Goal: Task Accomplishment & Management: Manage account settings

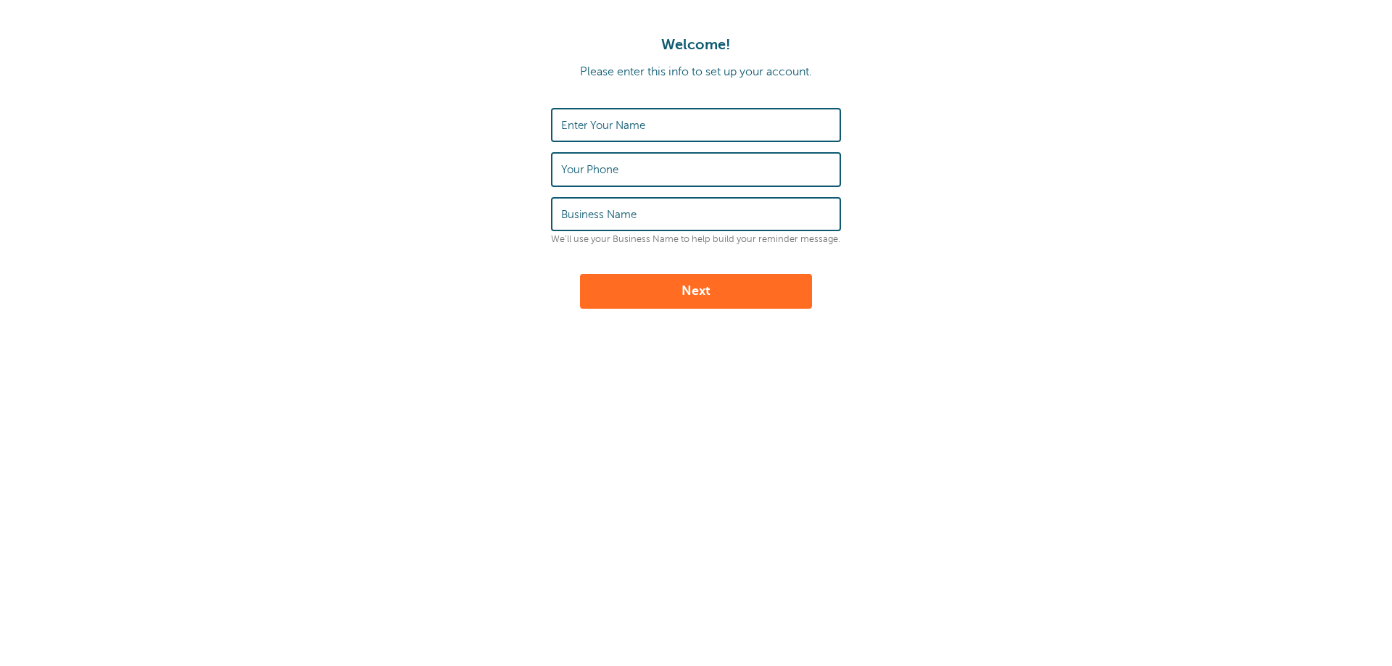
click at [651, 131] on input "Enter Your Name" at bounding box center [696, 125] width 270 height 31
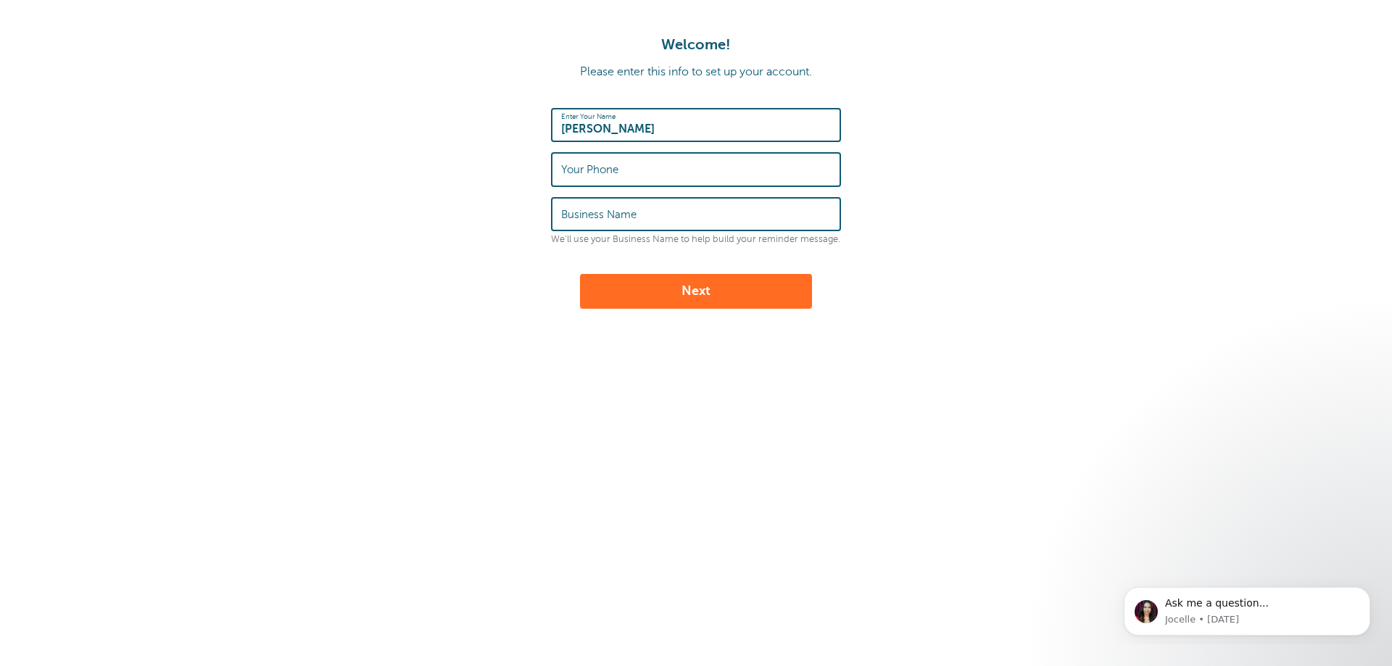
type input "Sabrina Purnell"
type input "8317585966"
type input "Scholl & Arensdorf LLP"
click at [722, 287] on button "Next" at bounding box center [696, 291] width 232 height 35
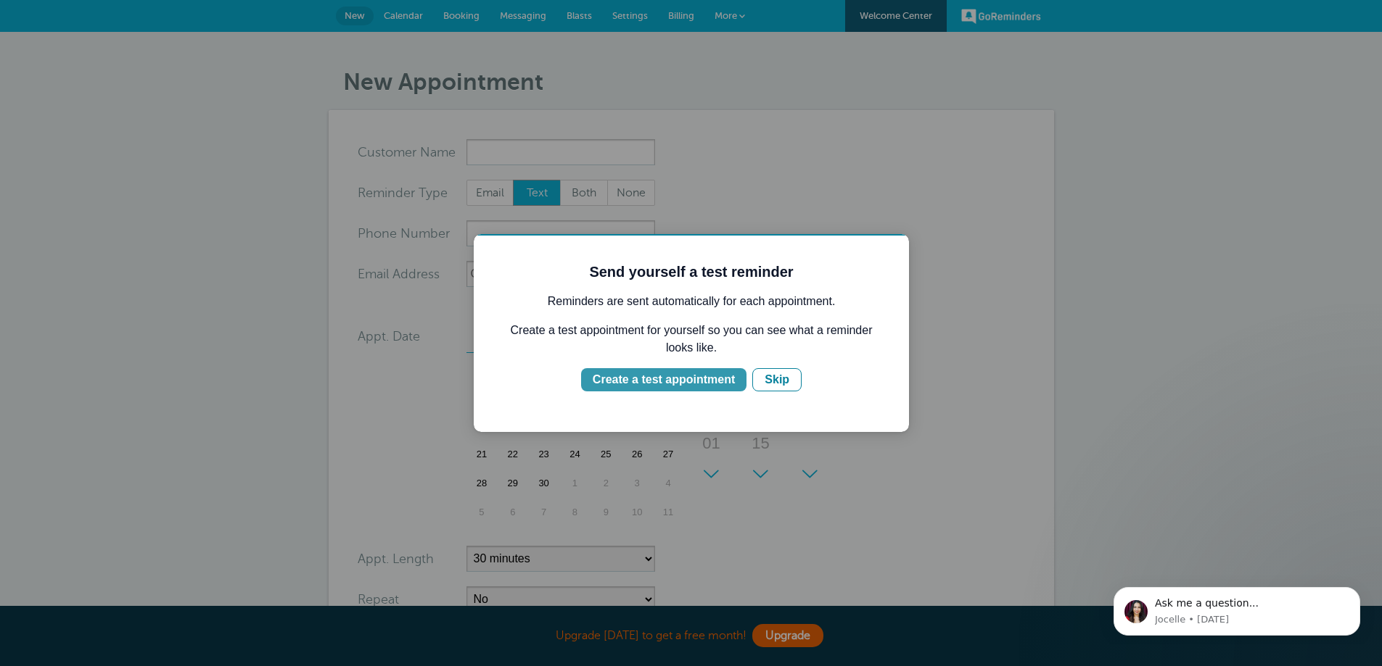
click at [689, 380] on div "Create a test appointment" at bounding box center [663, 379] width 142 height 17
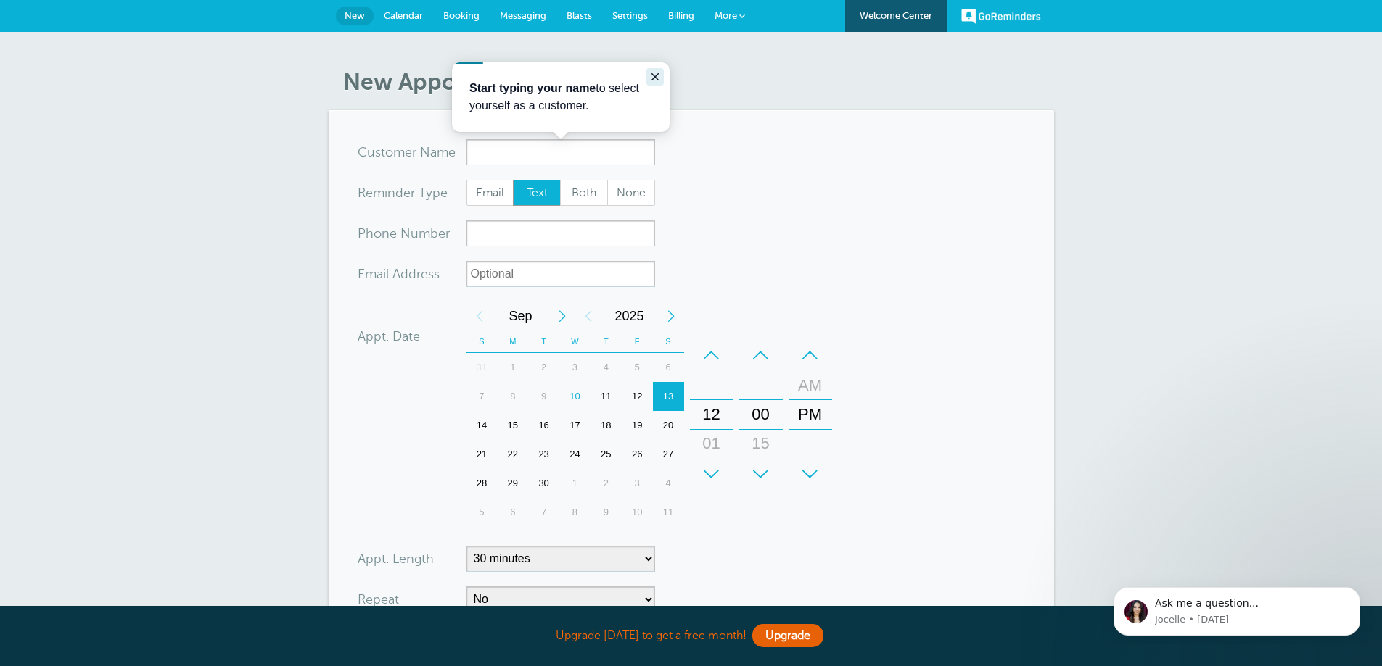
click at [655, 78] on icon "Close guide" at bounding box center [655, 77] width 12 height 12
click at [384, 16] on span "Calendar" at bounding box center [403, 15] width 39 height 11
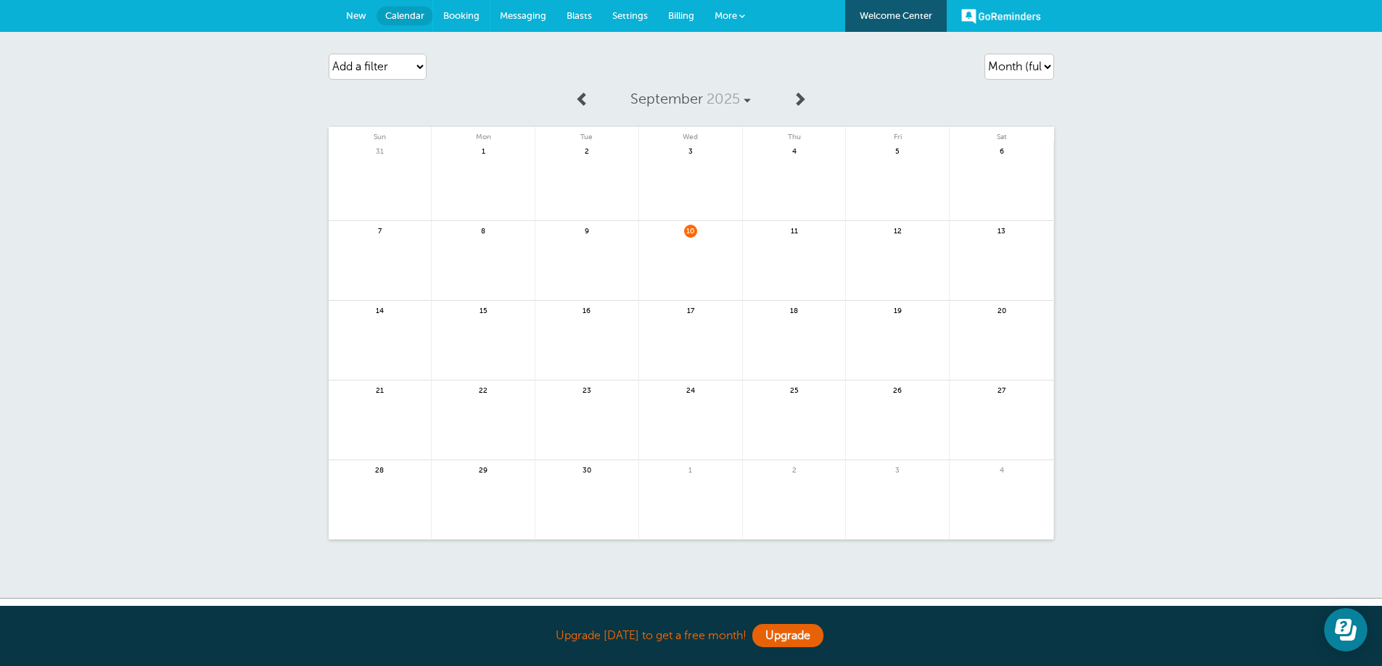
click at [460, 15] on span "Booking" at bounding box center [461, 15] width 36 height 11
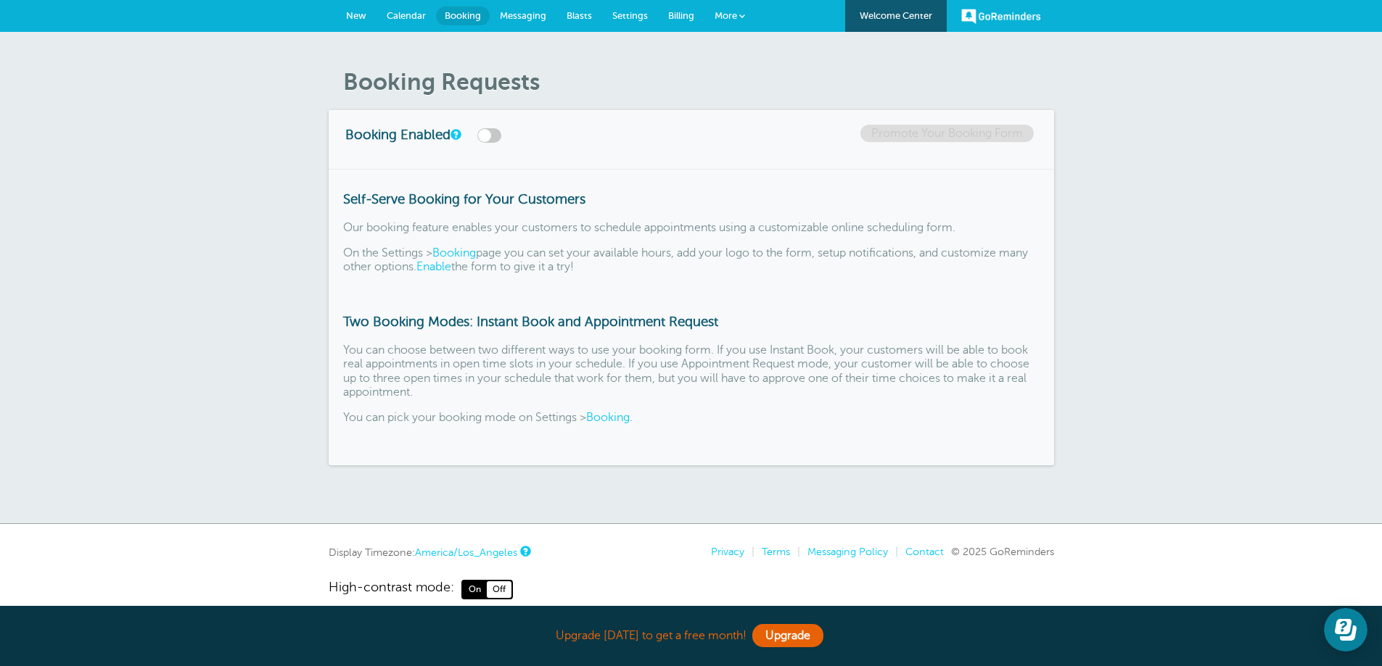
click at [530, 21] on link "Messaging" at bounding box center [523, 16] width 67 height 32
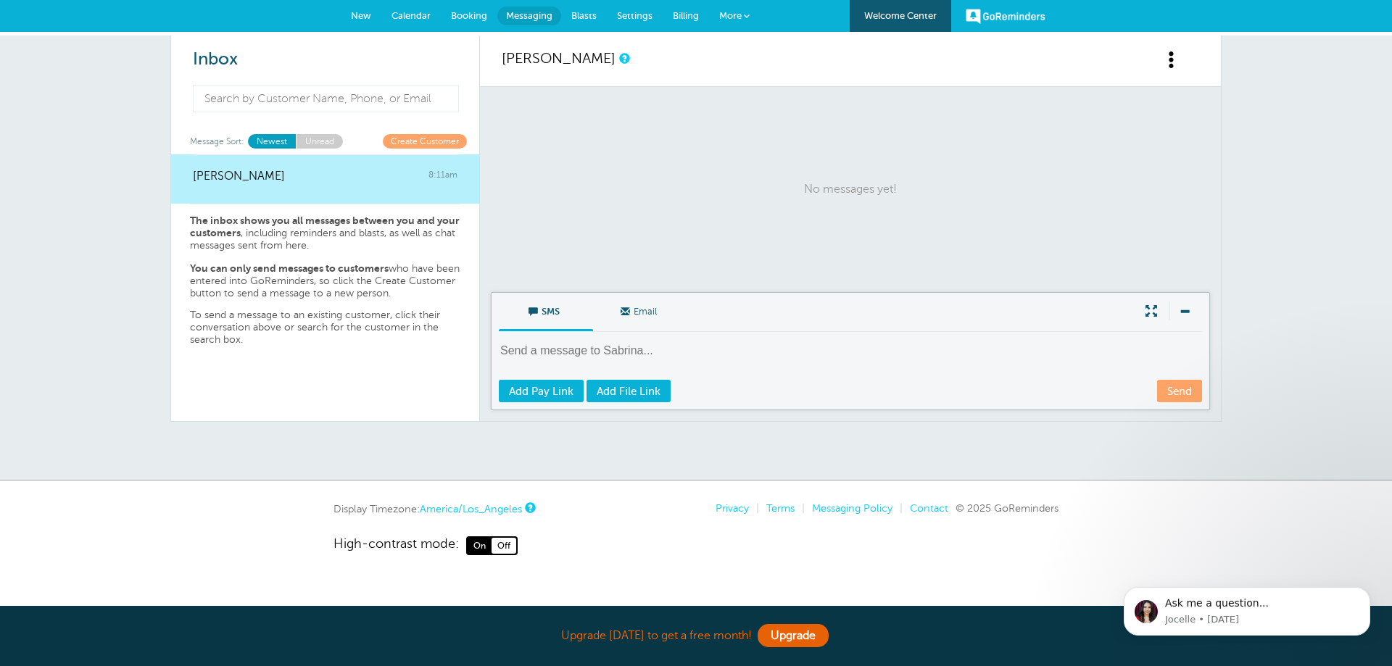
click at [630, 16] on span "Settings" at bounding box center [635, 15] width 36 height 11
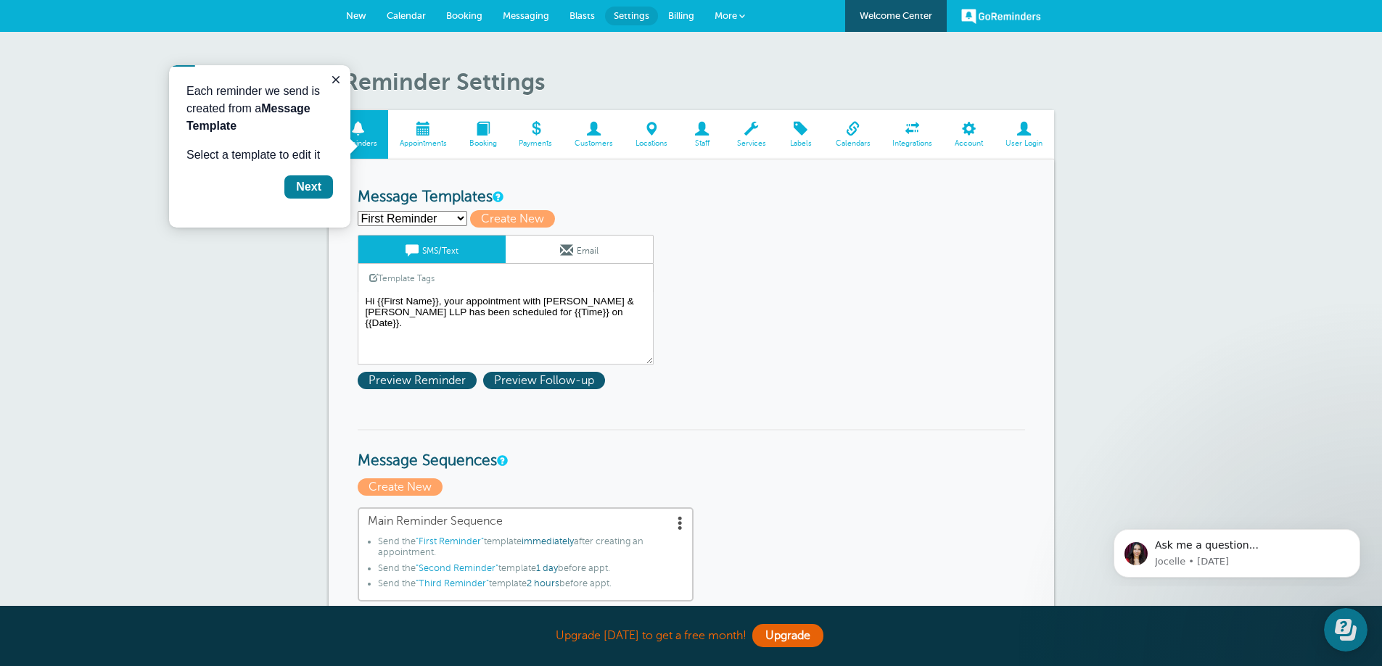
scroll to position [73, 0]
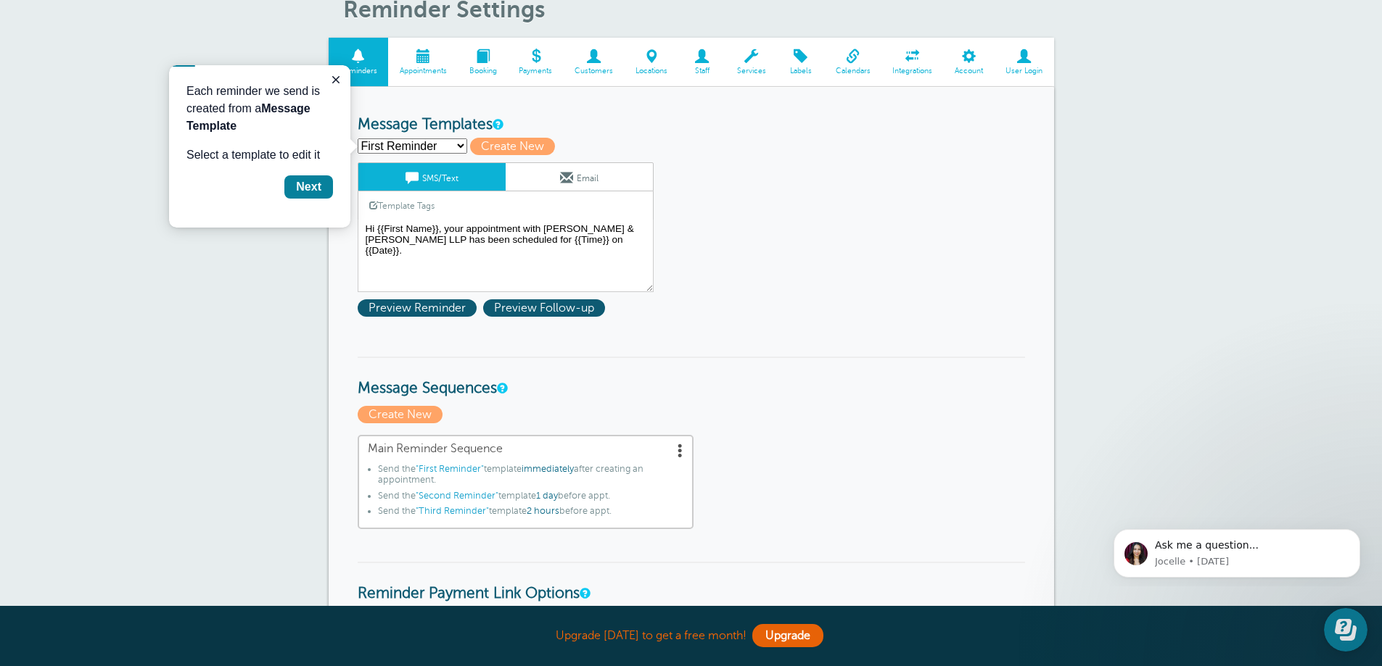
click at [433, 143] on select "First Reminder Second Reminder Third Reminder Create new..." at bounding box center [413, 146] width 110 height 15
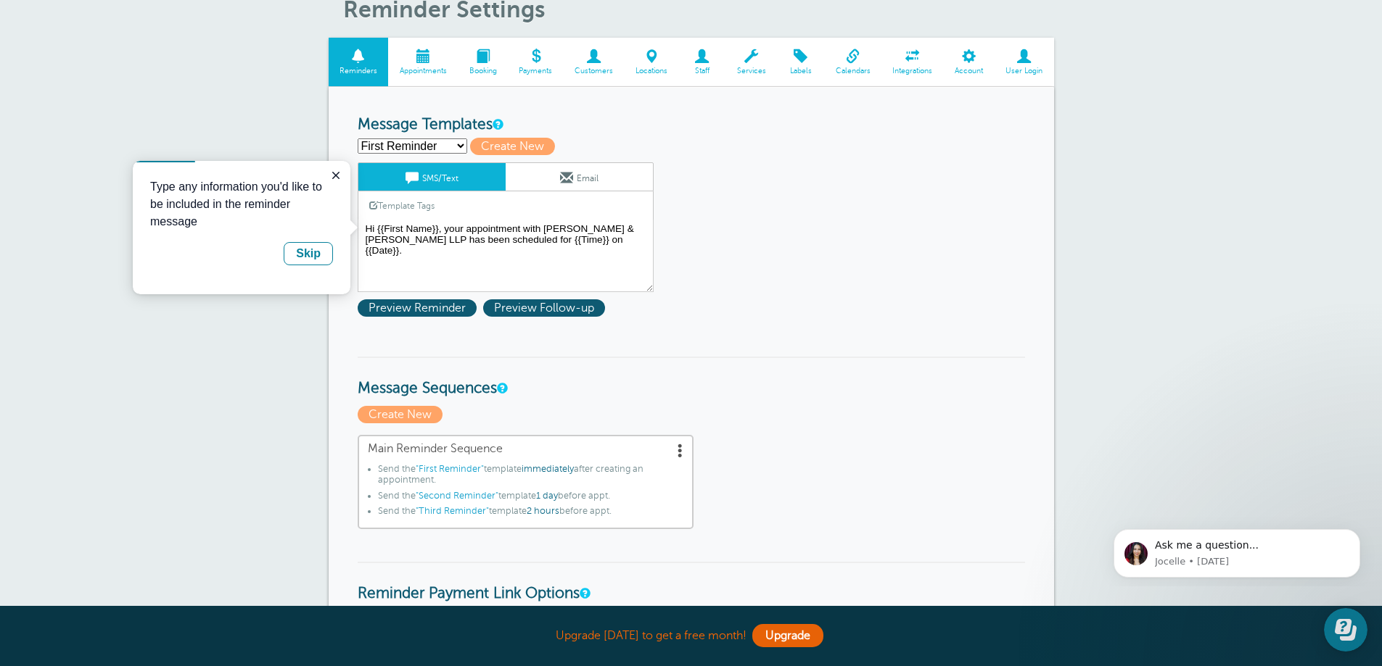
click at [433, 143] on select "First Reminder Second Reminder Third Reminder Create new..." at bounding box center [413, 146] width 110 height 15
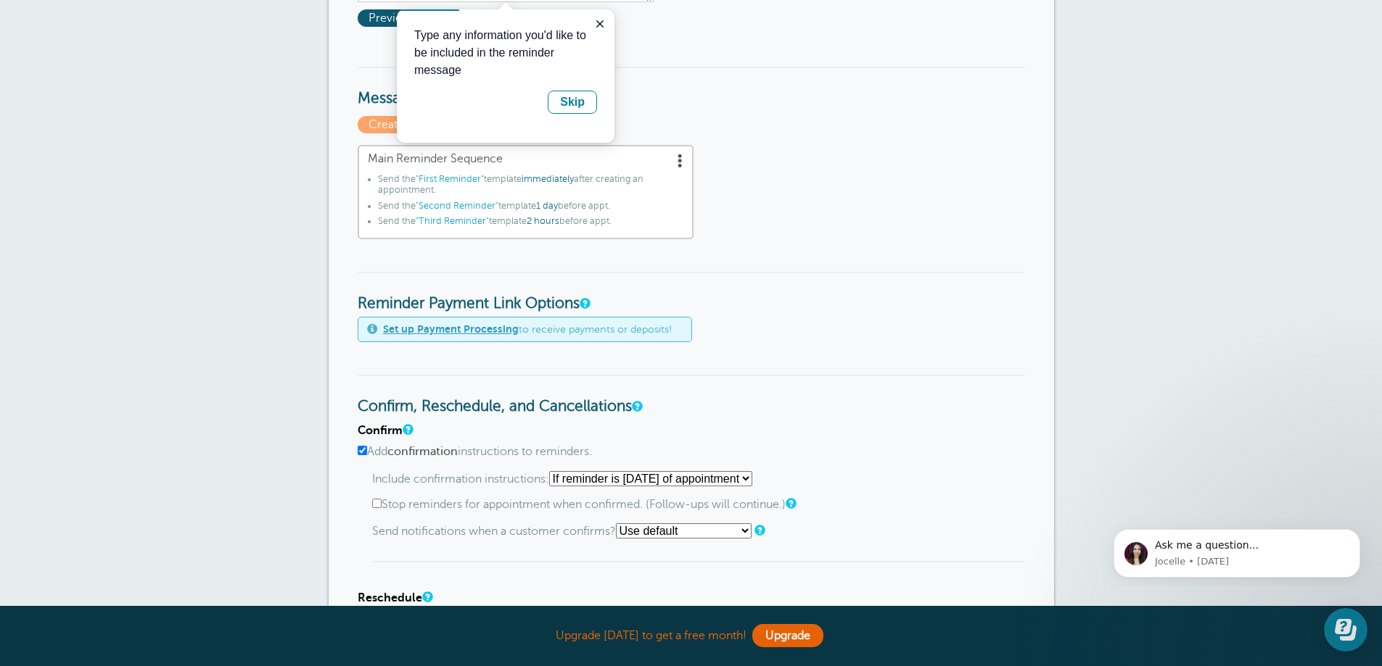
scroll to position [435, 0]
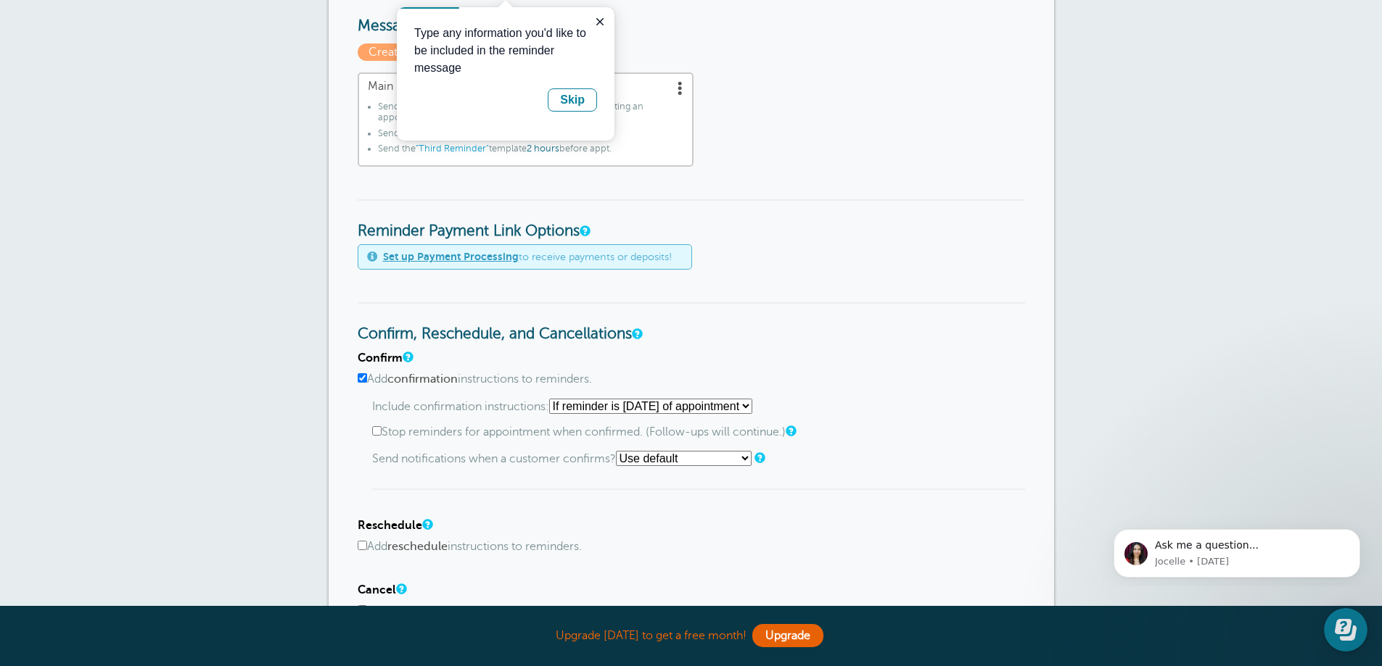
click at [1164, 327] on div "Reminder Settings Reminders Appointments Booking Payments Customers Locations S…" at bounding box center [691, 358] width 1382 height 1522
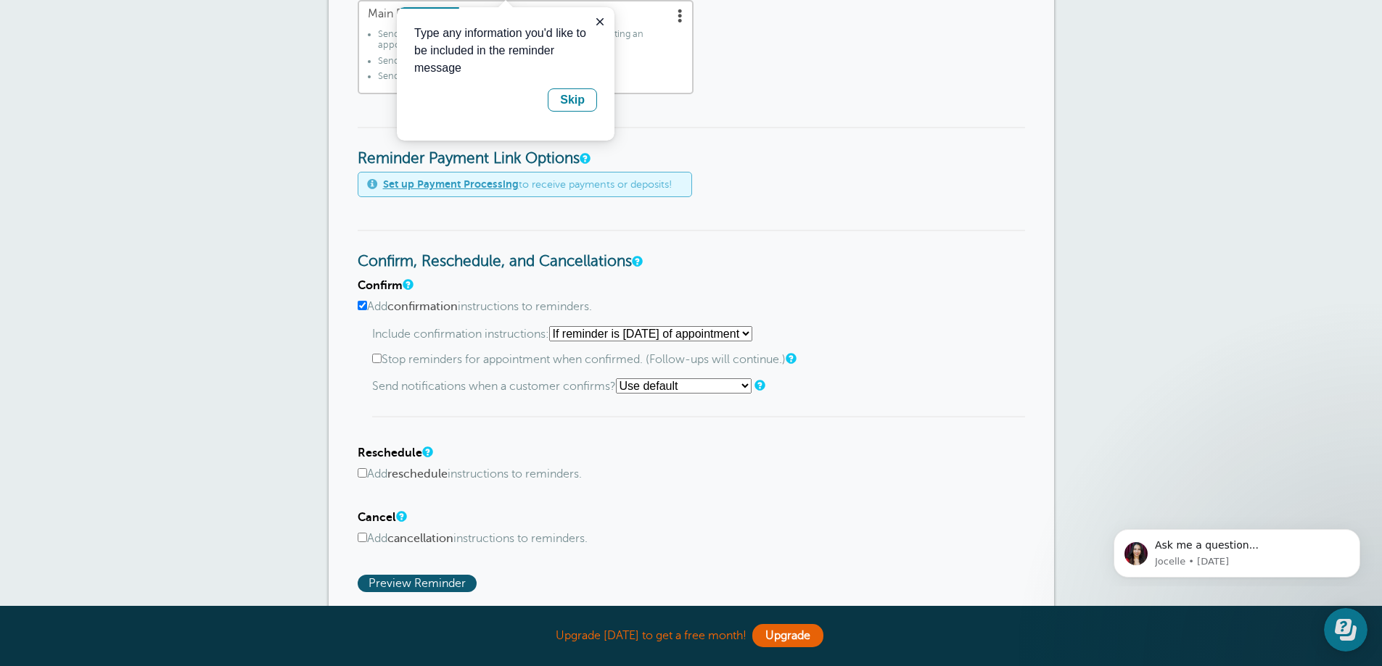
click at [674, 391] on select "Use default Text me Email me Don't send notifications" at bounding box center [684, 386] width 136 height 15
click at [931, 382] on p "Send notifications when a customer confirms? Use default Text me Email me Don't…" at bounding box center [698, 386] width 653 height 15
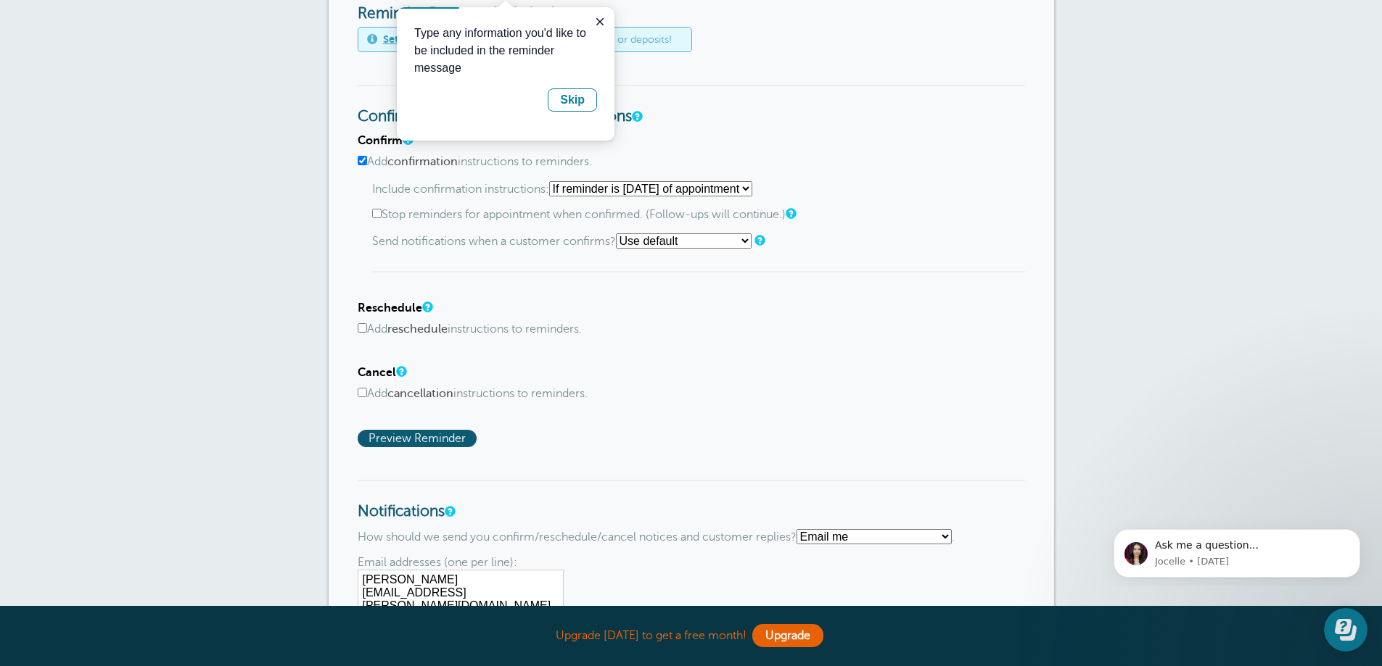
scroll to position [725, 0]
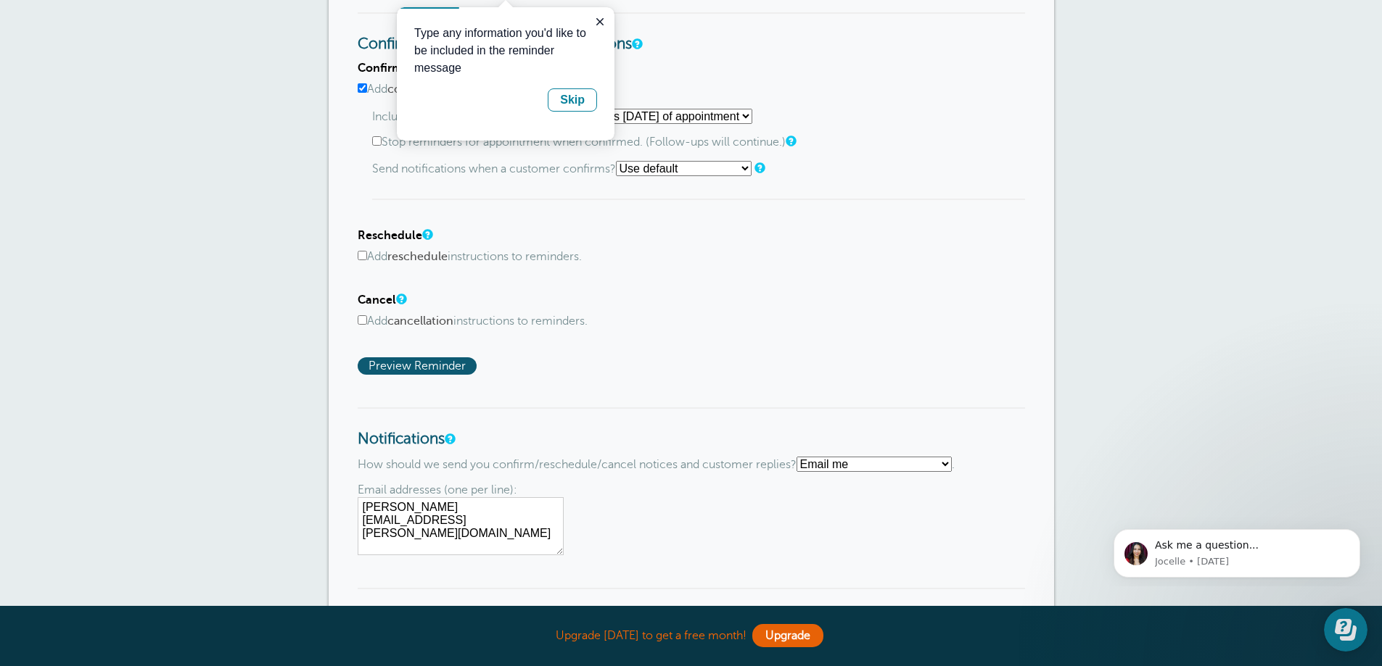
click at [513, 323] on label "Add cancellation instructions to reminders." at bounding box center [691, 322] width 667 height 14
click at [367, 323] on input "Add cancellation instructions to reminders." at bounding box center [362, 319] width 9 height 9
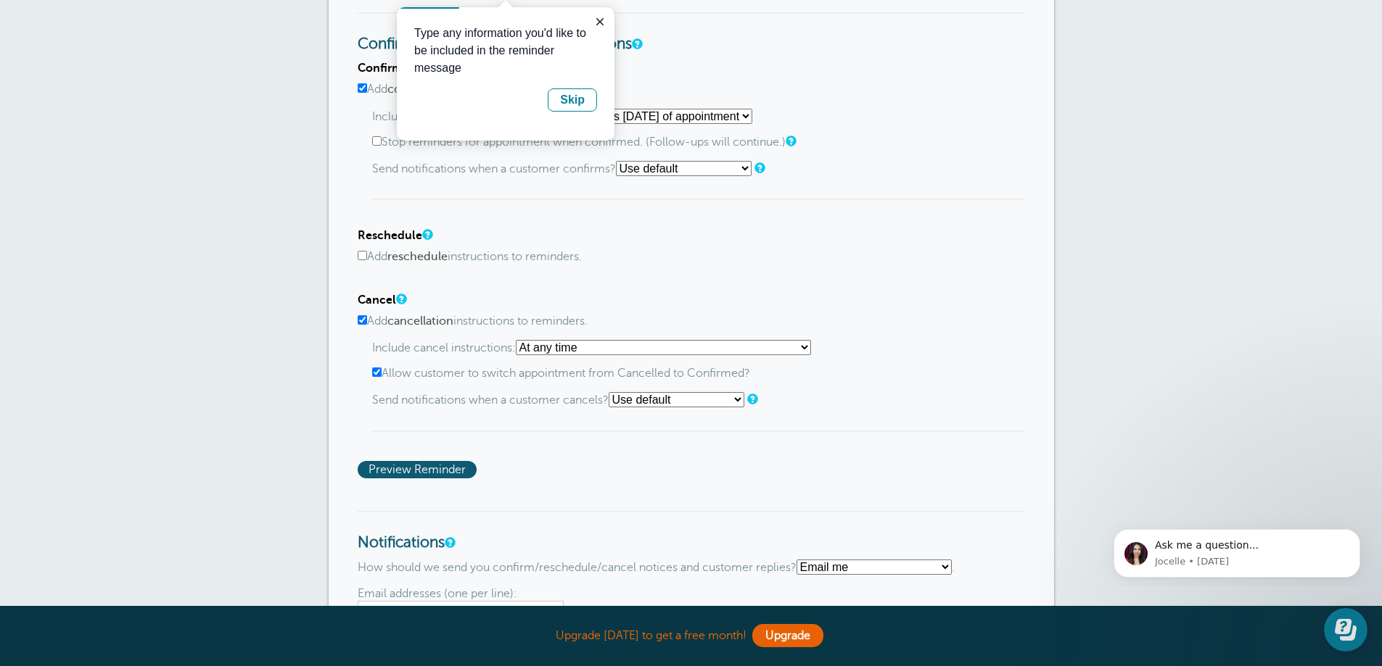
click at [418, 313] on div "Cancel Add cancellation instructions to reminders. Include cancel instructions:…" at bounding box center [691, 363] width 667 height 139
click at [464, 329] on div "Cancel Add cancellation instructions to reminders. Include cancel instructions:…" at bounding box center [691, 363] width 667 height 139
click at [365, 318] on input "Add cancellation instructions to reminders." at bounding box center [362, 319] width 9 height 9
checkbox input "false"
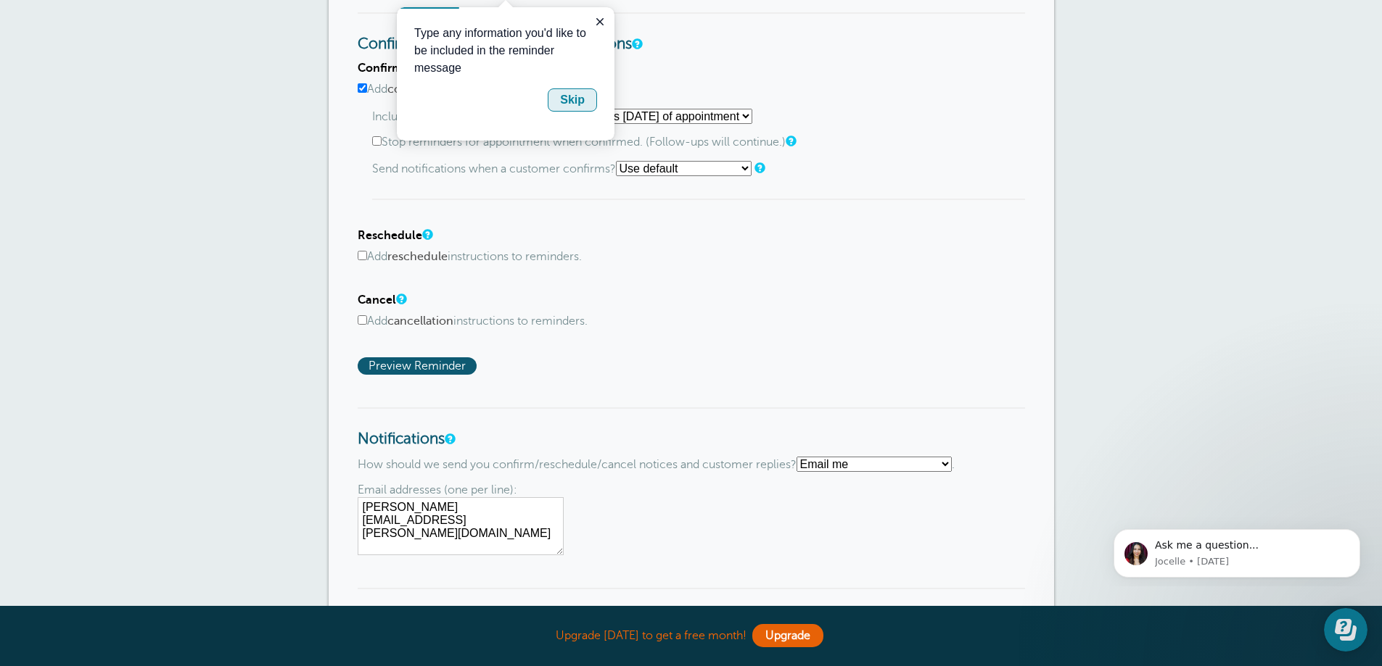
click at [571, 106] on div "Skip" at bounding box center [572, 99] width 25 height 17
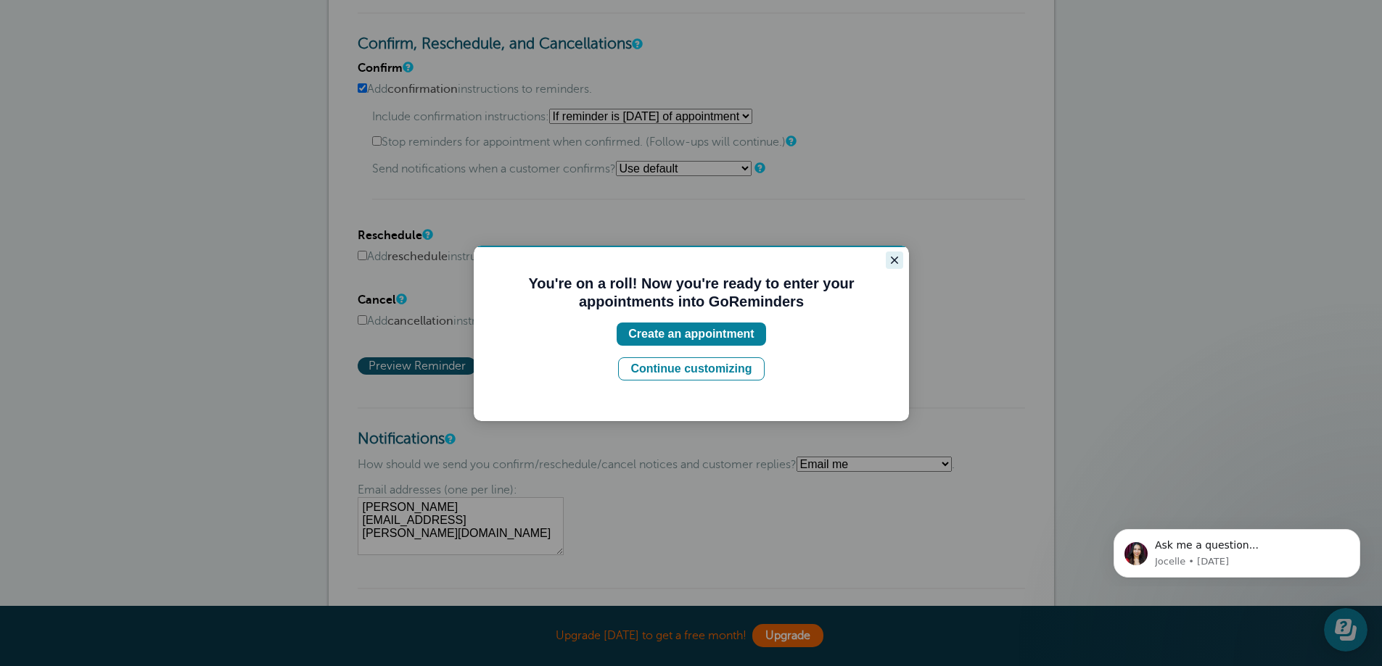
click at [901, 262] on button "Close guide" at bounding box center [893, 260] width 17 height 17
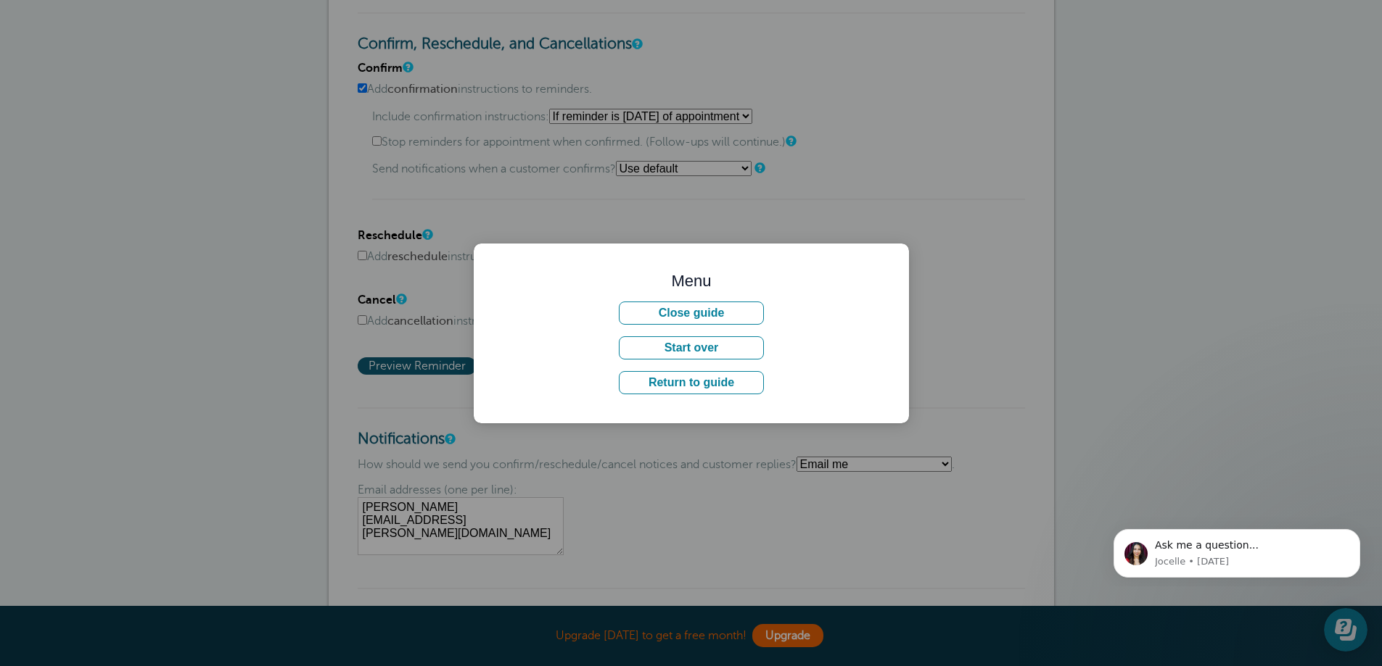
click at [895, 272] on div "Menu Close guide Start over Return to guide" at bounding box center [691, 334] width 435 height 180
click at [735, 312] on button "Close guide" at bounding box center [691, 313] width 145 height 23
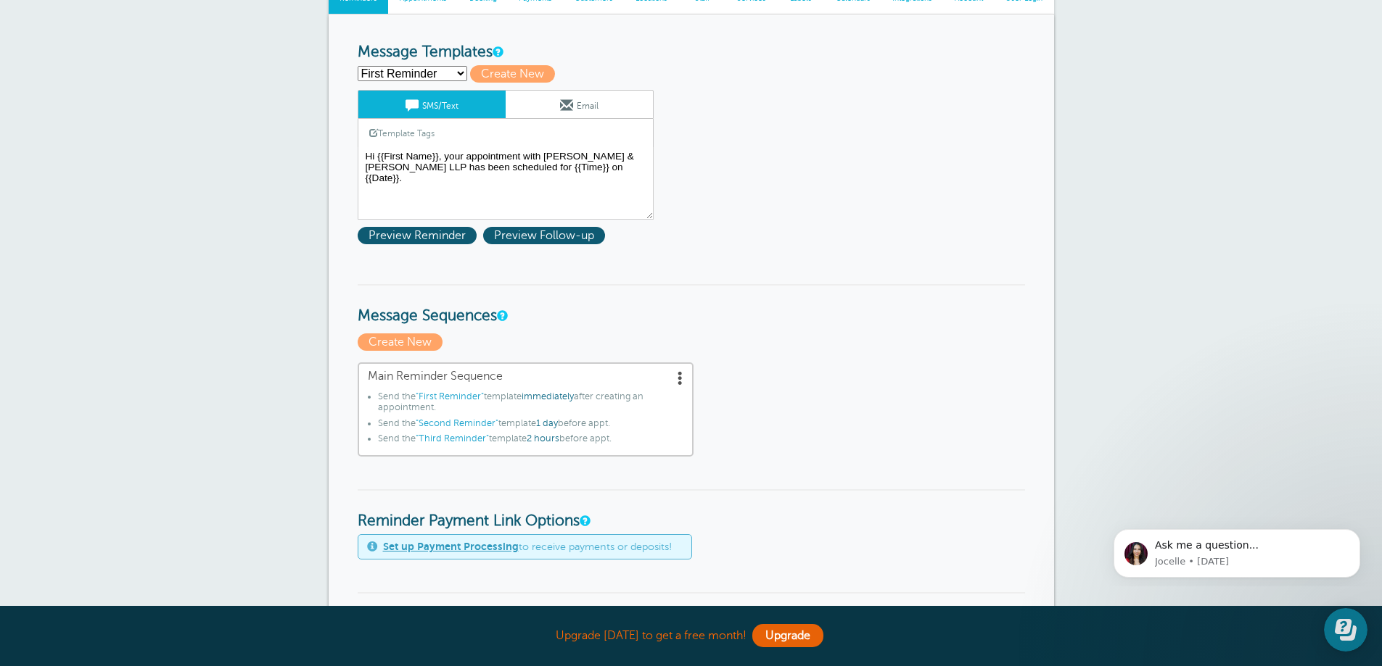
scroll to position [0, 0]
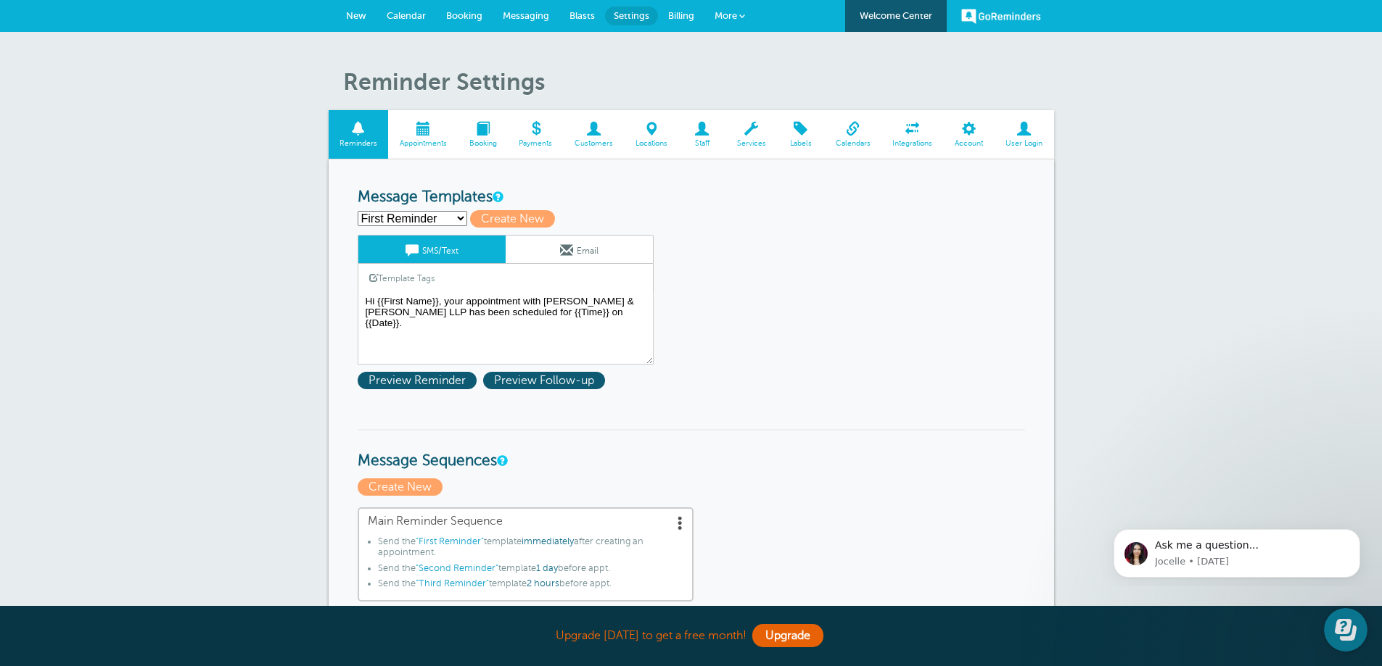
click at [439, 140] on span "Appointments" at bounding box center [422, 143] width 55 height 9
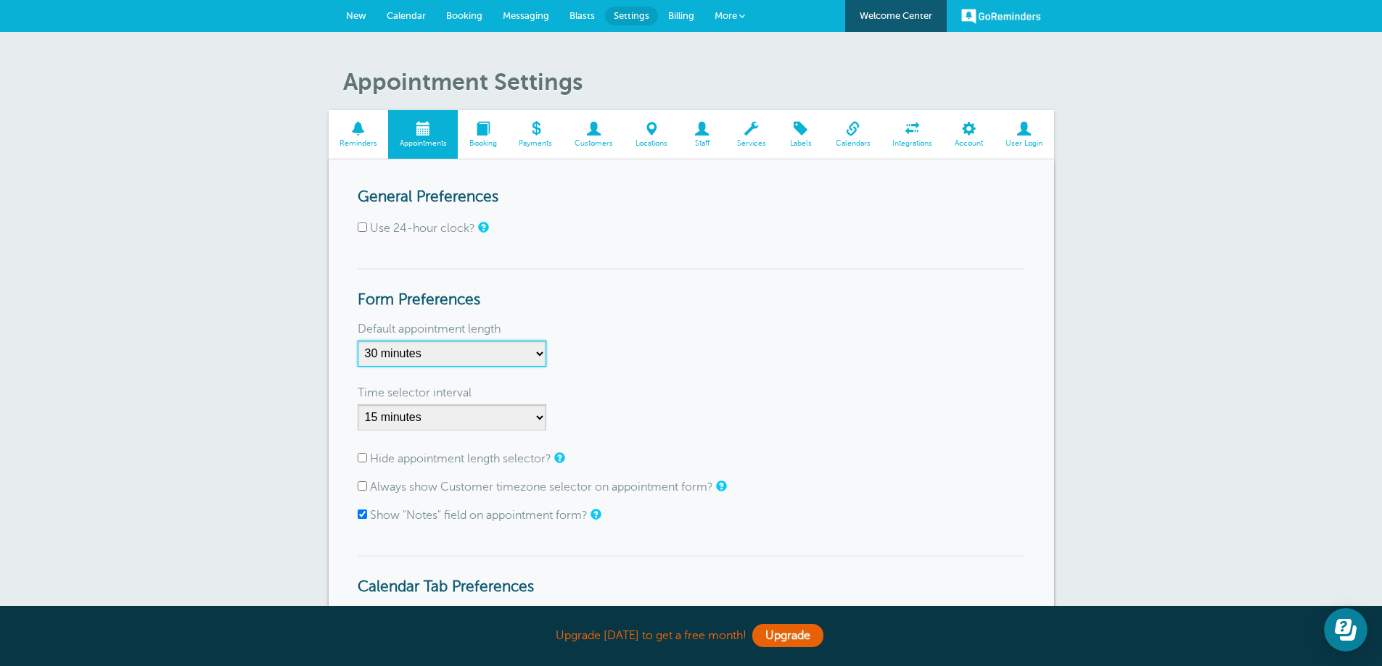
click at [539, 354] on select "5 minutes 10 minutes 15 minutes 20 minutes 25 minutes 30 minutes 35 minutes 40 …" at bounding box center [452, 354] width 189 height 26
select select "60"
click at [358, 341] on select "5 minutes 10 minutes 15 minutes 20 minutes 25 minutes 30 minutes 35 minutes 40 …" at bounding box center [452, 354] width 189 height 26
click at [762, 353] on div "Default appointment length 5 minutes 10 minutes 15 minutes 20 minutes 25 minute…" at bounding box center [691, 349] width 667 height 49
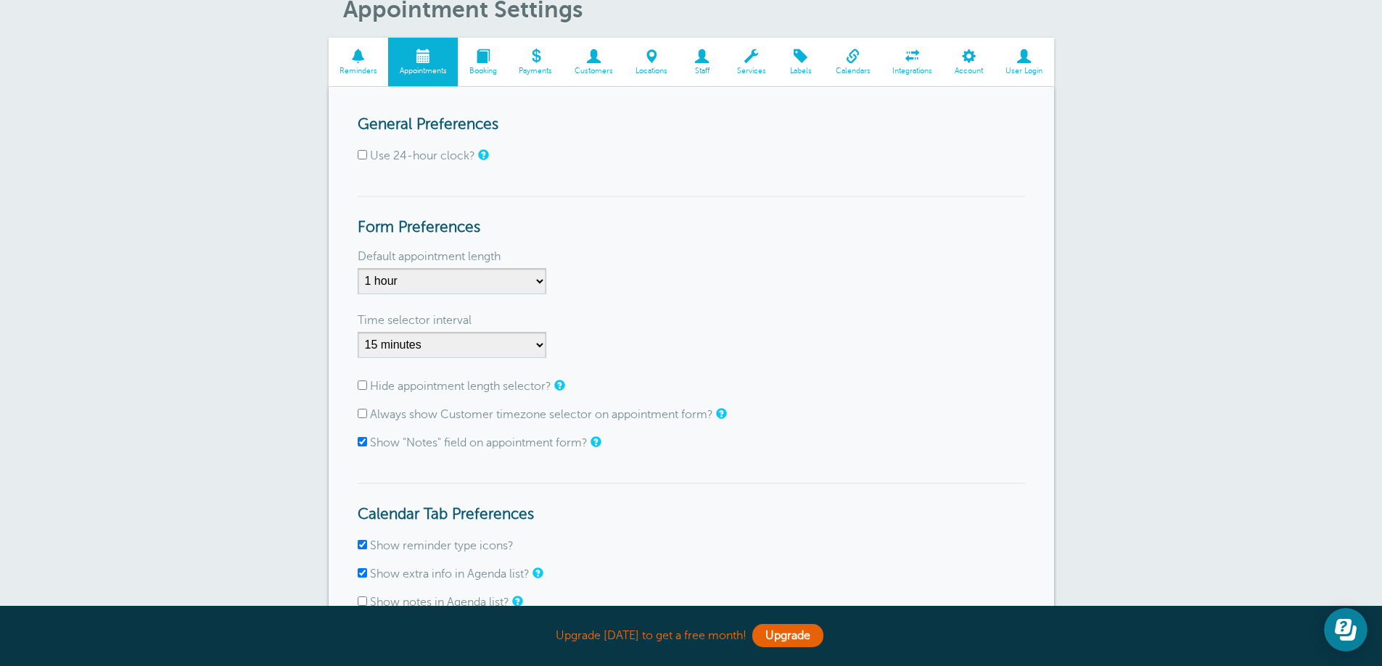
scroll to position [145, 0]
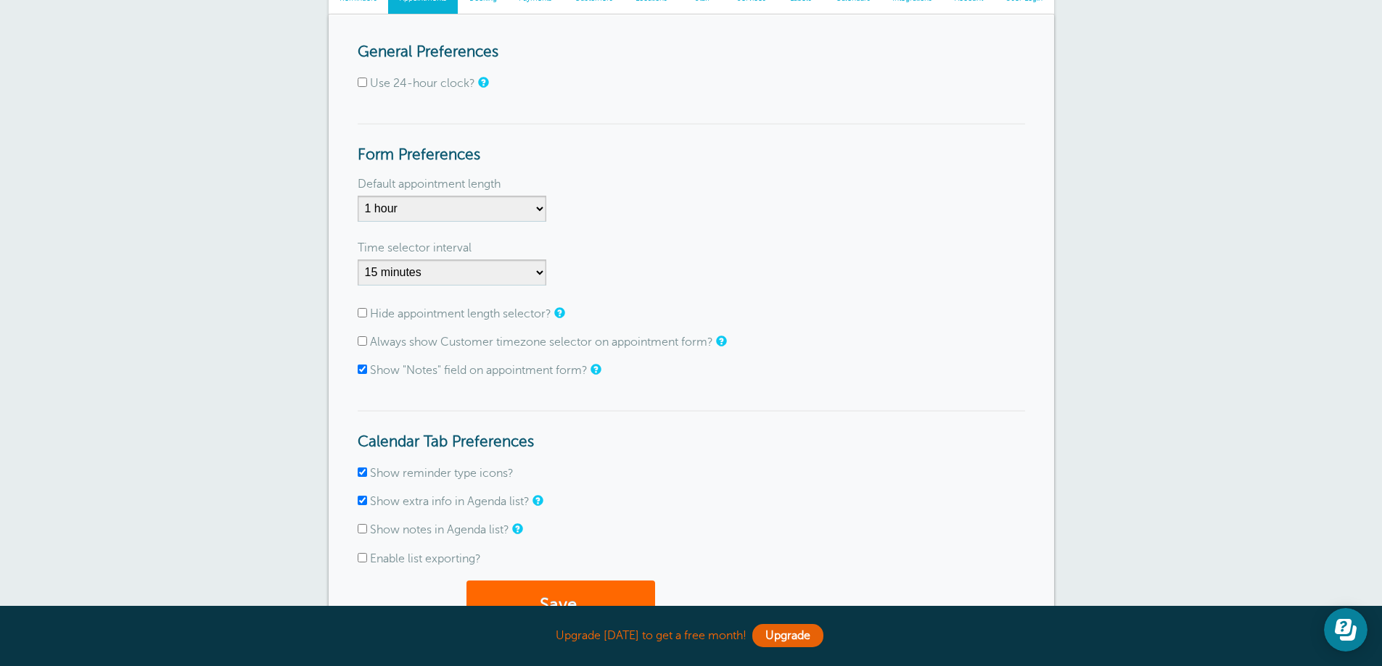
click at [521, 318] on label "Hide appointment length selector?" at bounding box center [460, 313] width 181 height 13
click at [367, 318] on input "Hide appointment length selector?" at bounding box center [362, 312] width 9 height 9
checkbox input "true"
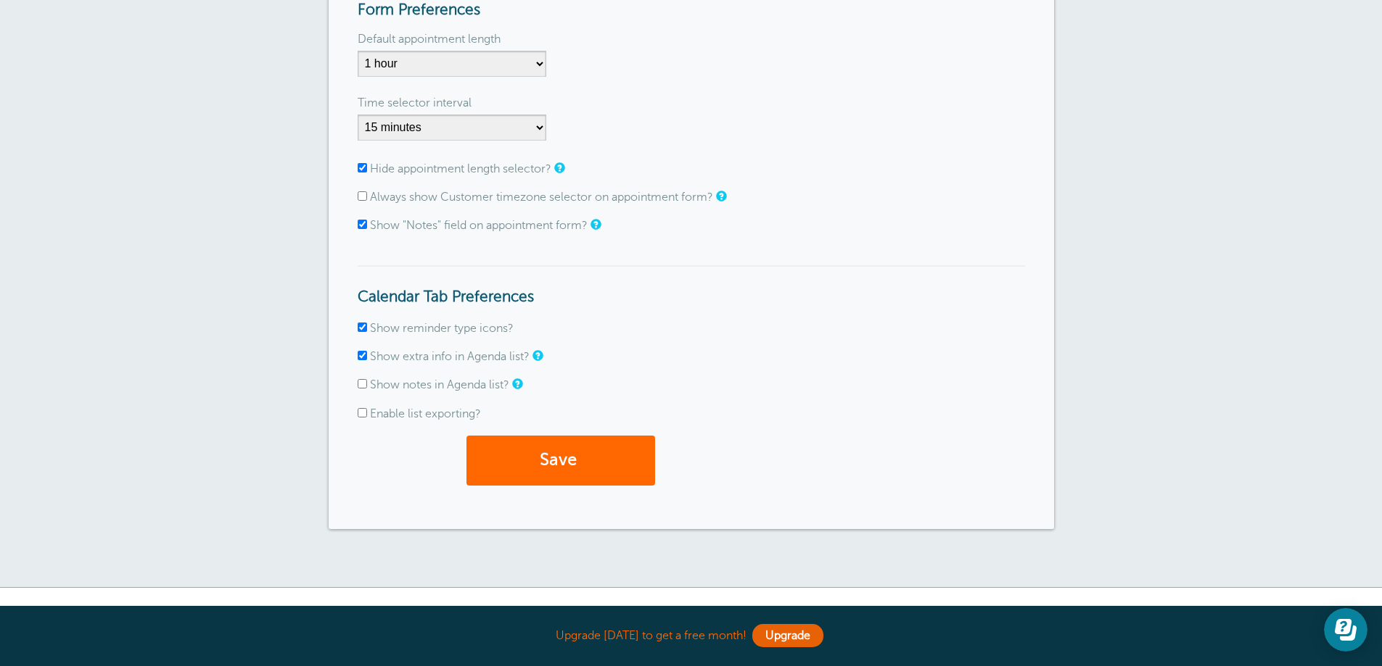
scroll to position [0, 0]
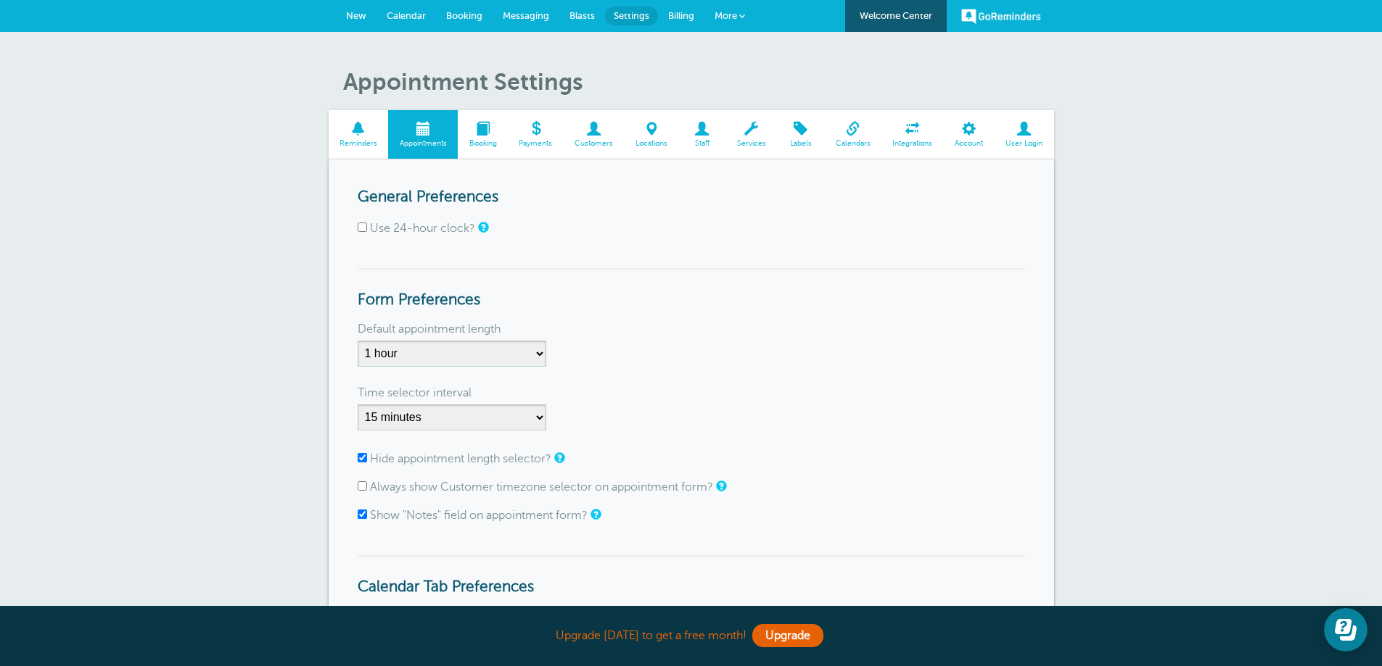
click at [481, 139] on span "Booking" at bounding box center [483, 143] width 36 height 9
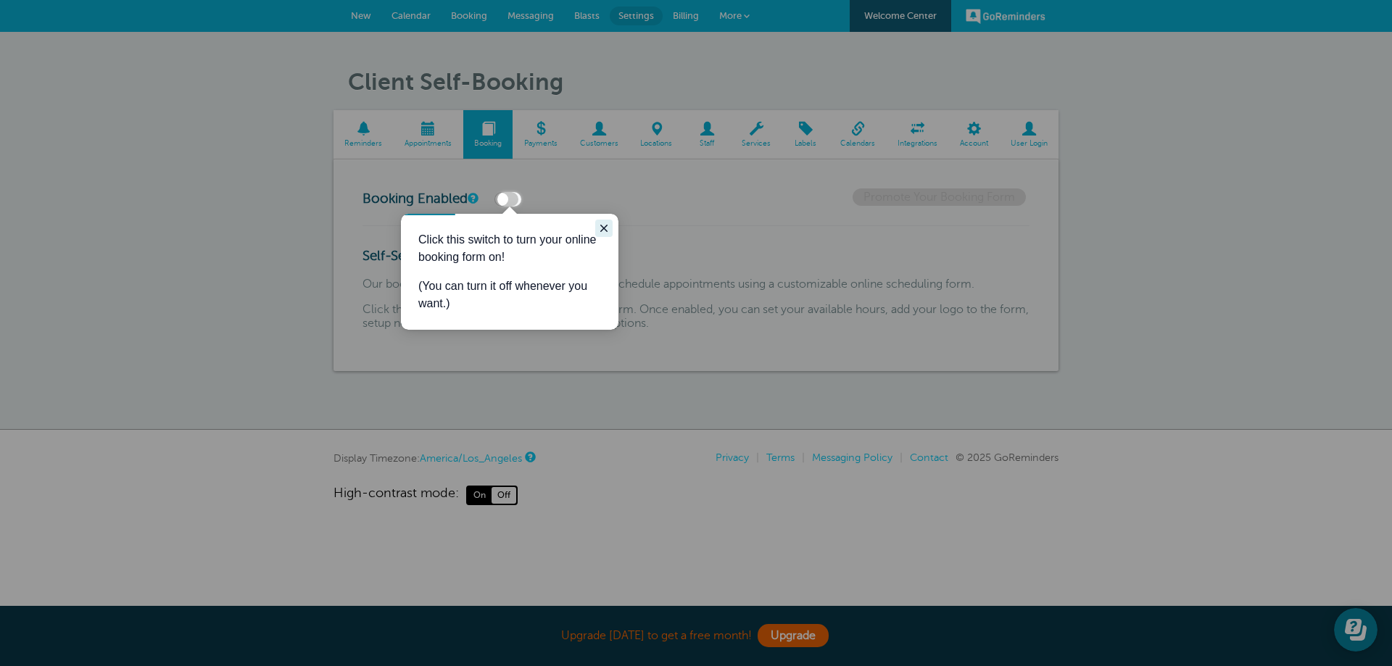
click at [608, 228] on icon "Close guide" at bounding box center [604, 229] width 12 height 12
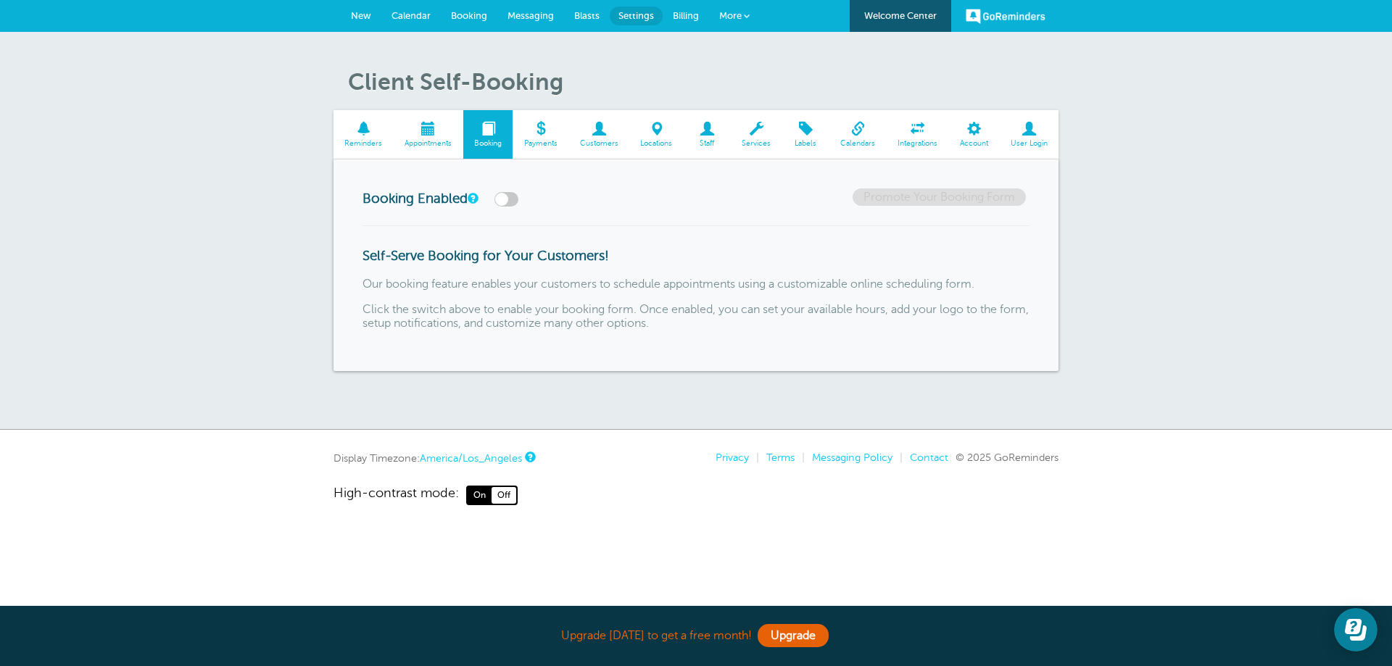
click at [856, 133] on span at bounding box center [858, 129] width 57 height 14
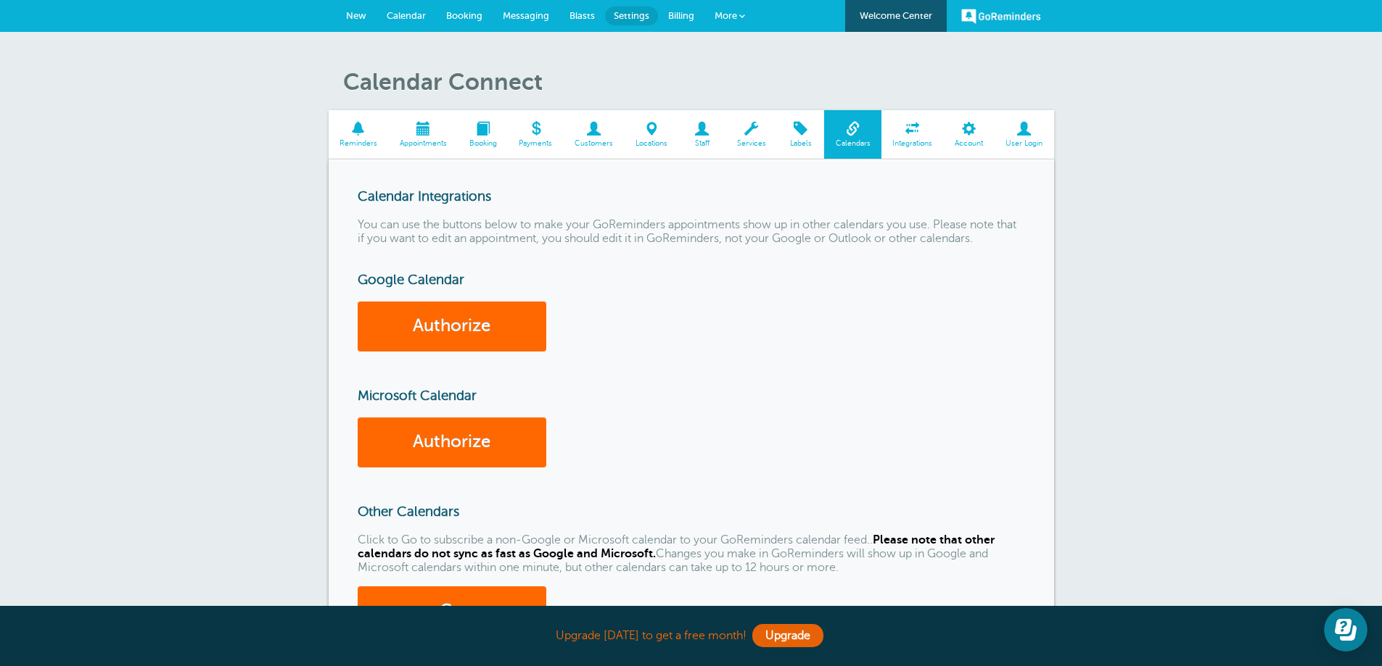
click at [373, 134] on span at bounding box center [359, 129] width 60 height 14
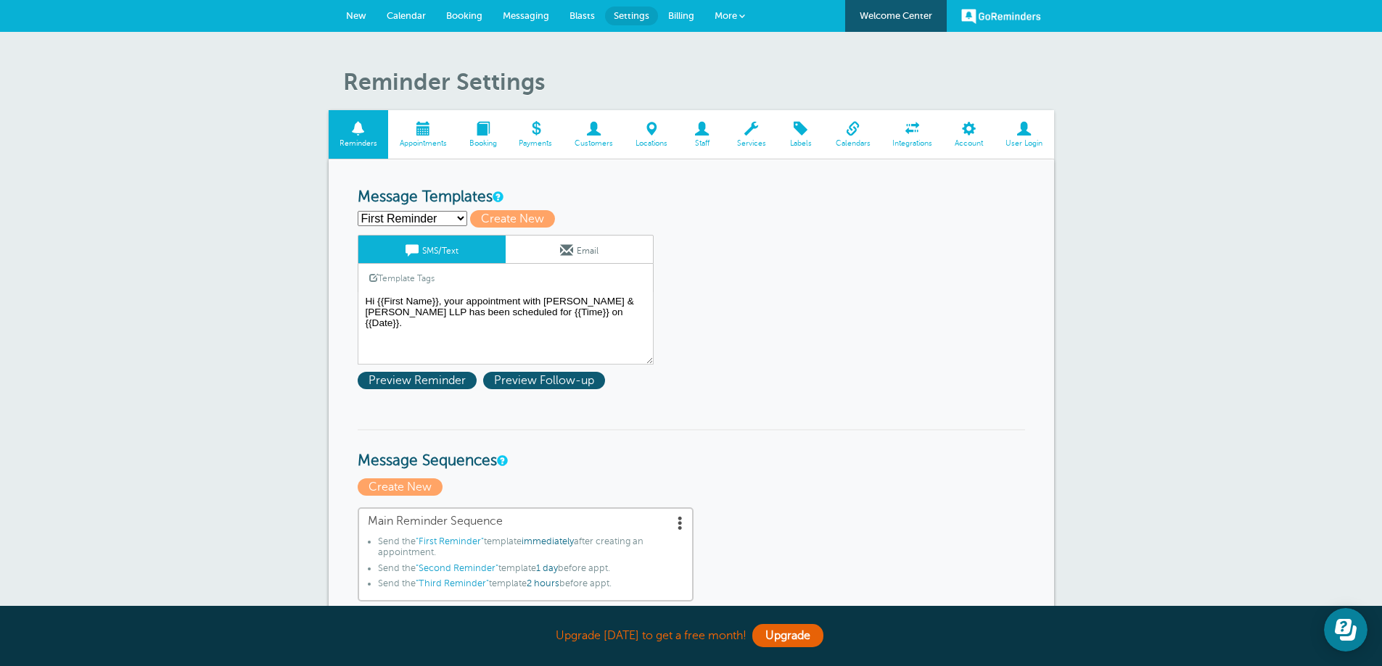
scroll to position [73, 0]
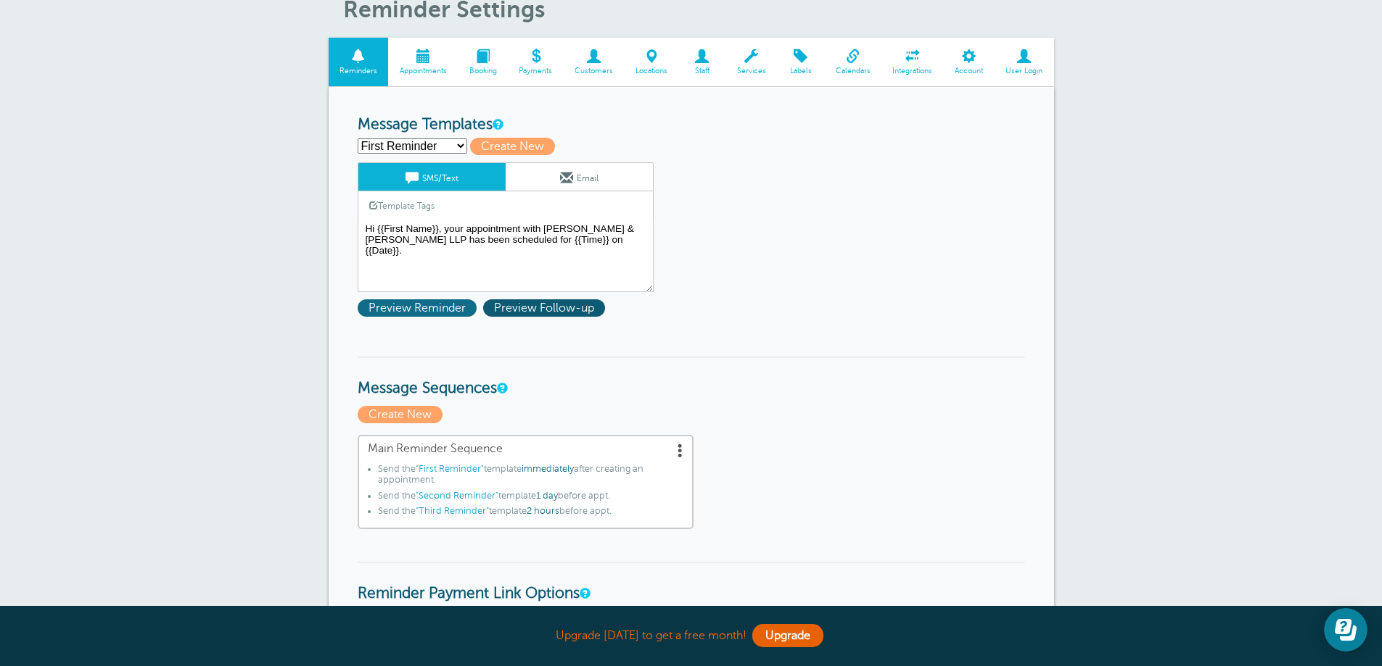
click at [457, 305] on span "Preview Reminder" at bounding box center [417, 308] width 119 height 17
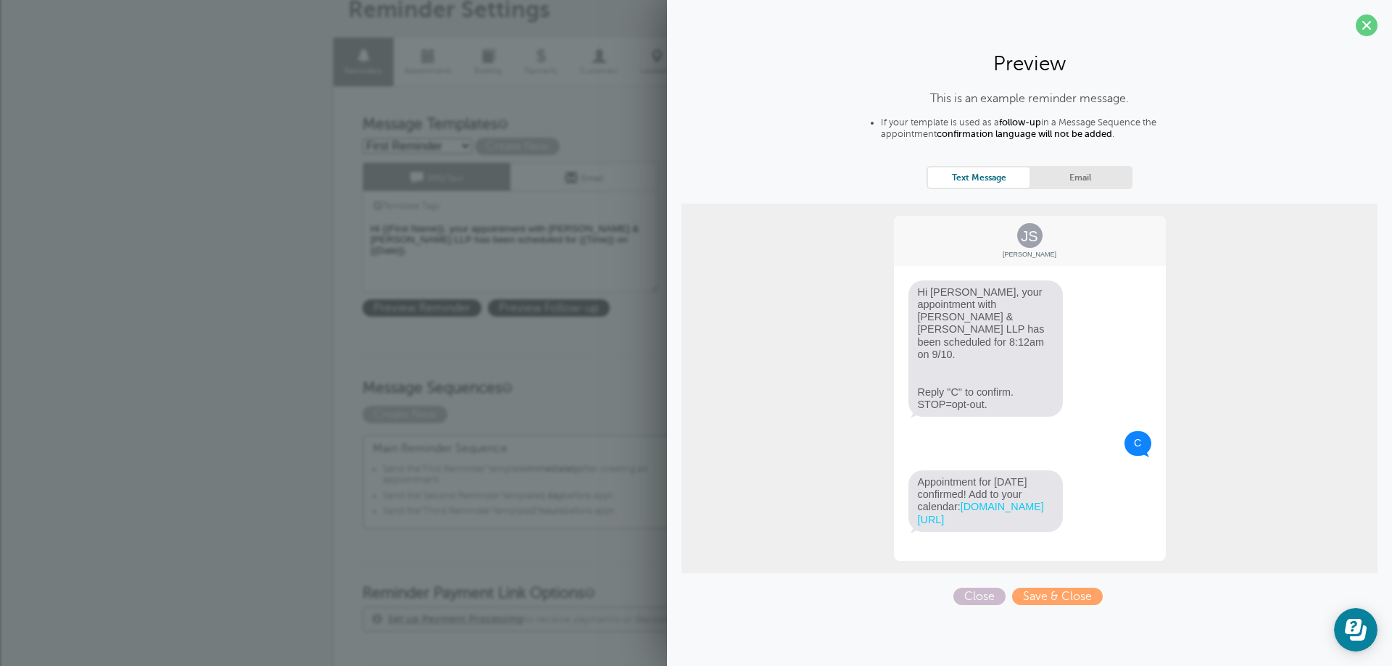
click at [998, 572] on div "This is an example reminder message. If your template is used as a follow-up in…" at bounding box center [1030, 348] width 696 height 513
click at [992, 588] on span "Close" at bounding box center [980, 596] width 52 height 17
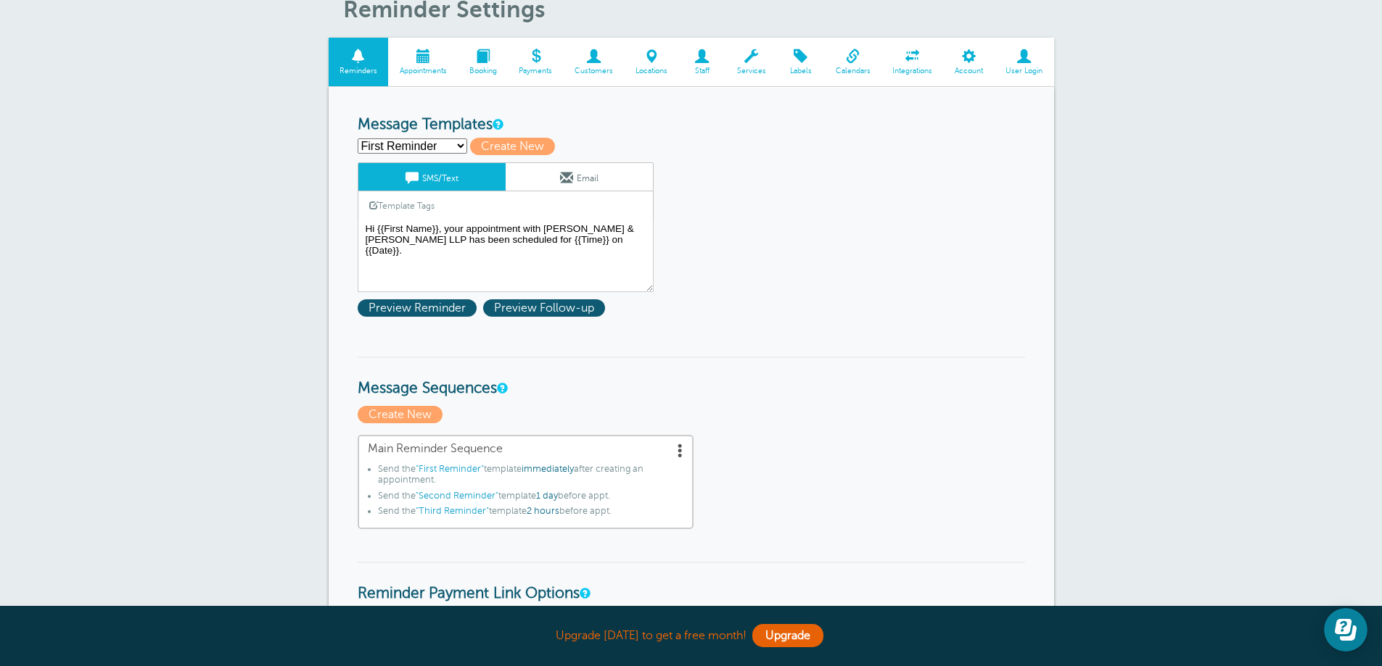
scroll to position [0, 0]
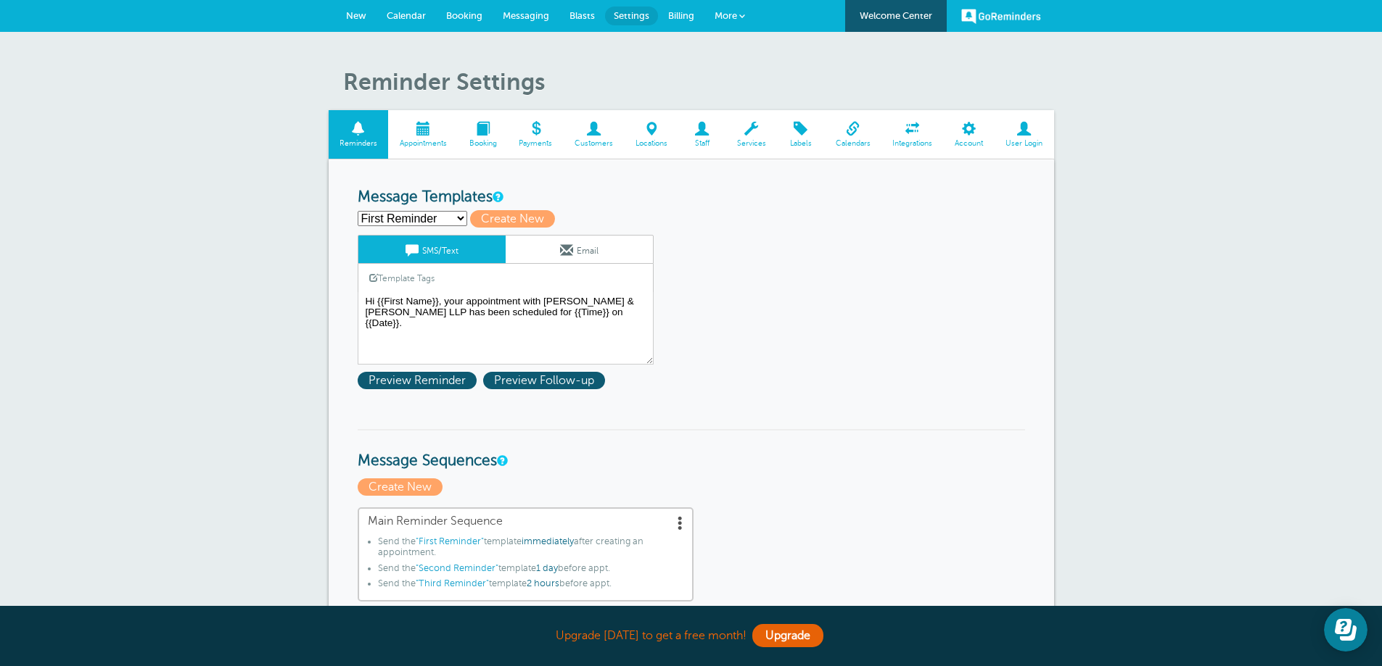
click at [394, 12] on span "Calendar" at bounding box center [406, 15] width 39 height 11
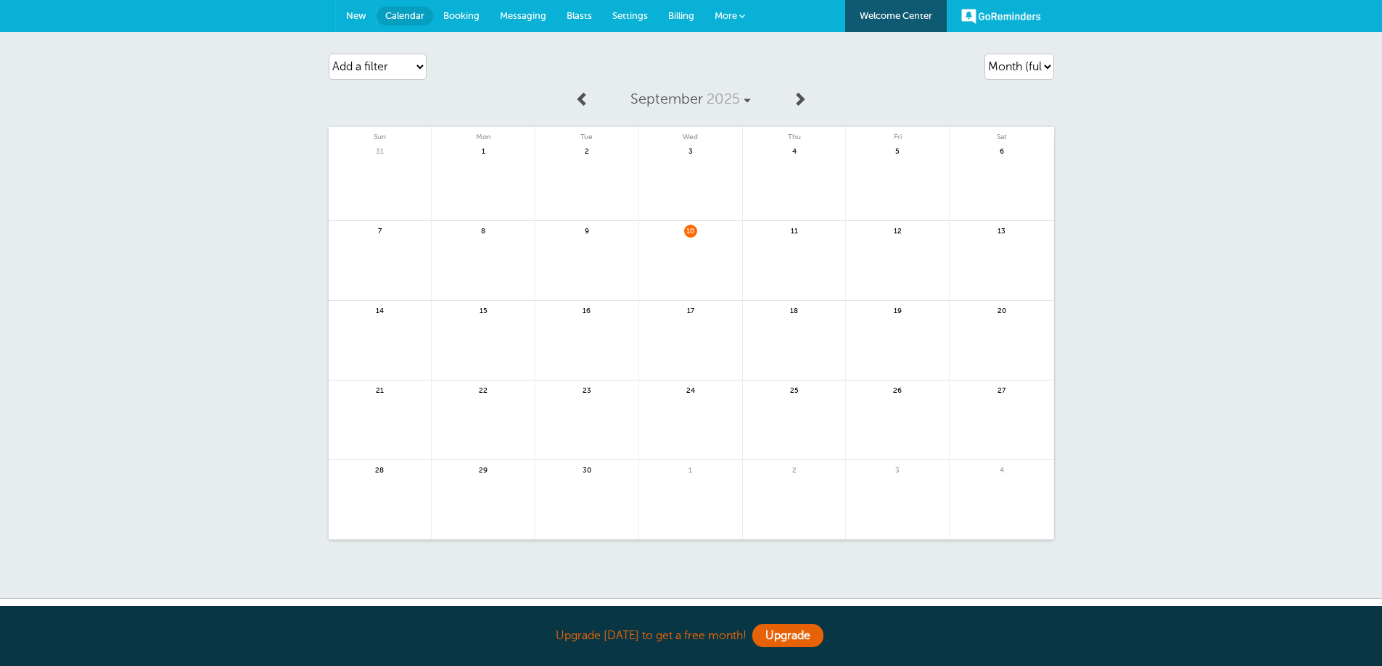
click at [354, 17] on span "New" at bounding box center [356, 15] width 20 height 11
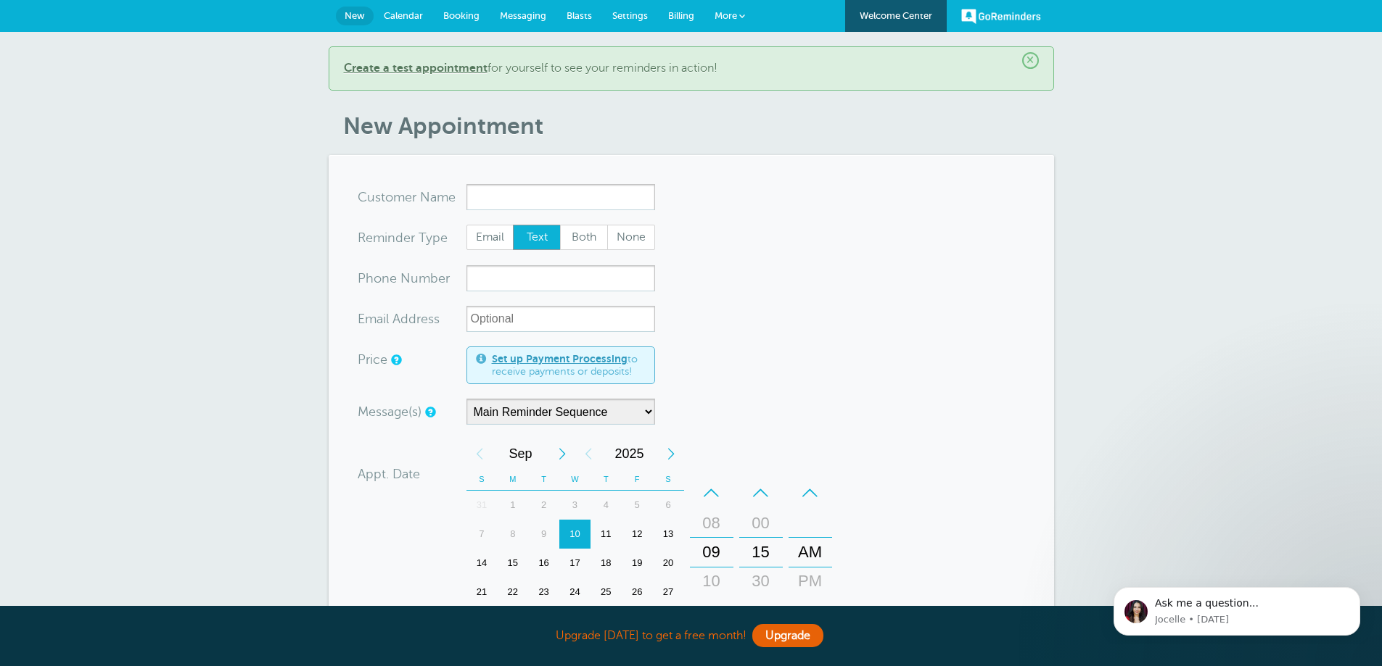
click at [407, 66] on b "Create a test appointment" at bounding box center [416, 68] width 144 height 13
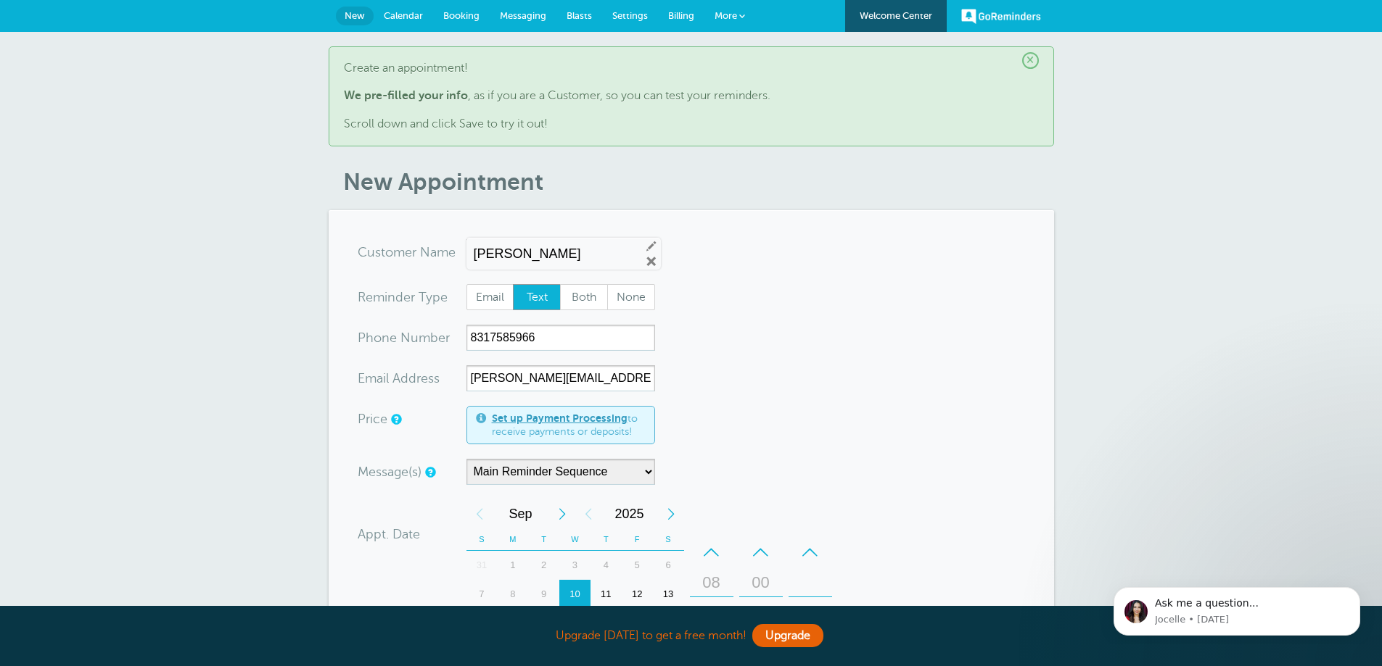
drag, startPoint x: 569, startPoint y: 258, endPoint x: 377, endPoint y: 263, distance: 192.2
click at [386, 262] on div "x-no-autofill Cus tomer N ame Sabrina Purnell Edit Remove" at bounding box center [509, 254] width 303 height 30
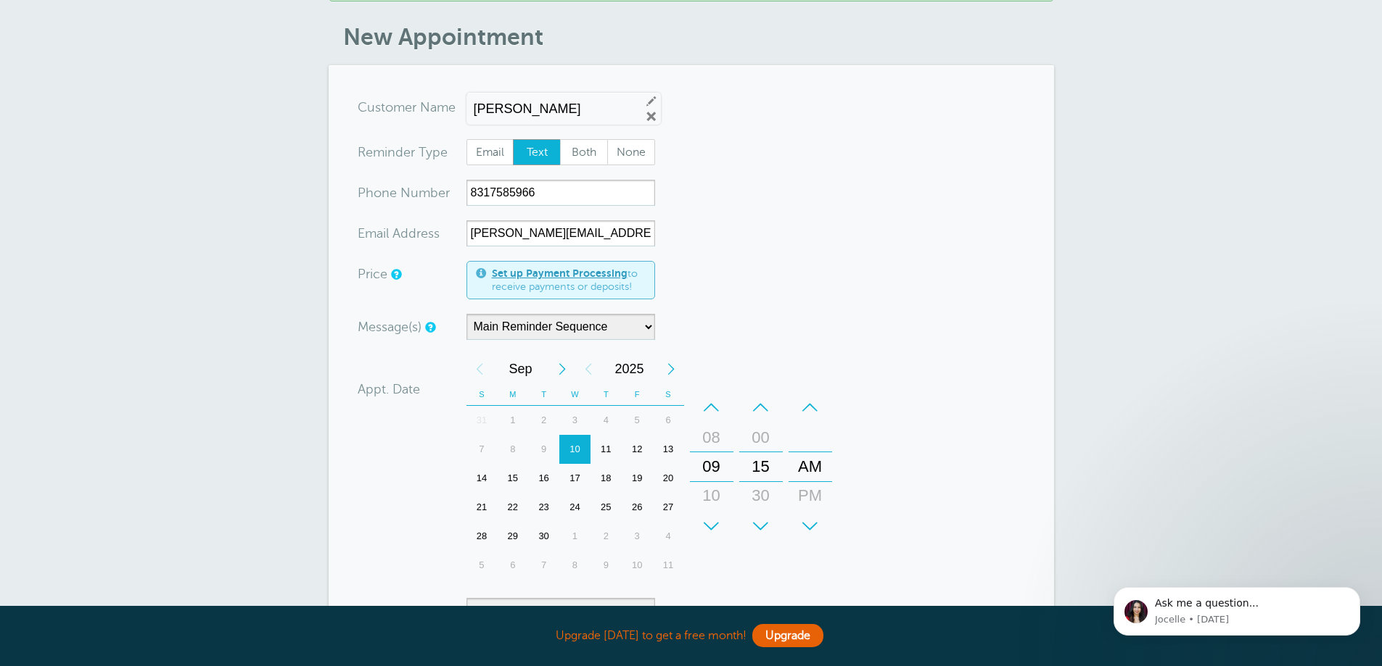
scroll to position [218, 0]
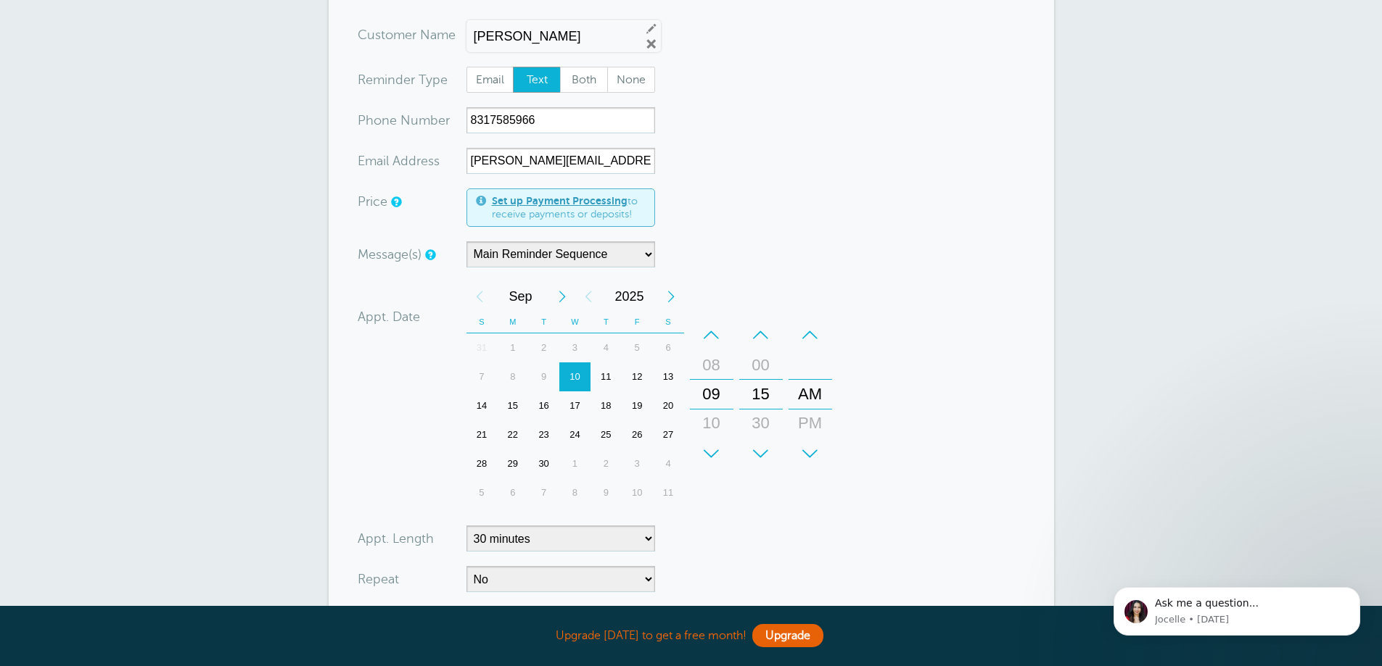
type input "John Doe"
click at [648, 264] on select "Main Reminder Sequence" at bounding box center [560, 254] width 189 height 26
click at [793, 260] on div "Message(s) Main Reminder Sequence Custom Message Start with First Reminder Seco…" at bounding box center [593, 254] width 471 height 26
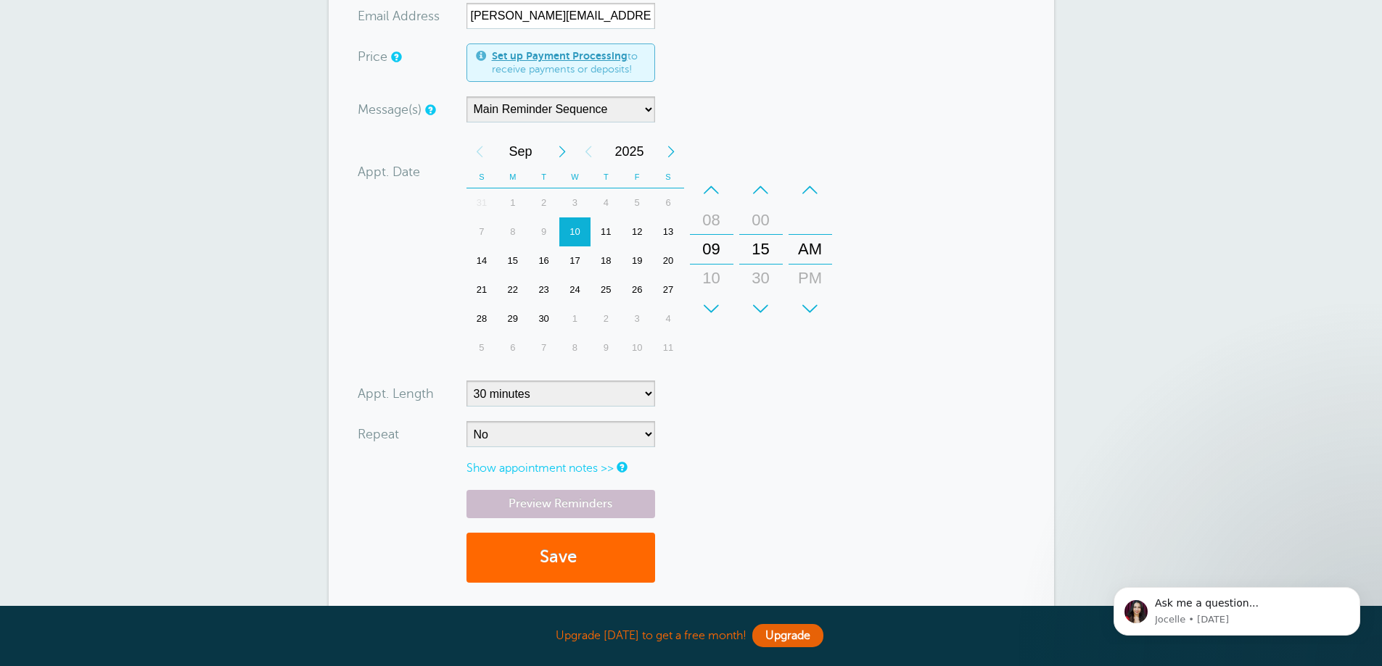
scroll to position [435, 0]
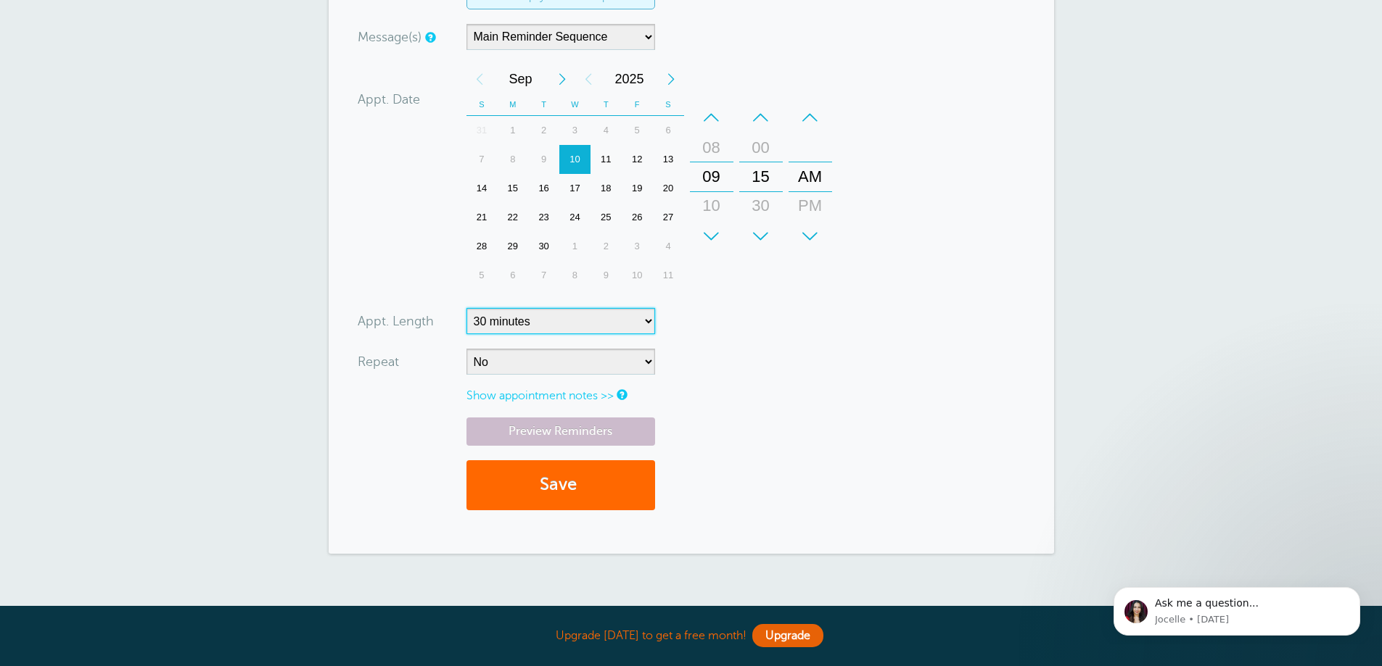
click at [638, 320] on select "5 minutes 10 minutes 15 minutes 20 minutes 25 minutes 30 minutes 35 minutes 40 …" at bounding box center [560, 321] width 189 height 26
select select "60"
click at [466, 308] on select "5 minutes 10 minutes 15 minutes 20 minutes 25 minutes 30 minutes 35 minutes 40 …" at bounding box center [560, 321] width 189 height 26
click at [562, 397] on link "Show appointment notes >>" at bounding box center [539, 395] width 147 height 13
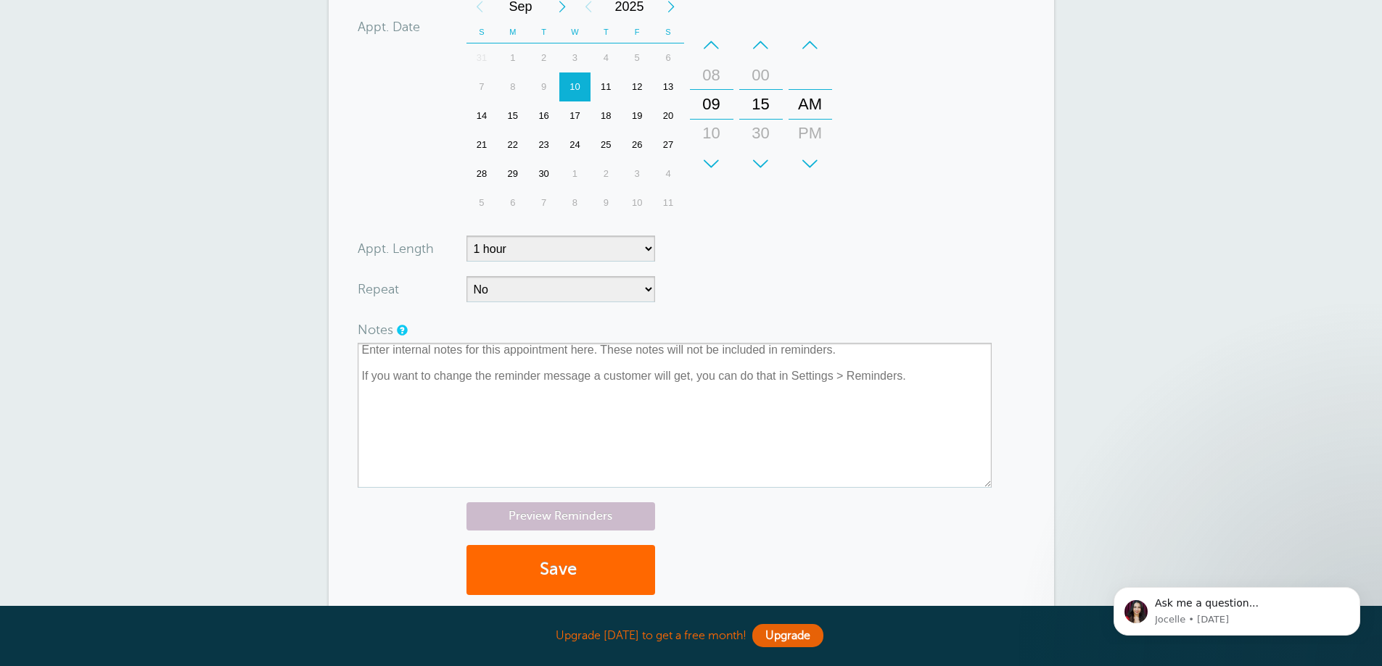
scroll to position [580, 0]
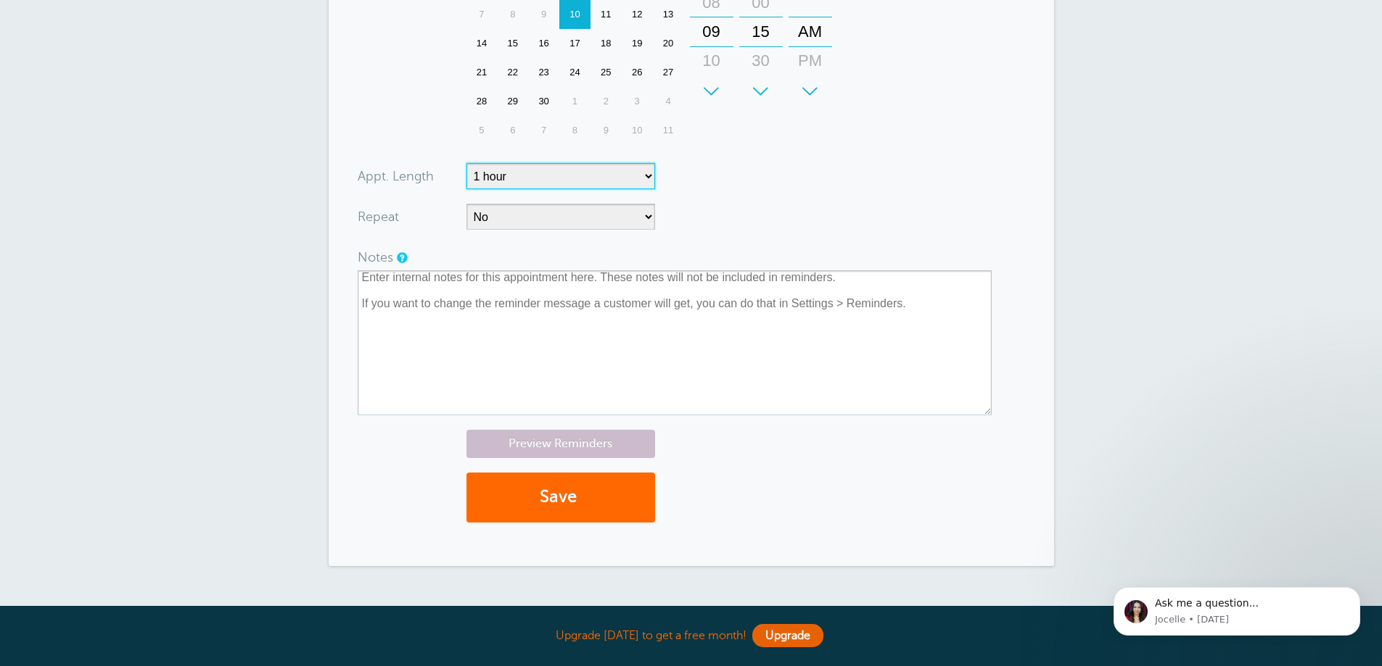
click at [637, 170] on select "5 minutes 10 minutes 15 minutes 20 minutes 25 minutes 30 minutes 35 minutes 40 …" at bounding box center [560, 176] width 189 height 26
select select
click at [466, 163] on select "5 minutes 10 minutes 15 minutes 20 minutes 25 minutes 30 minutes 35 minutes 40 …" at bounding box center [560, 176] width 189 height 26
click at [933, 194] on form "You are creating a new customer. To use an existing customer select one from th…" at bounding box center [691, 98] width 667 height 878
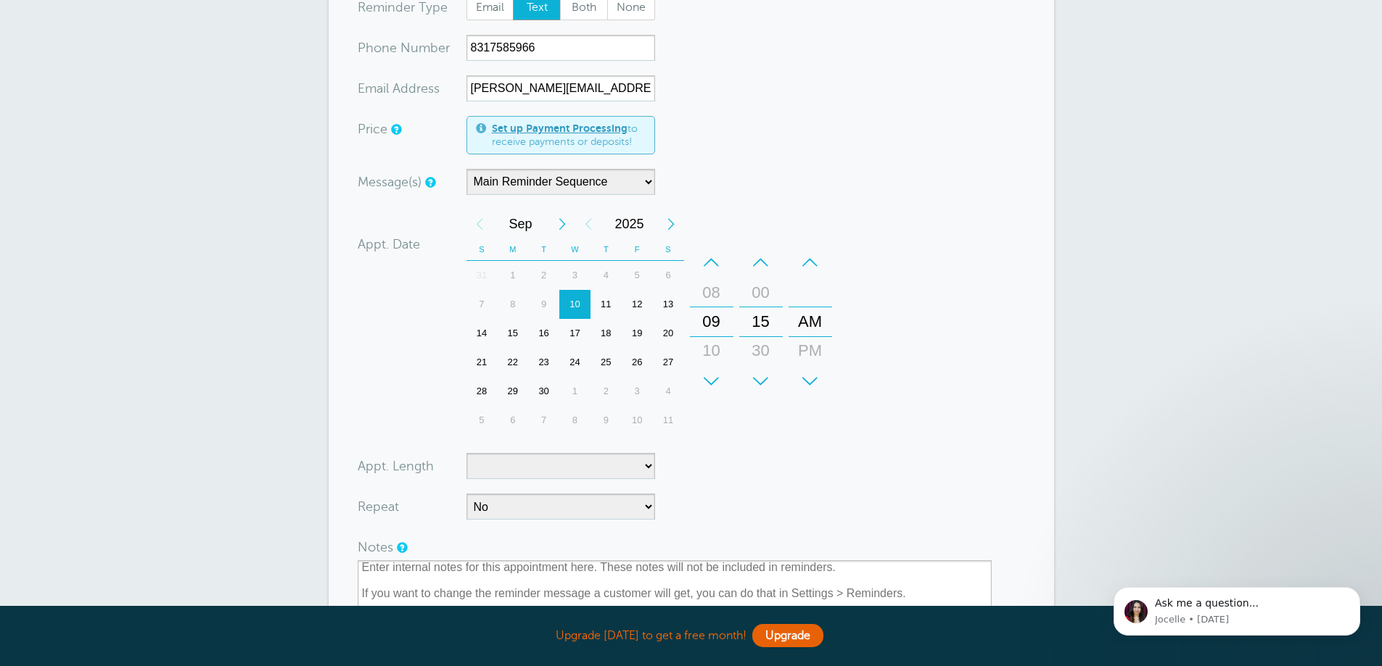
scroll to position [145, 0]
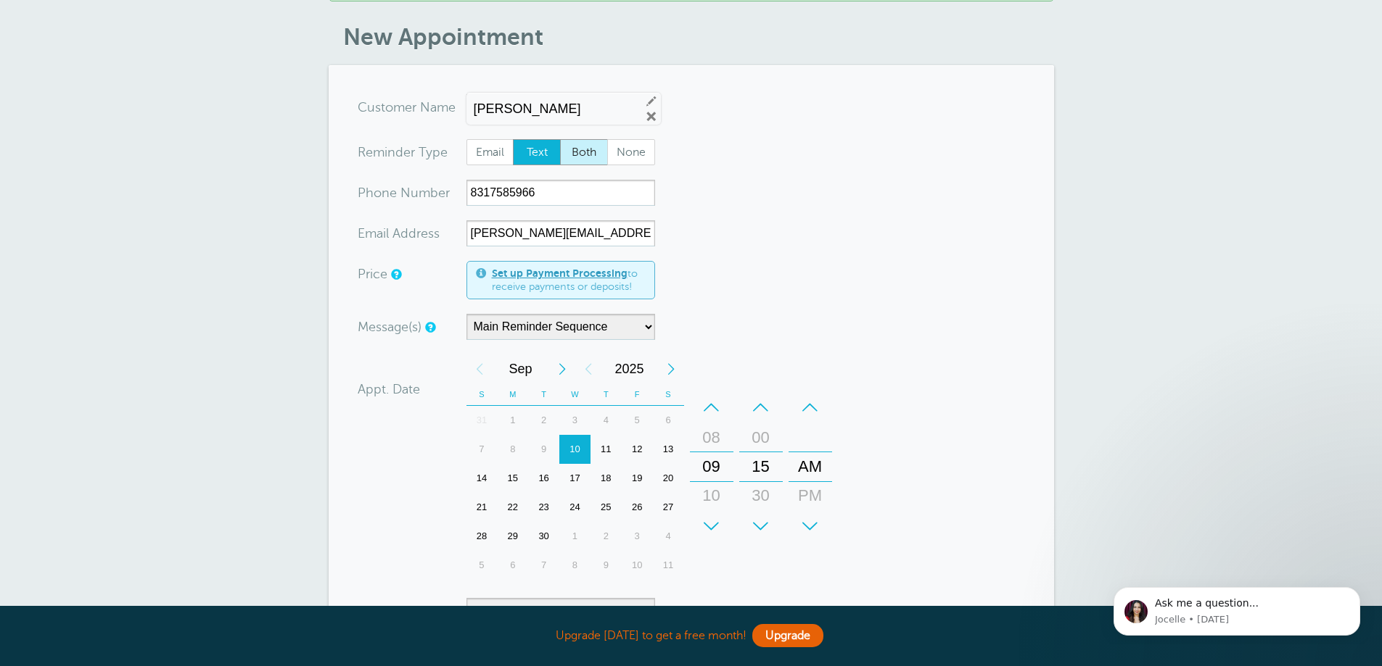
click at [563, 153] on span "Both" at bounding box center [584, 152] width 46 height 25
click at [560, 139] on input "Both" at bounding box center [559, 139] width 1 height 1
radio input "true"
click at [962, 292] on form "You are creating a new customer. To use an existing customer select one from th…" at bounding box center [691, 533] width 667 height 878
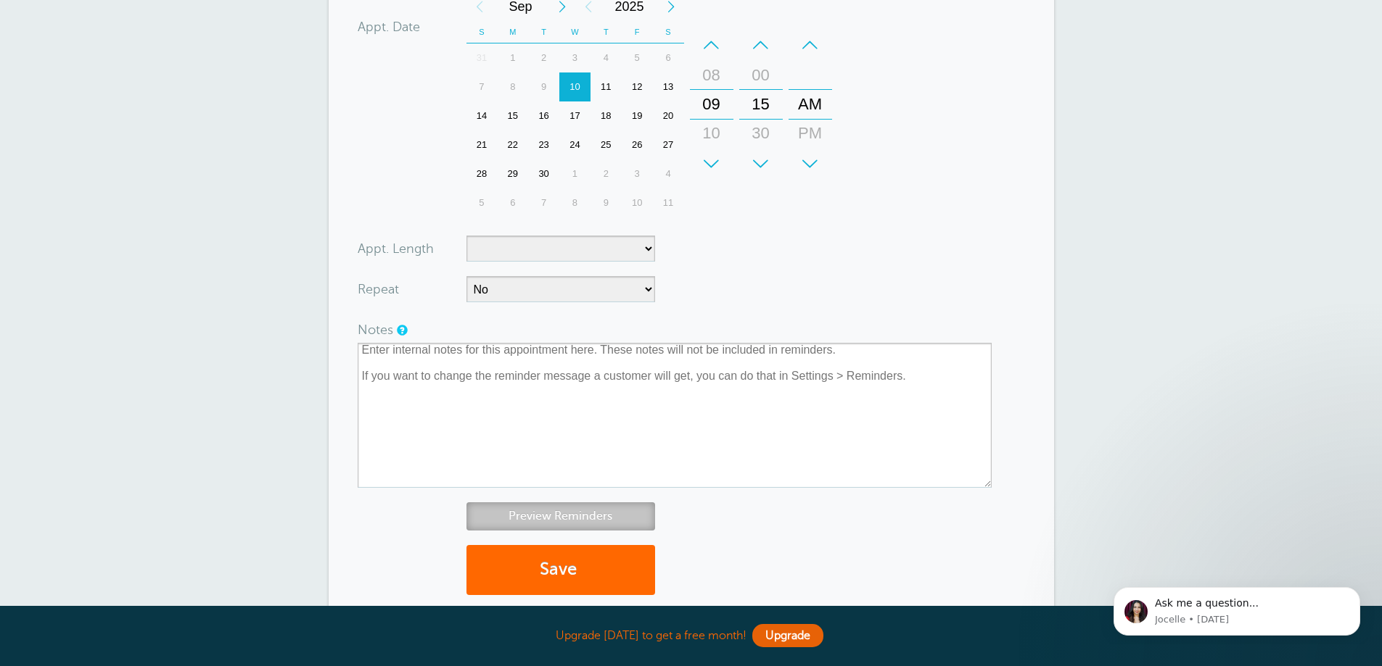
click at [630, 522] on link "Preview Reminders" at bounding box center [560, 517] width 189 height 28
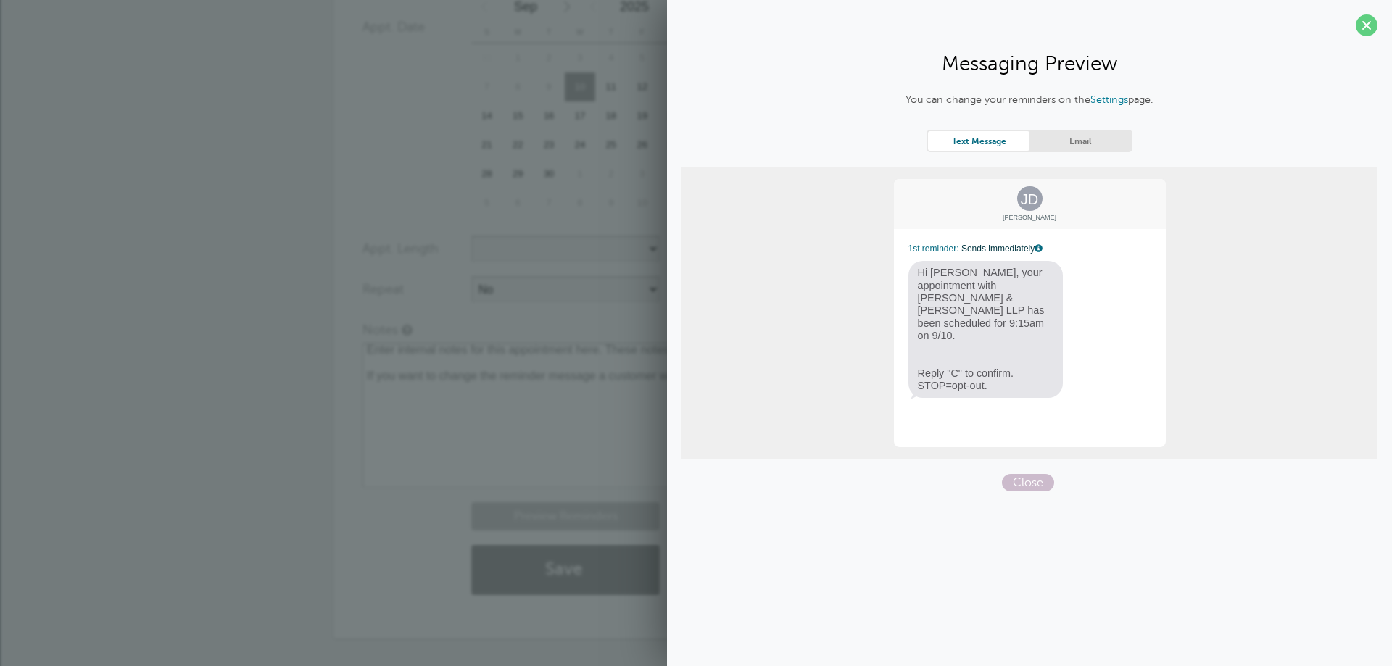
click at [1363, 20] on span at bounding box center [1367, 26] width 22 height 22
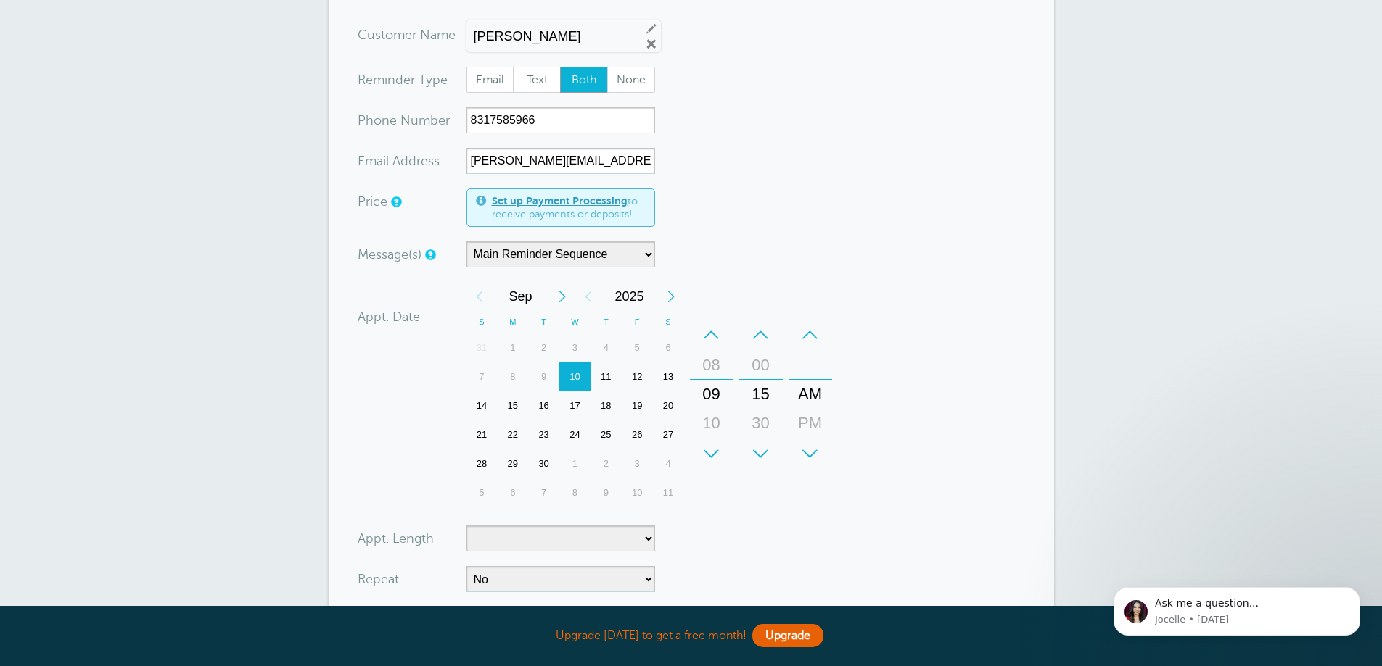
scroll to position [73, 0]
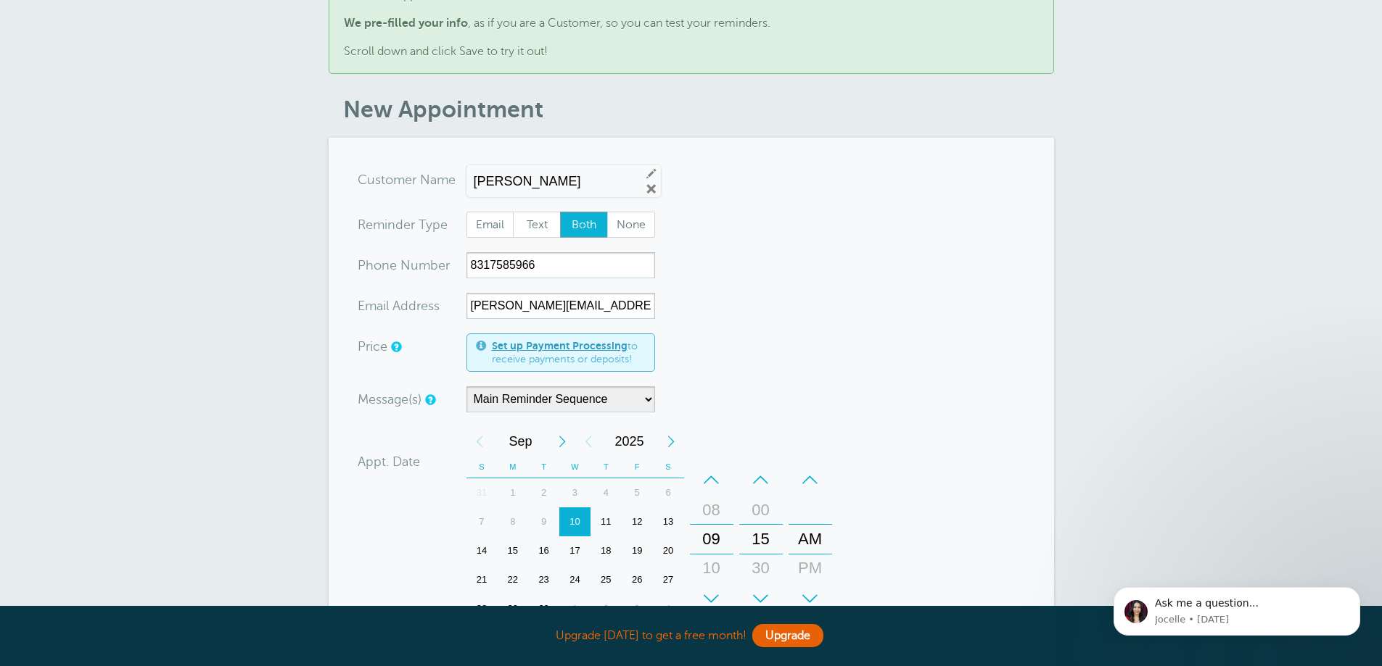
drag, startPoint x: 561, startPoint y: 179, endPoint x: 429, endPoint y: 194, distance: 132.8
click at [429, 194] on div "x-no-autofill Cus tomer N ame John Doe Edit Remove" at bounding box center [509, 182] width 303 height 30
paste input "[PERSON_NAME]"
type input "[PERSON_NAME]"
click at [785, 214] on form "You are creating a new customer. To use an existing customer select one from th…" at bounding box center [691, 606] width 667 height 878
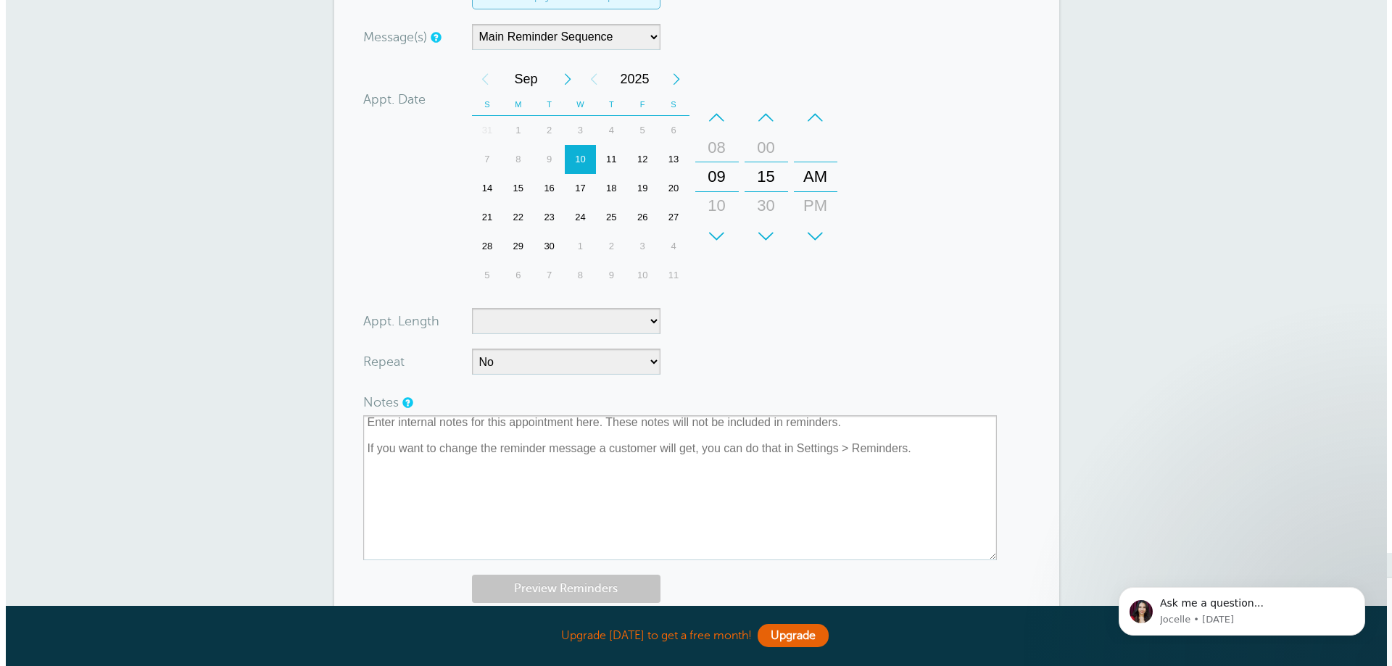
scroll to position [508, 0]
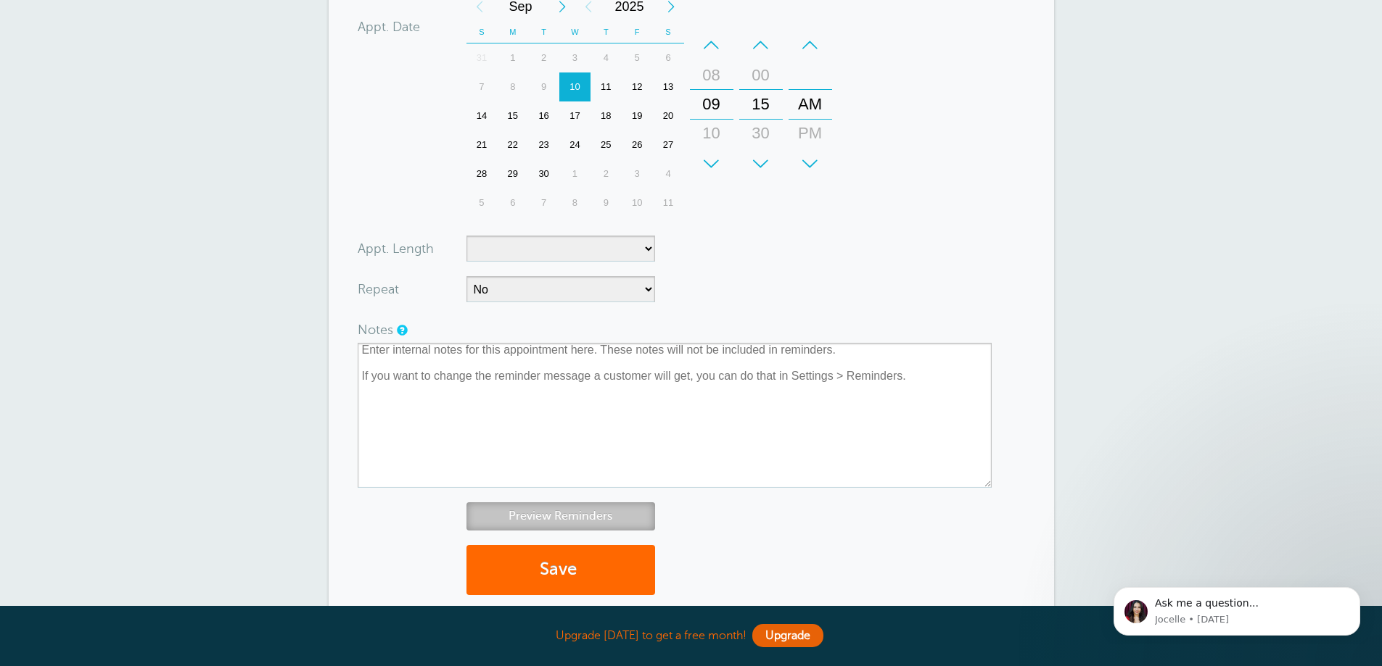
click at [566, 511] on link "Preview Reminders" at bounding box center [560, 517] width 189 height 28
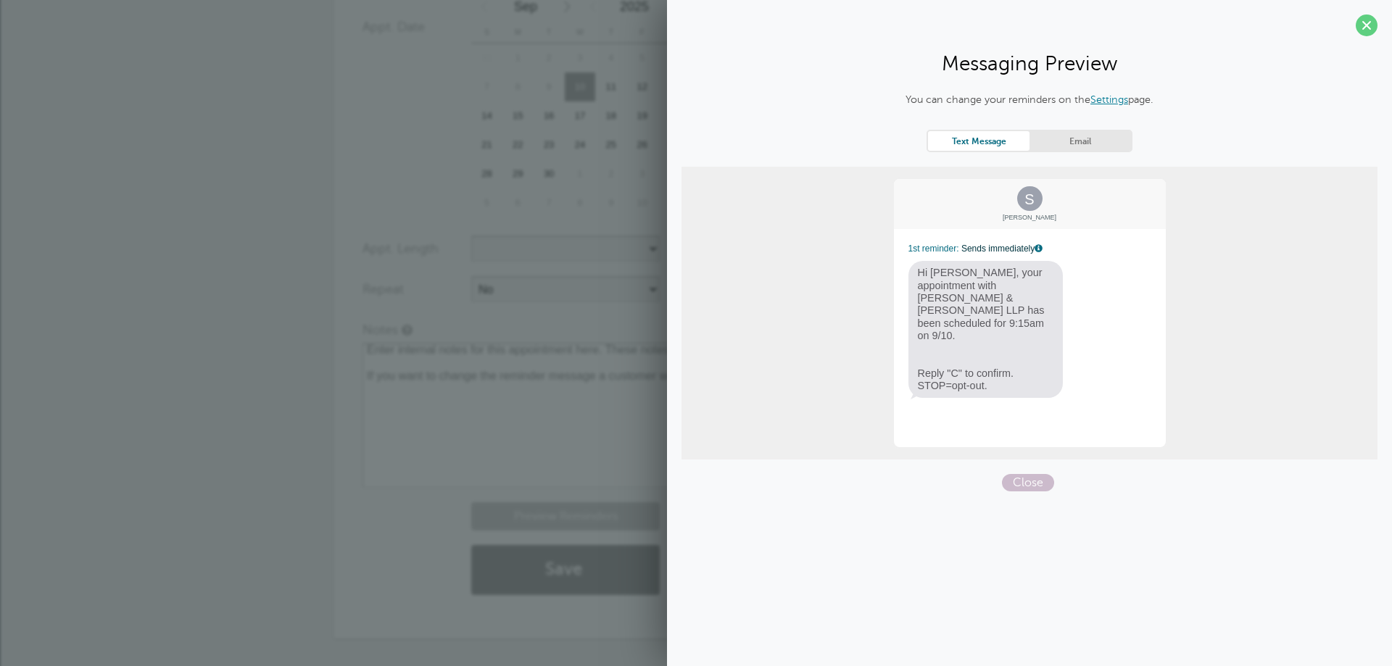
click at [1080, 144] on link "Email" at bounding box center [1081, 141] width 102 height 20
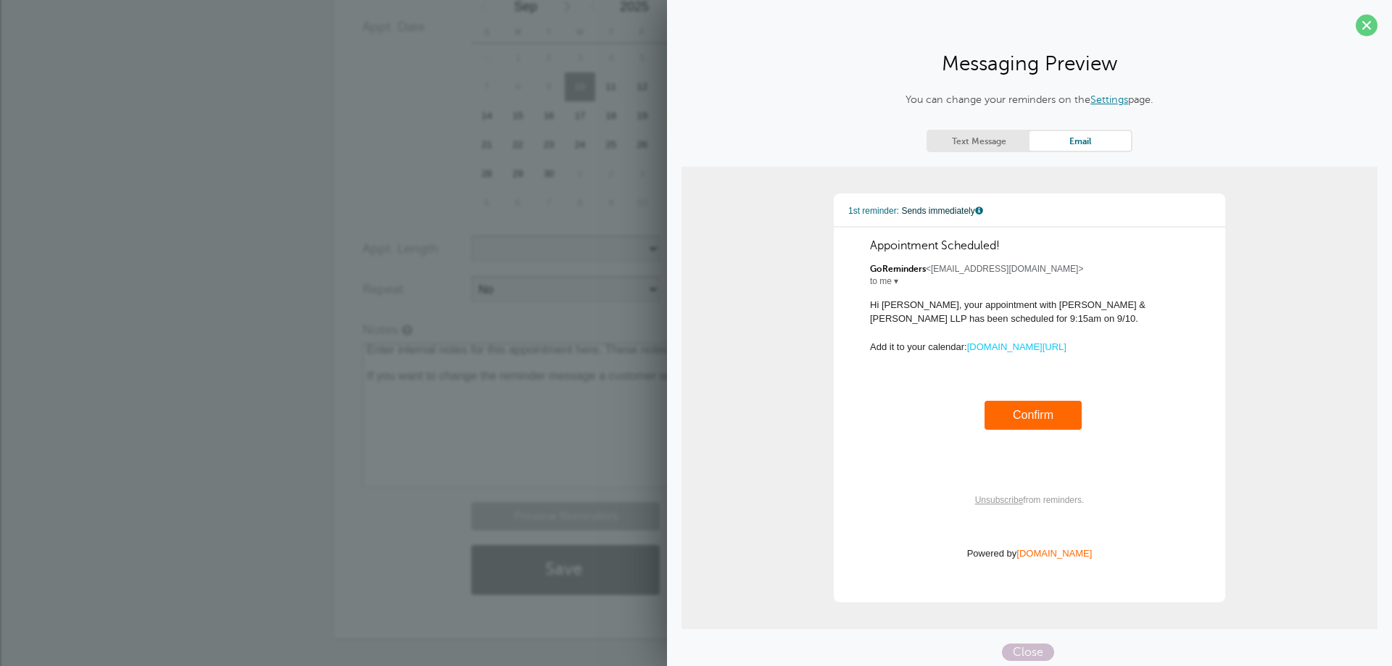
click at [1001, 141] on link "Text Message" at bounding box center [979, 141] width 102 height 20
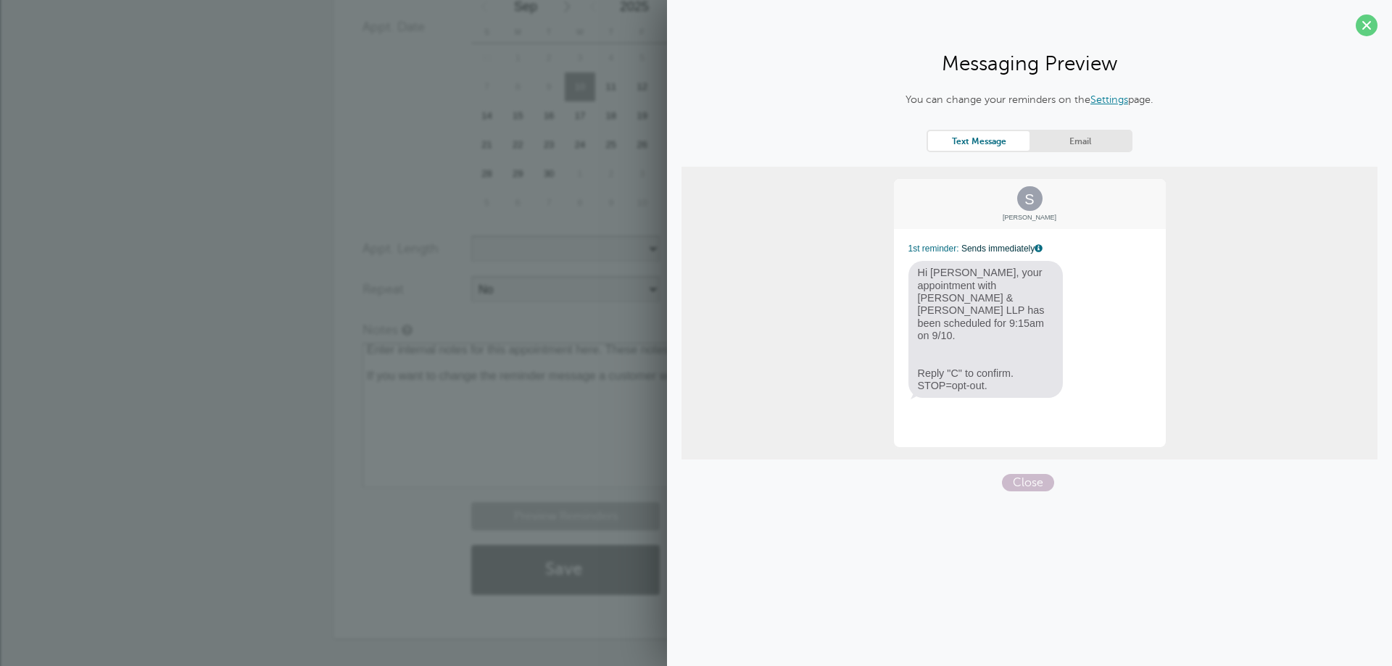
click at [1094, 101] on link "Settings" at bounding box center [1110, 100] width 38 height 12
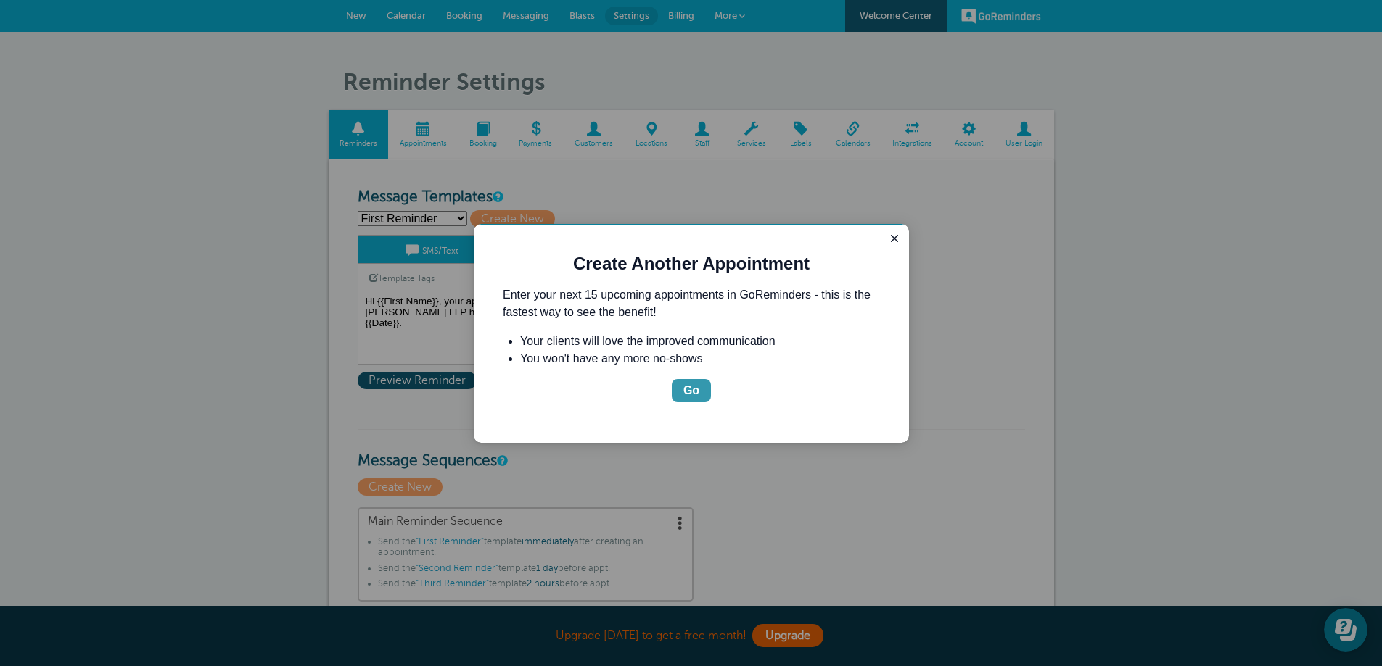
click at [690, 387] on div "Go" at bounding box center [691, 390] width 16 height 17
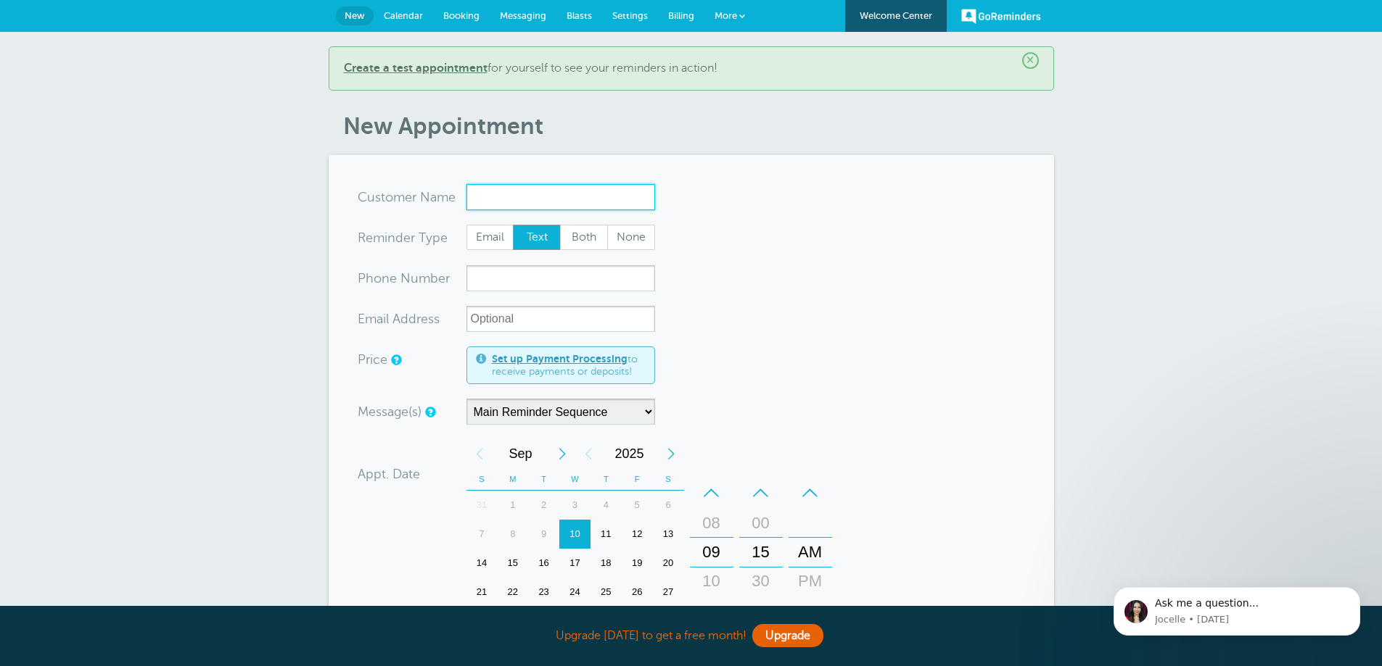
click at [585, 200] on input "x-no-autofill" at bounding box center [560, 197] width 189 height 26
paste input "Seymour"
type input "Seymour"
click at [585, 243] on span "Both" at bounding box center [584, 238] width 46 height 25
click at [560, 225] on input "Both" at bounding box center [559, 224] width 1 height 1
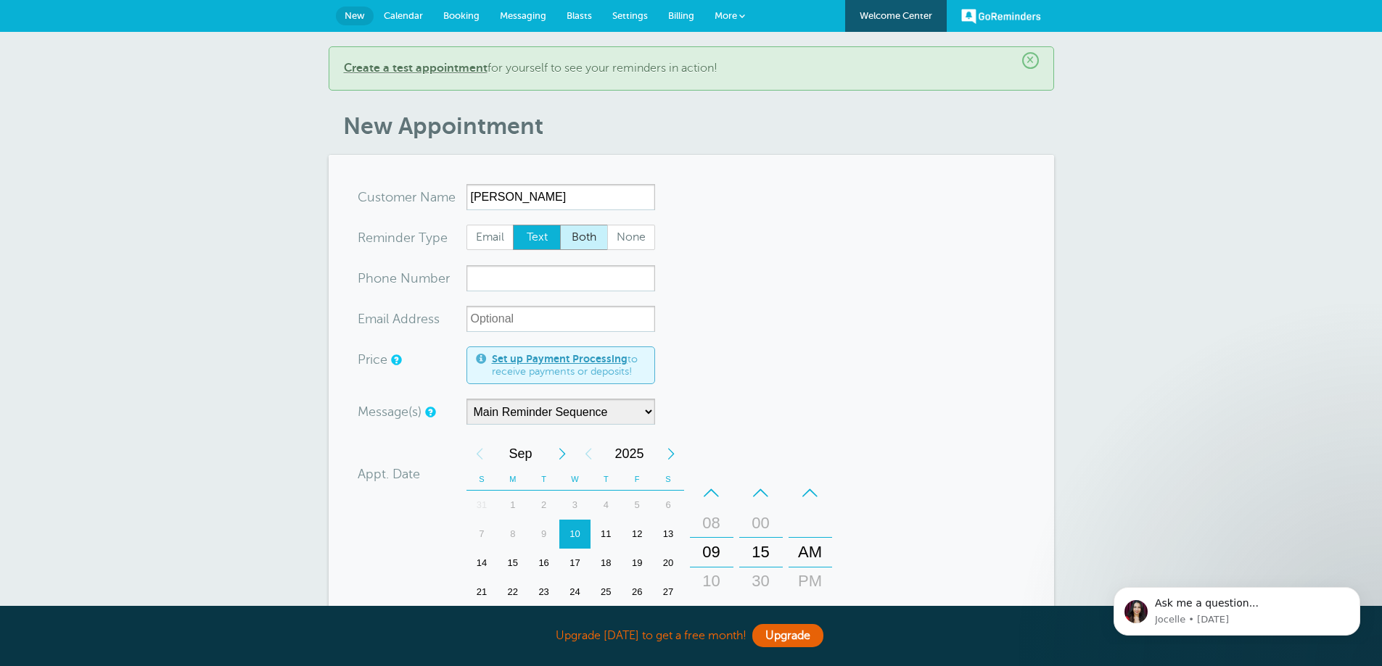
radio input "true"
click at [582, 275] on input "xxx-no-autofill" at bounding box center [560, 278] width 189 height 26
type input "8317585966"
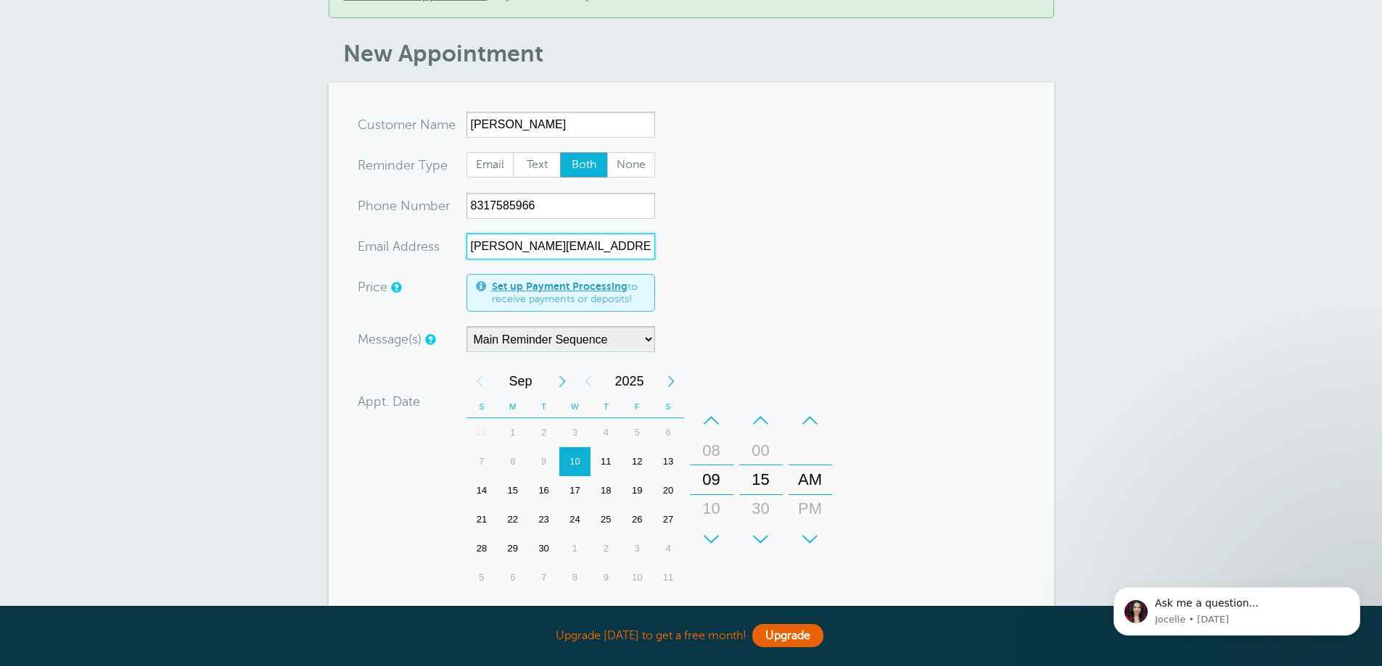
scroll to position [145, 0]
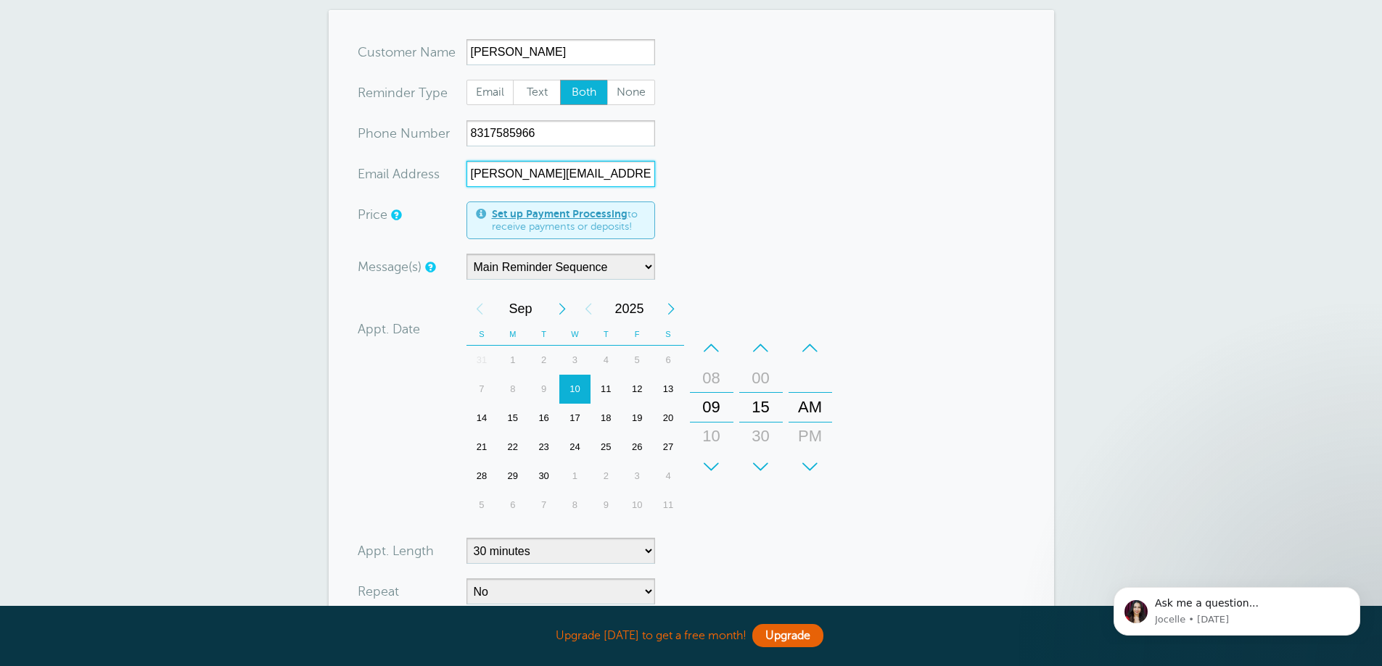
type input "[PERSON_NAME][EMAIL_ADDRESS][PERSON_NAME][DOMAIN_NAME]"
click at [658, 263] on div "Message(s) Main Reminder Sequence Custom Message Start with First Reminder Seco…" at bounding box center [593, 267] width 471 height 26
click at [648, 267] on select "Main Reminder Sequence" at bounding box center [560, 267] width 189 height 26
drag, startPoint x: 647, startPoint y: 267, endPoint x: 668, endPoint y: 267, distance: 21.0
click at [647, 267] on select "Main Reminder Sequence" at bounding box center [560, 267] width 189 height 26
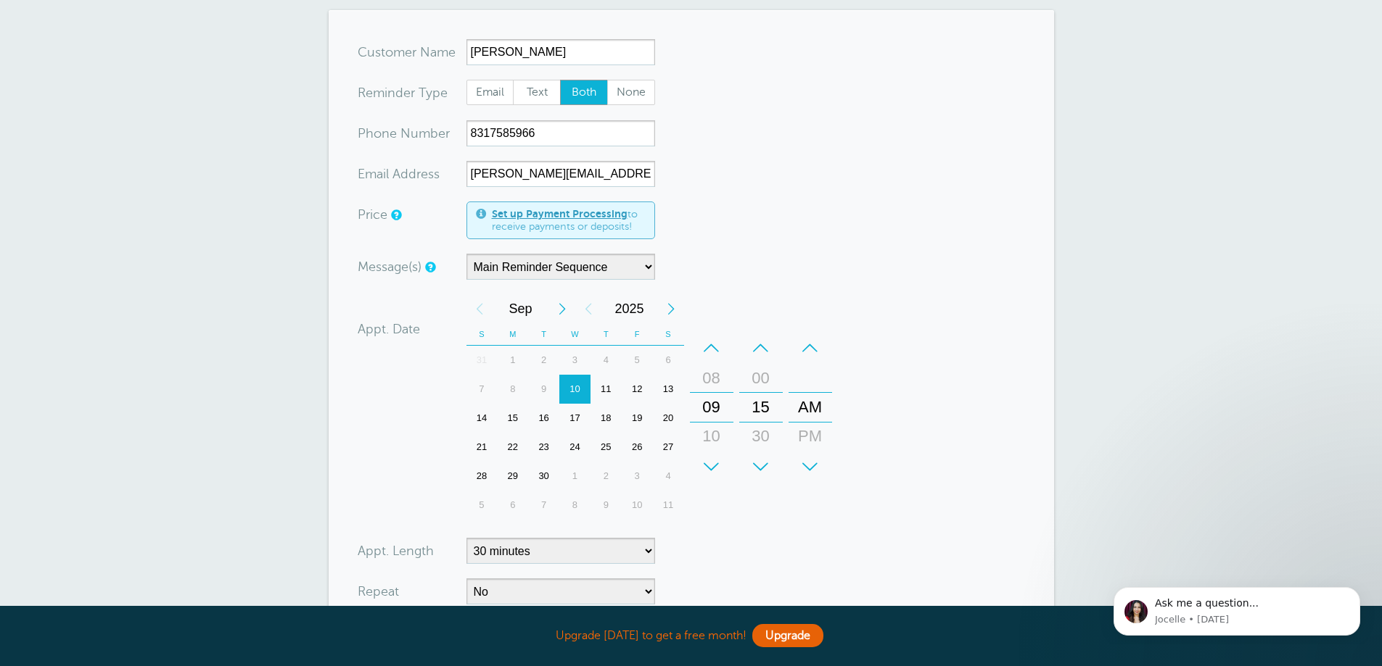
click at [716, 265] on div "Message(s) Main Reminder Sequence Custom Message Start with First Reminder Seco…" at bounding box center [593, 267] width 471 height 26
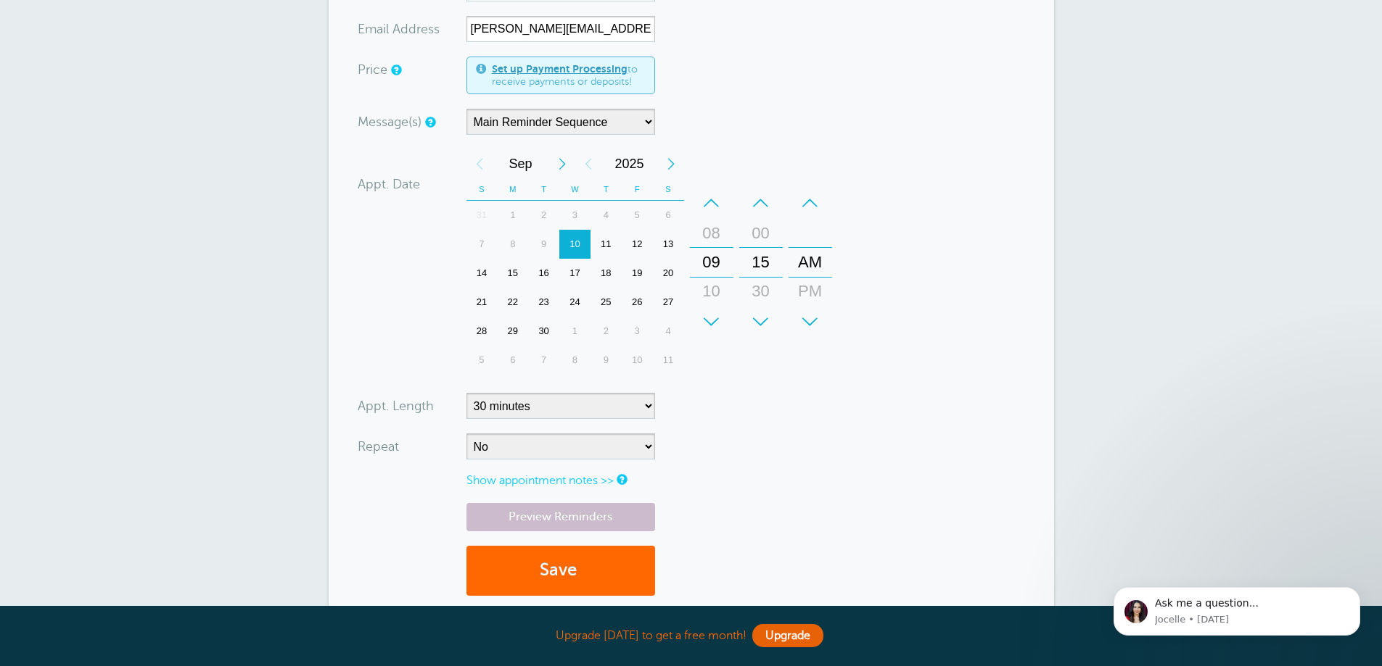
scroll to position [363, 0]
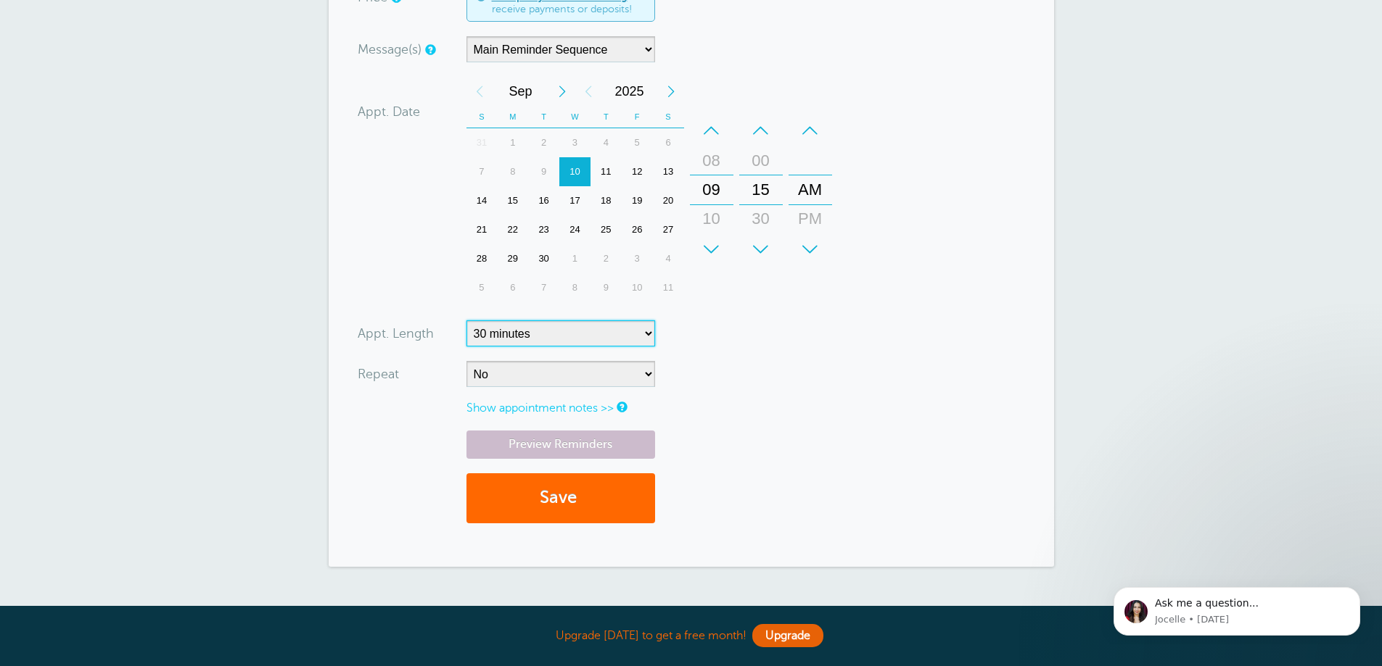
click at [624, 335] on select "5 minutes 10 minutes 15 minutes 20 minutes 25 minutes 30 minutes 35 minutes 40 …" at bounding box center [560, 334] width 189 height 26
select select
click at [466, 321] on select "5 minutes 10 minutes 15 minutes 20 minutes 25 minutes 30 minutes 35 minutes 40 …" at bounding box center [560, 334] width 189 height 26
click at [811, 389] on form "You are creating a new customer. To use an existing customer select one from th…" at bounding box center [691, 180] width 667 height 716
click at [604, 371] on select "No Daily Weekly Every 2 weeks Every 3 weeks Every 4 weeks Monthly Every 5 weeks…" at bounding box center [560, 374] width 189 height 26
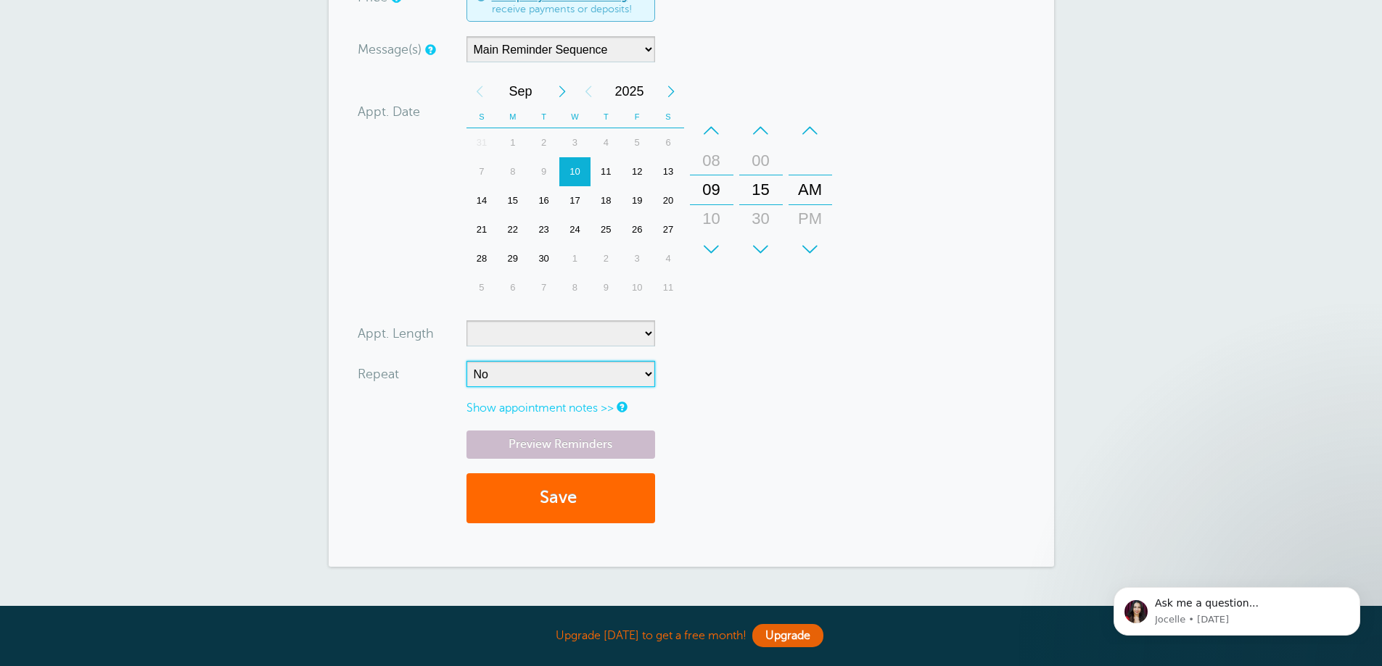
click at [603, 371] on select "No Daily Weekly Every 2 weeks Every 3 weeks Every 4 weeks Monthly Every 5 weeks…" at bounding box center [560, 374] width 189 height 26
click at [595, 435] on link "Preview Reminders" at bounding box center [560, 445] width 189 height 28
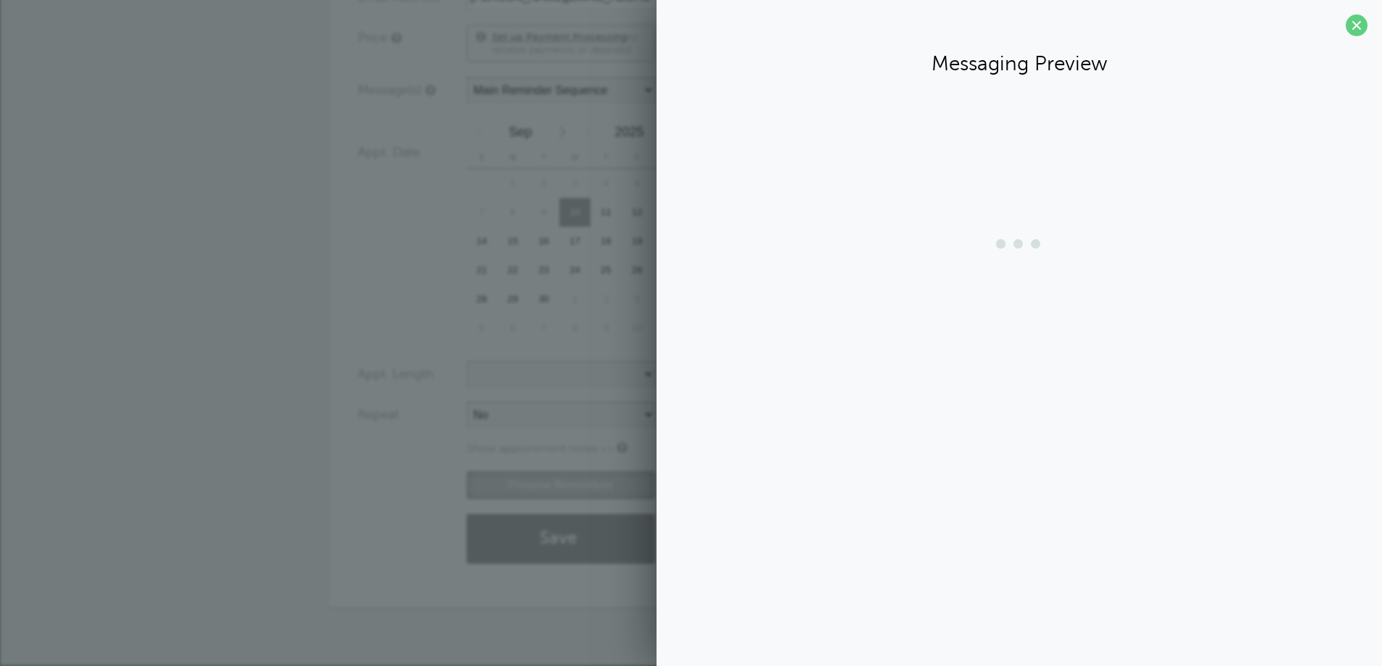
scroll to position [322, 0]
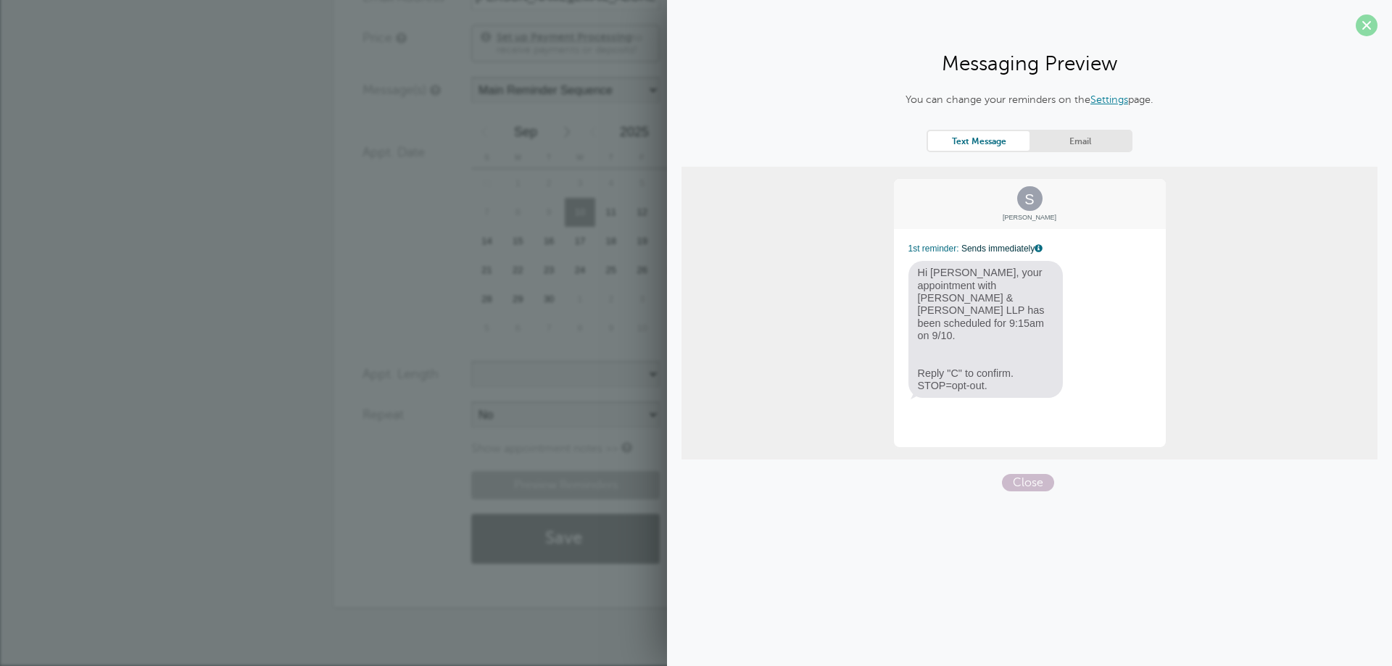
click at [1360, 22] on span at bounding box center [1367, 26] width 22 height 22
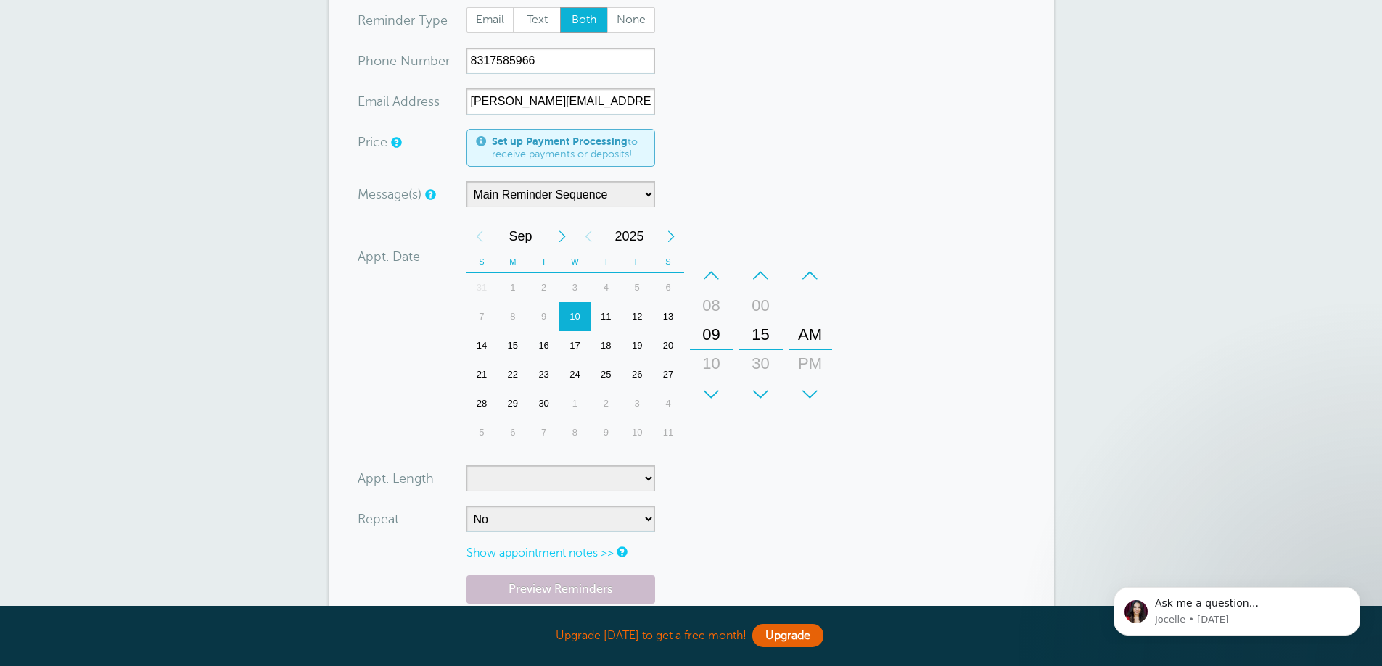
scroll to position [435, 0]
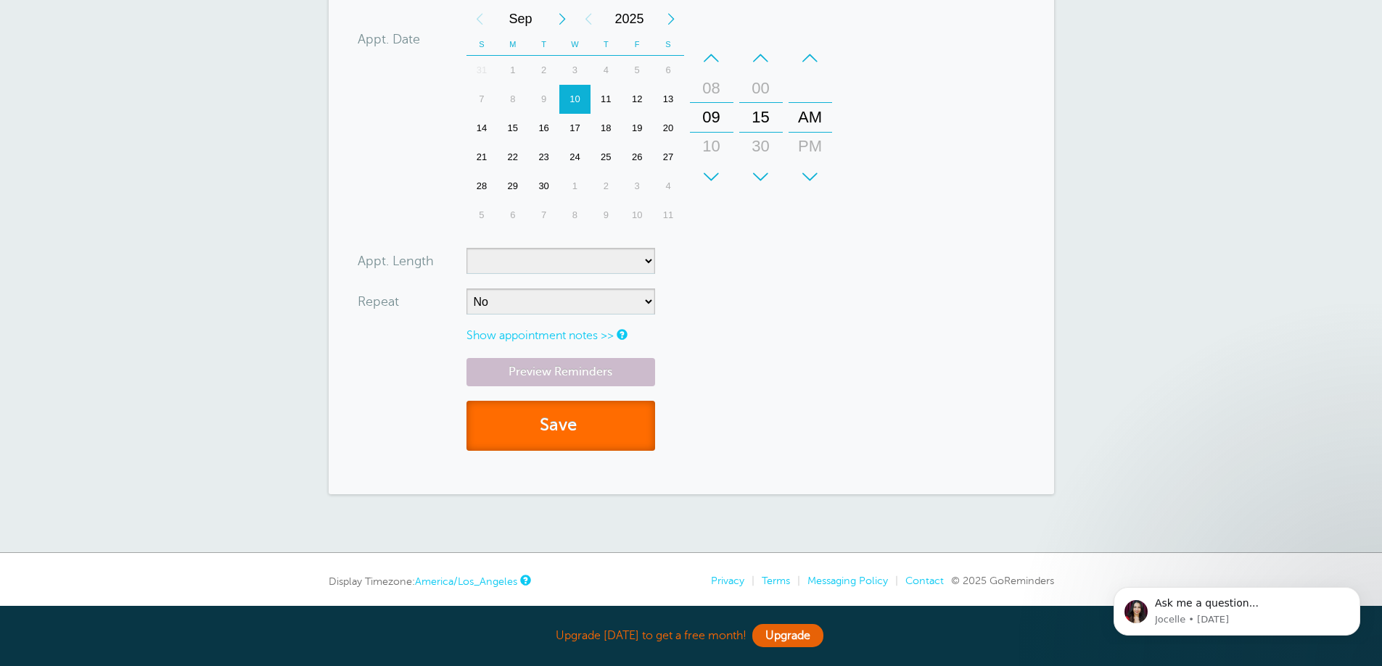
click at [598, 445] on button "Save" at bounding box center [560, 426] width 189 height 50
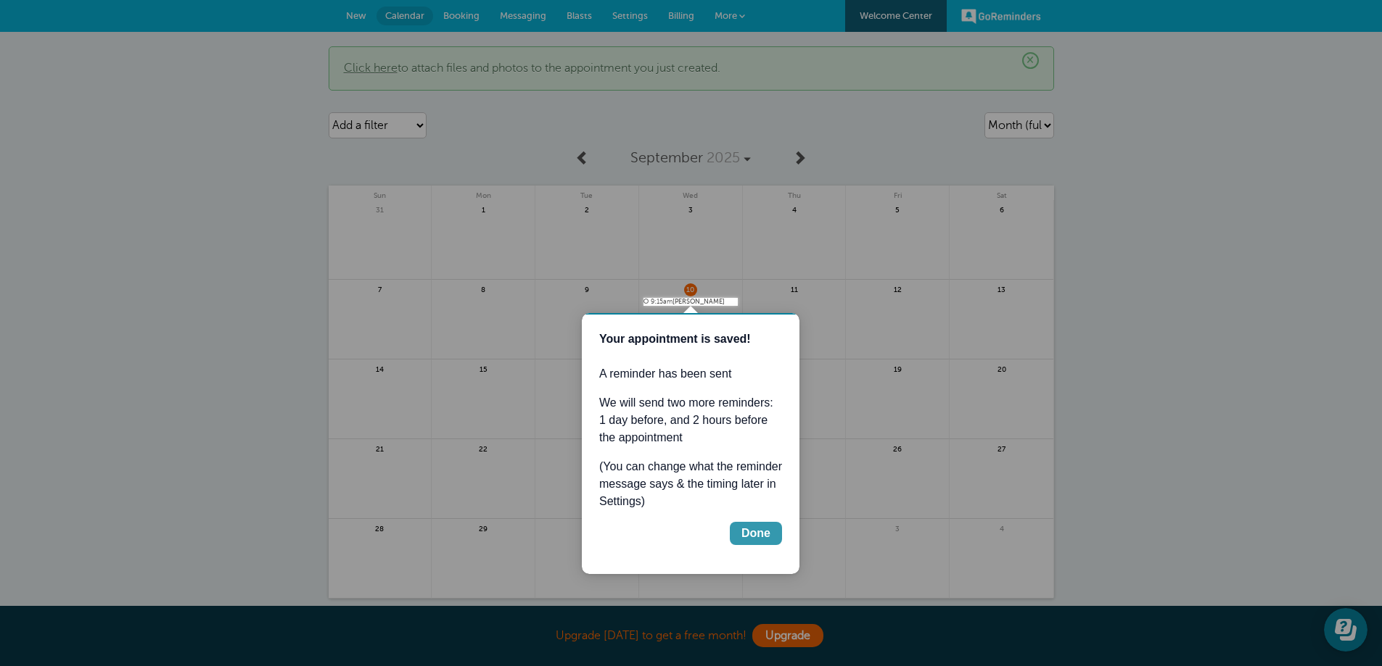
click at [748, 536] on div "Done" at bounding box center [755, 533] width 29 height 17
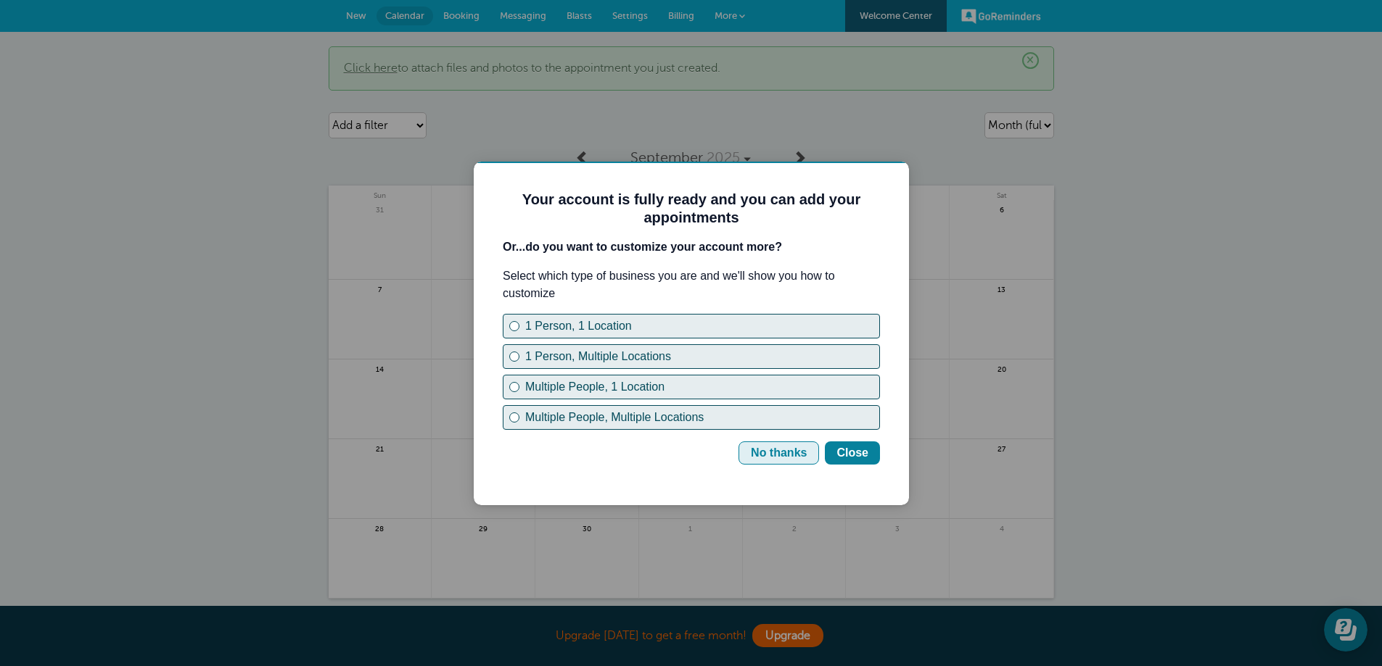
click at [753, 450] on button "No thanks" at bounding box center [778, 453] width 80 height 23
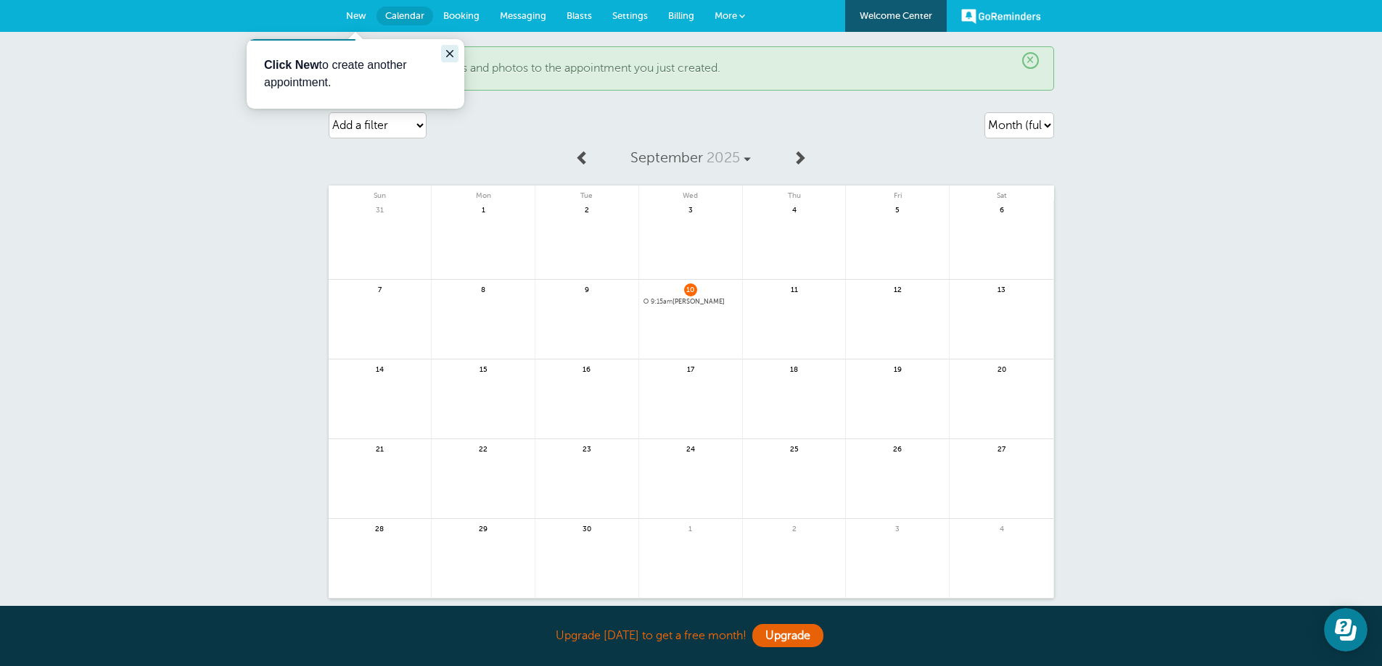
click at [450, 51] on icon "Close guide" at bounding box center [450, 54] width 12 height 12
click at [207, 290] on div "× Click here to attach files and photos to the appointment you just created. Ag…" at bounding box center [691, 345] width 1382 height 626
click at [679, 301] on span "9:15am Seymour" at bounding box center [690, 302] width 94 height 8
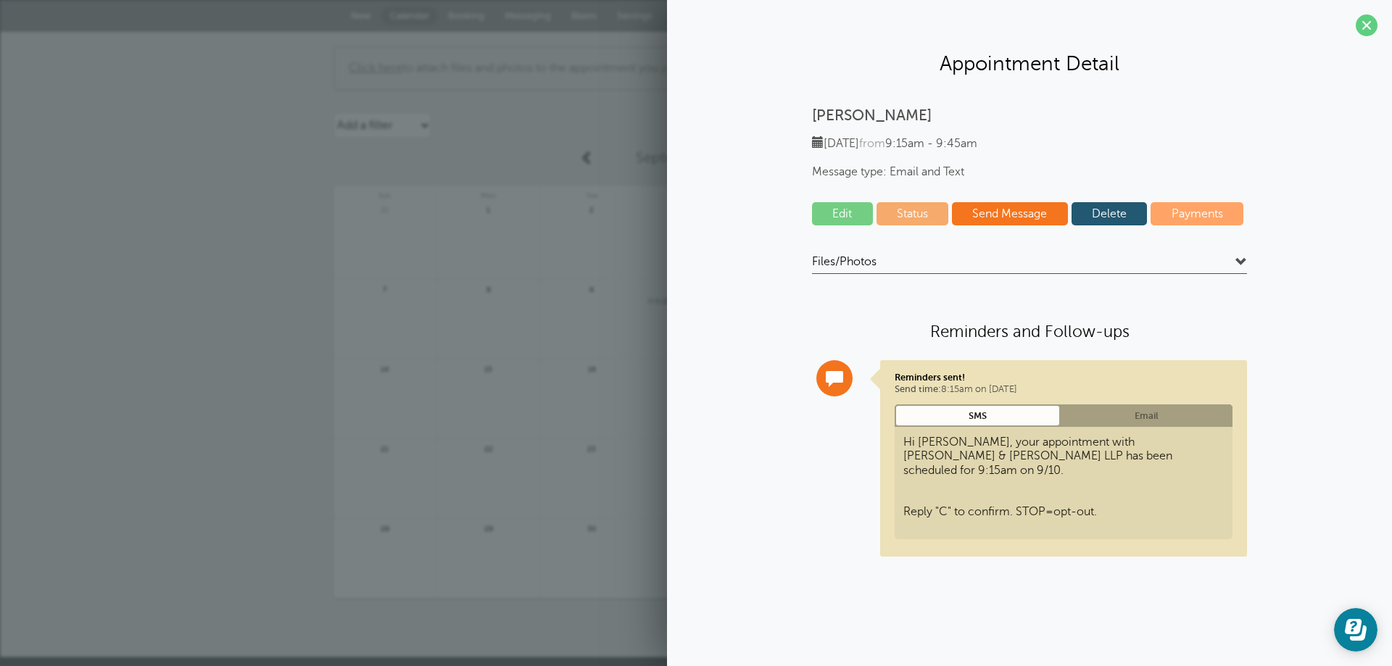
click at [937, 217] on link "Status" at bounding box center [913, 213] width 73 height 23
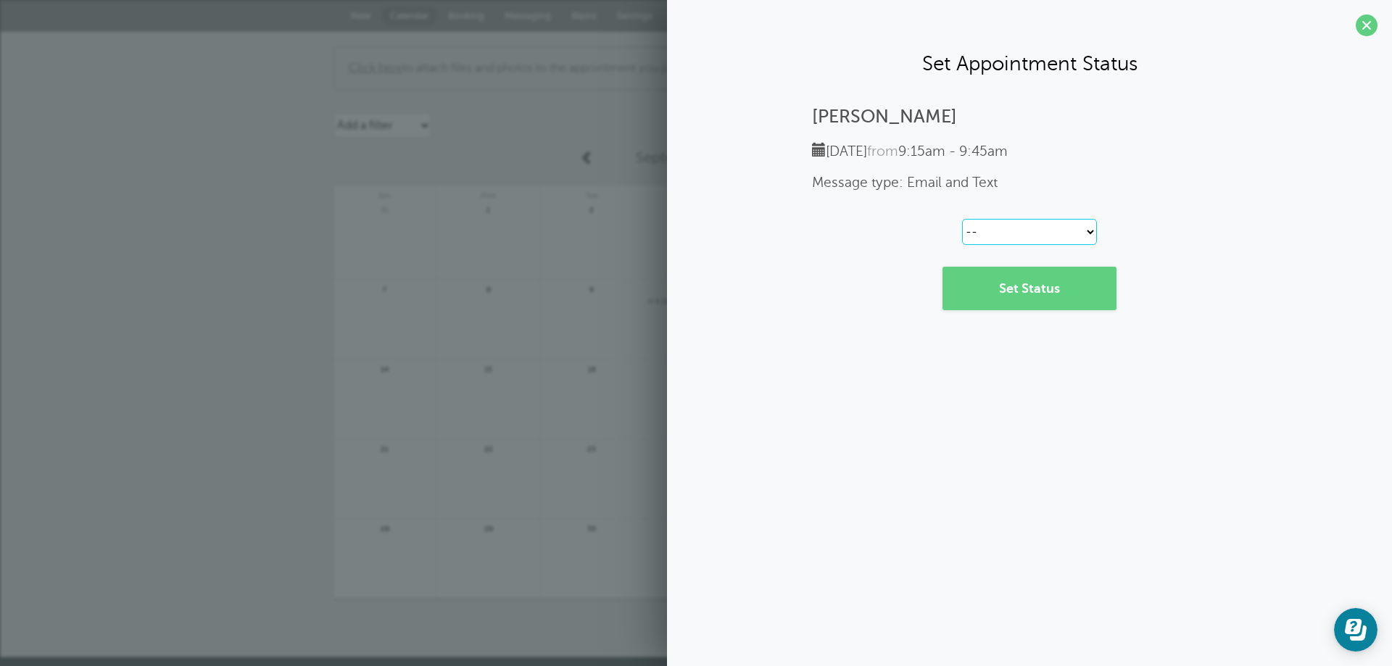
click at [1014, 234] on select "-- Confirmed Reschedule Requested Cancelled" at bounding box center [1029, 232] width 135 height 26
click at [1357, 27] on span at bounding box center [1367, 26] width 22 height 22
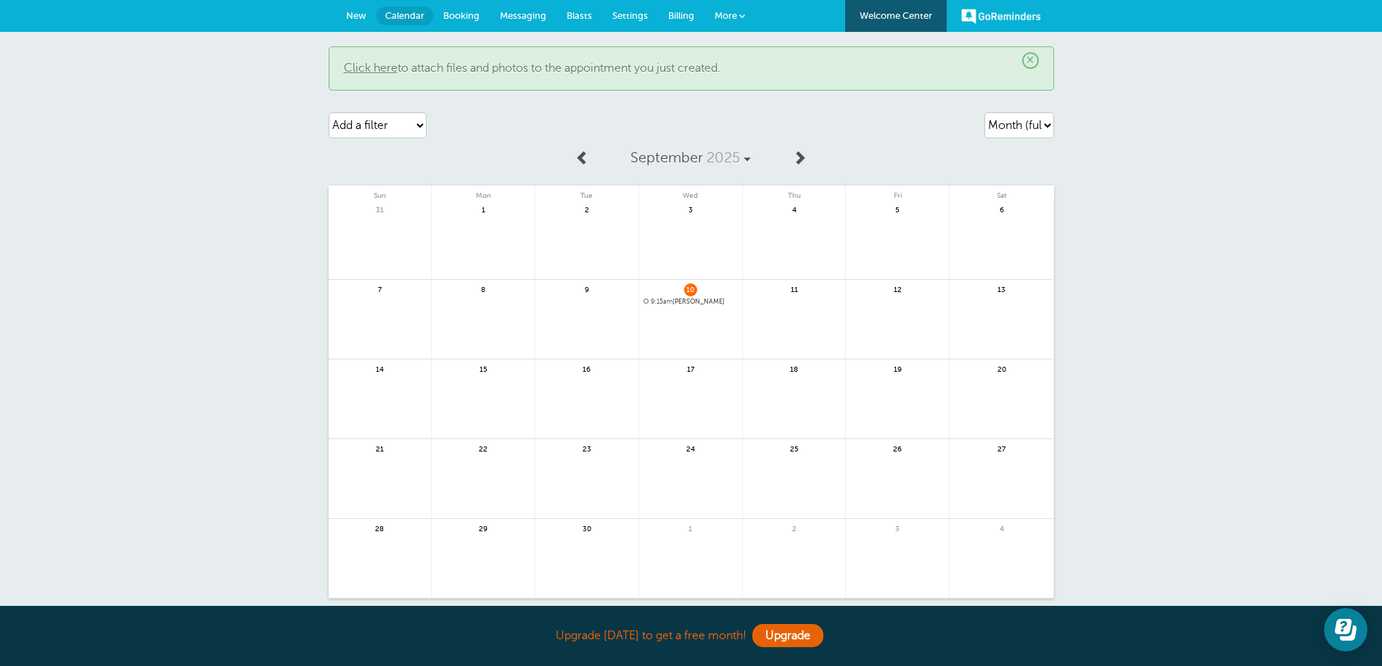
drag, startPoint x: 682, startPoint y: 299, endPoint x: 1392, endPoint y: 249, distance: 711.0
click at [682, 299] on span "9:15am Seymour" at bounding box center [690, 302] width 94 height 8
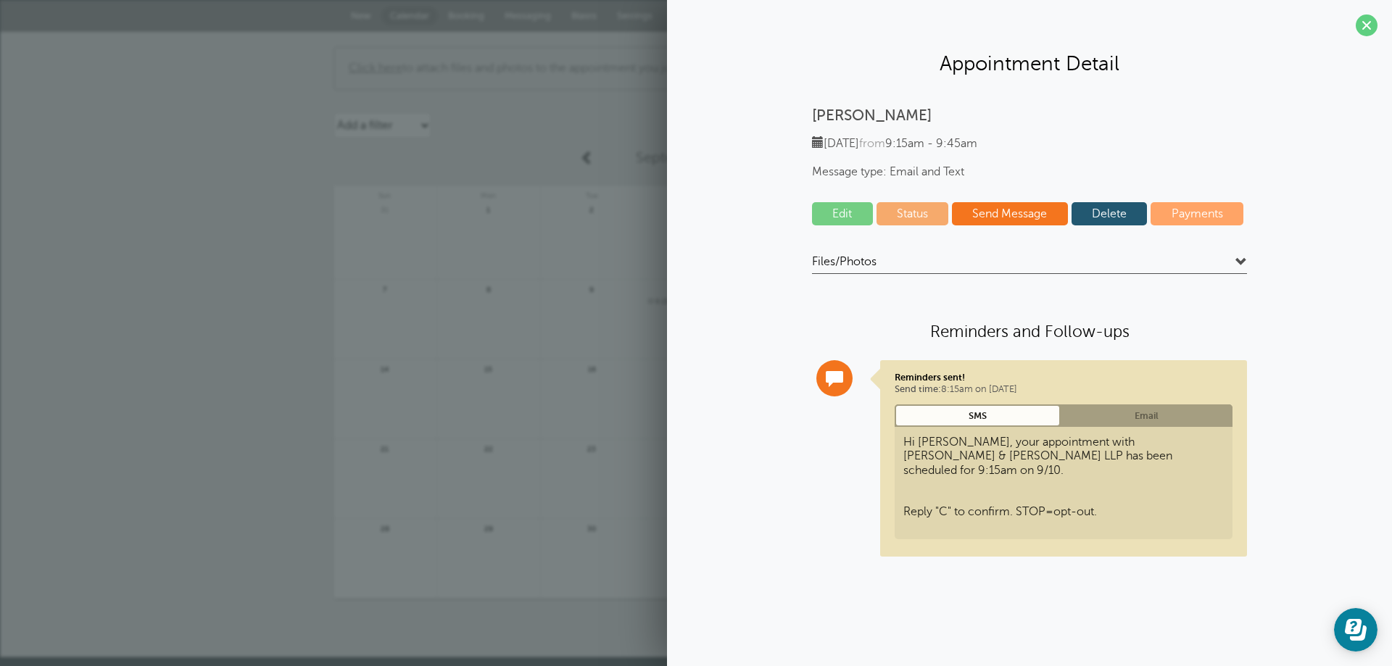
click at [922, 212] on link "Status" at bounding box center [913, 213] width 73 height 23
select select "confirmed"
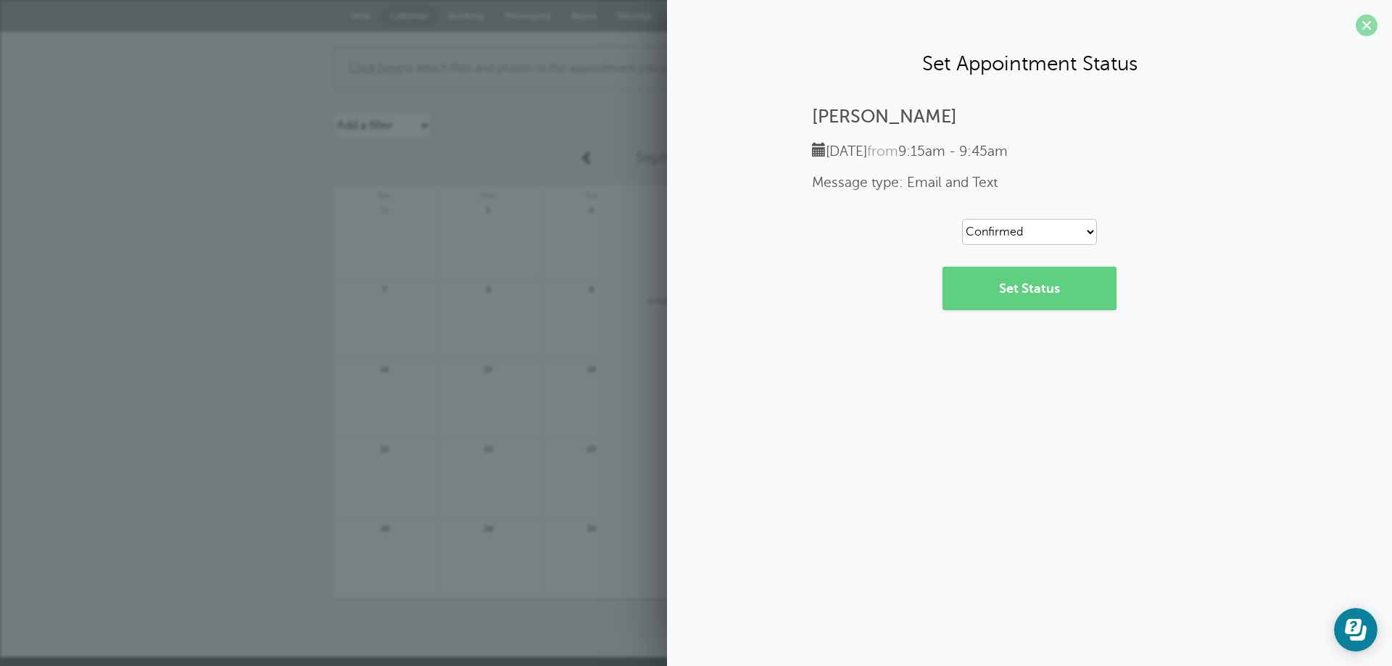
click at [1371, 21] on span at bounding box center [1367, 26] width 22 height 22
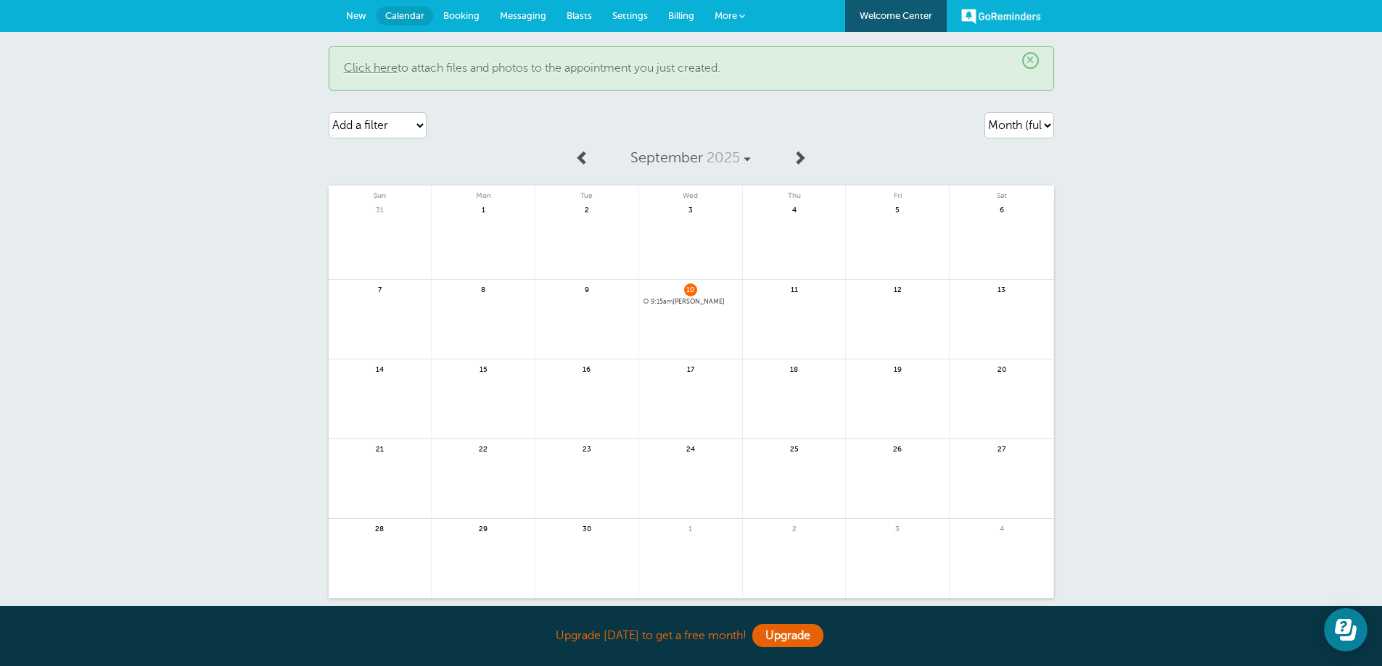
click at [696, 305] on span "9:15am Seymour" at bounding box center [690, 302] width 94 height 8
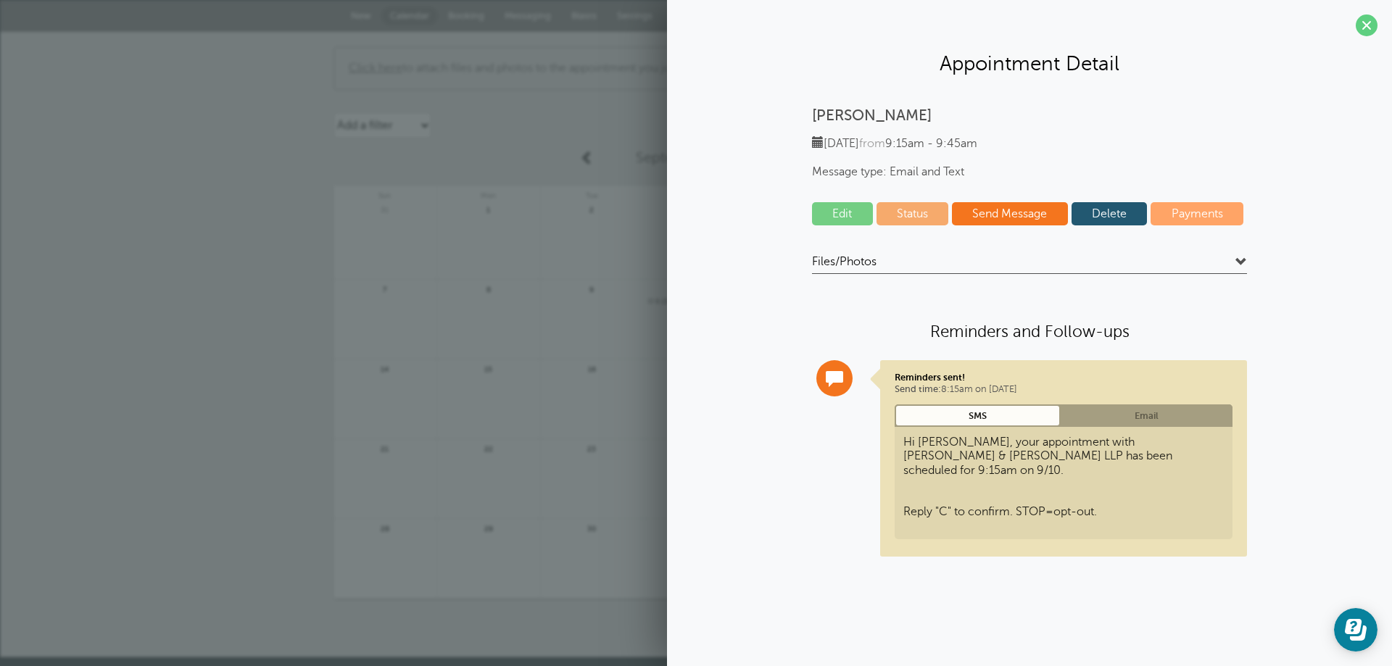
click at [838, 221] on link "Edit" at bounding box center [842, 213] width 61 height 23
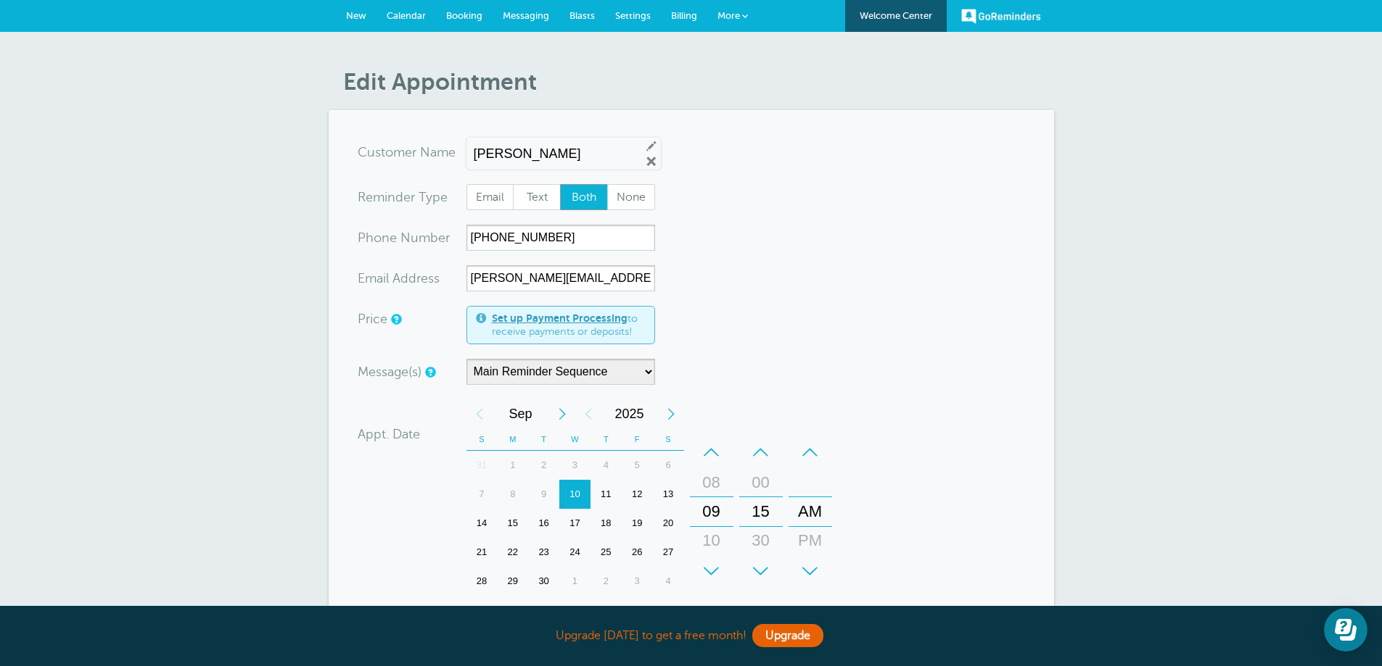
click at [927, 311] on form "You are creating a new customer. To use an existing customer select one from th…" at bounding box center [691, 478] width 667 height 678
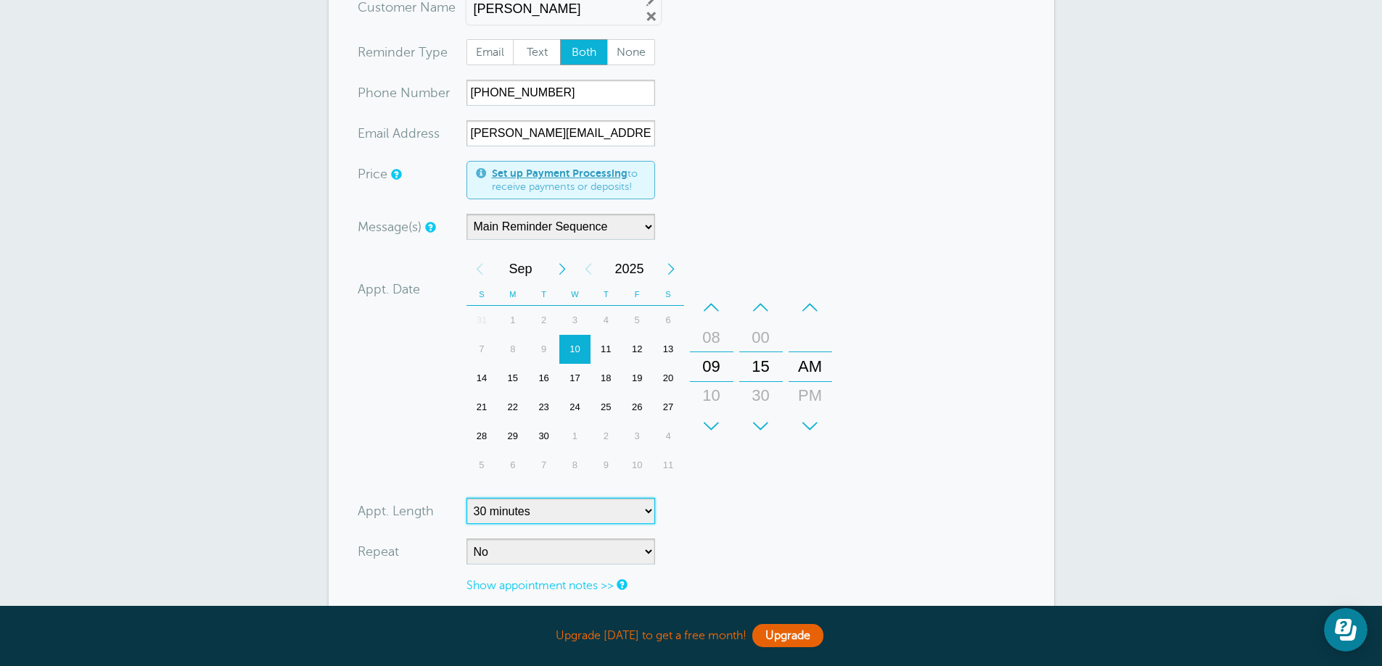
click at [559, 503] on select "5 minutes 10 minutes 15 minutes 20 minutes 25 minutes 30 minutes 35 minutes 40 …" at bounding box center [560, 511] width 189 height 26
select select "60"
click at [466, 498] on select "5 minutes 10 minutes 15 minutes 20 minutes 25 minutes 30 minutes 35 minutes 40 …" at bounding box center [560, 511] width 189 height 26
click at [785, 504] on form "You are creating a new customer. To use an existing customer select one from th…" at bounding box center [691, 333] width 667 height 678
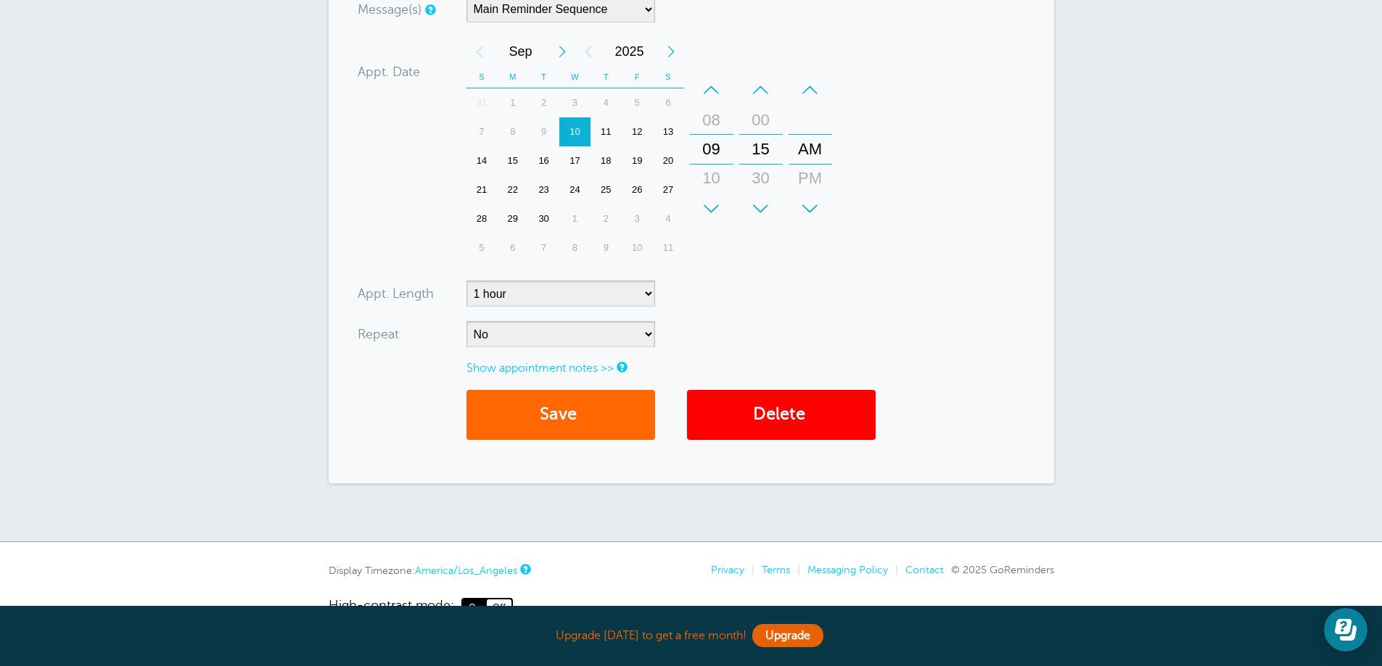
scroll to position [401, 0]
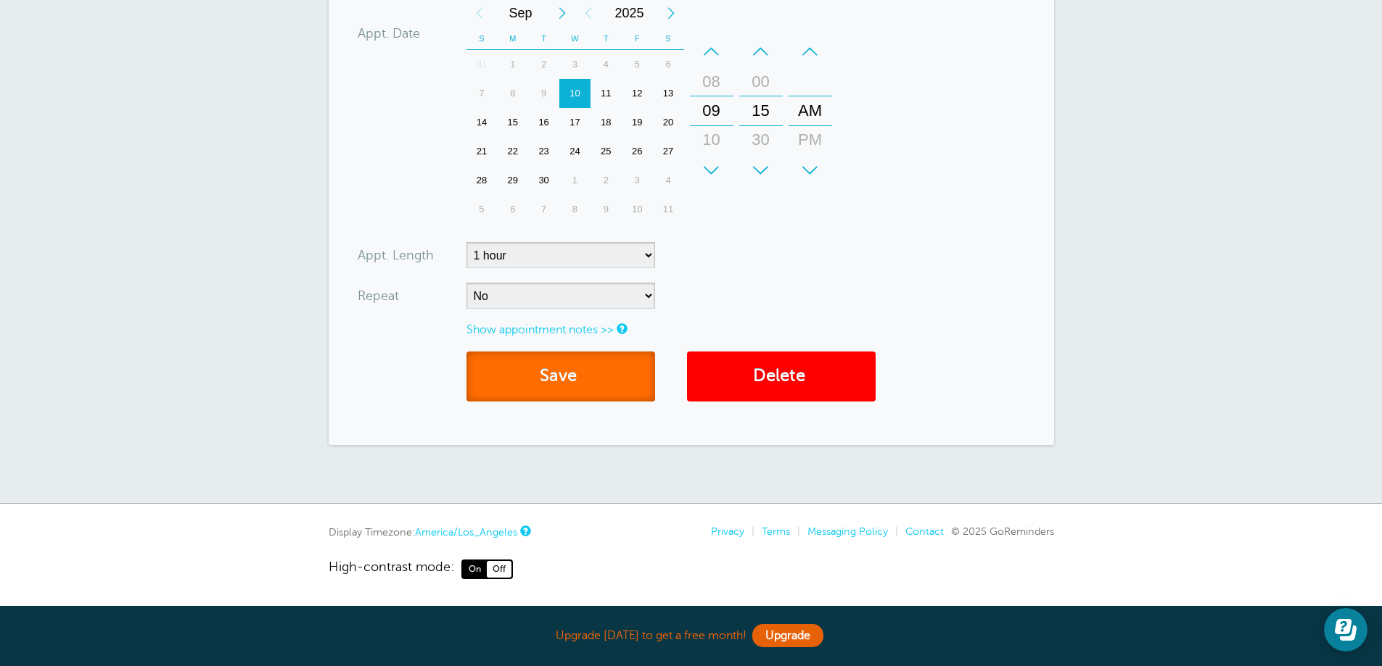
click at [586, 384] on button "Save" at bounding box center [560, 377] width 189 height 50
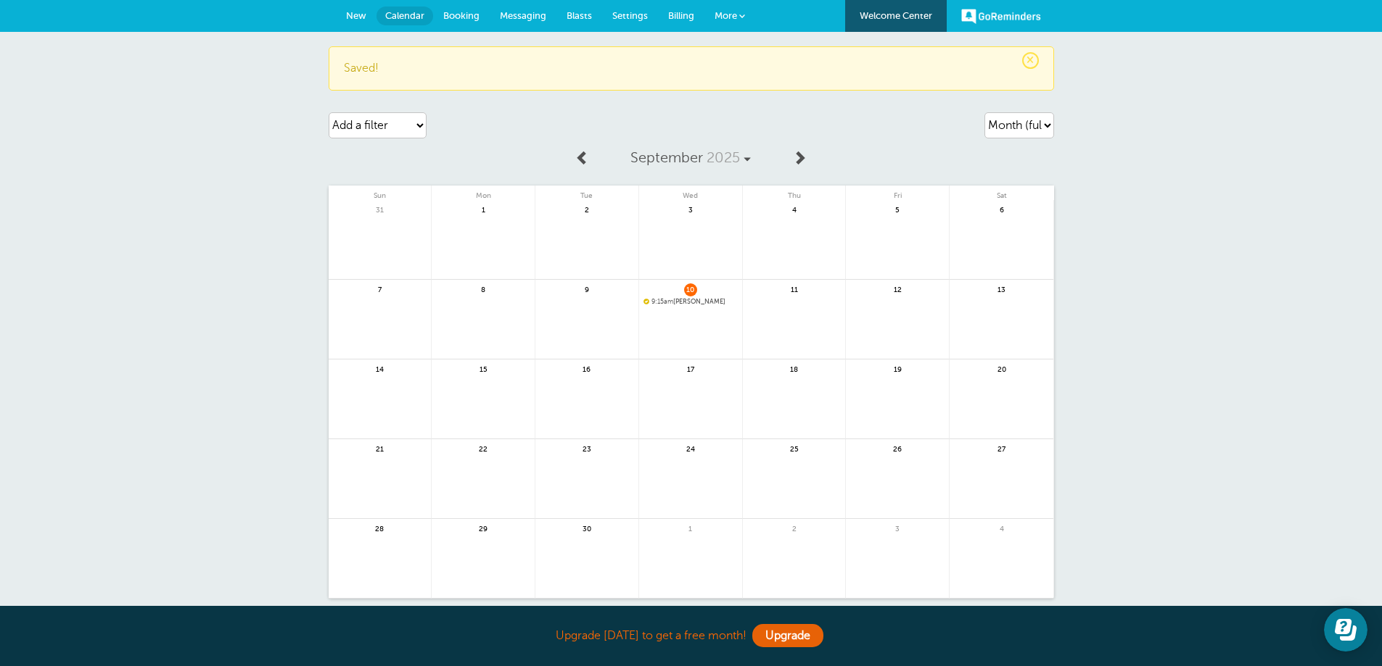
drag, startPoint x: 1109, startPoint y: 207, endPoint x: 1091, endPoint y: 203, distance: 18.6
click at [1109, 207] on div "× Saved! Agenda Day Week Month (full view) Month (condensed) Add a filter Custo…" at bounding box center [691, 345] width 1382 height 626
click at [735, 17] on span "More" at bounding box center [725, 15] width 22 height 11
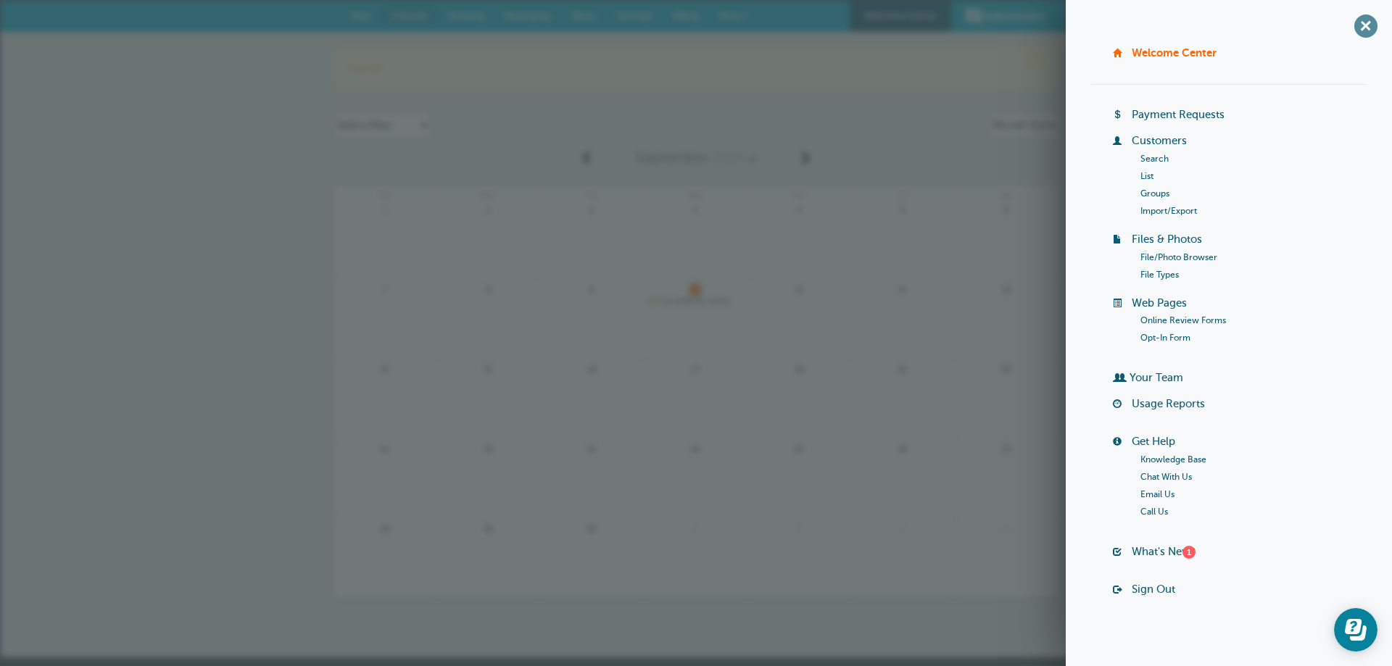
click at [1355, 28] on span "+" at bounding box center [1366, 25] width 33 height 33
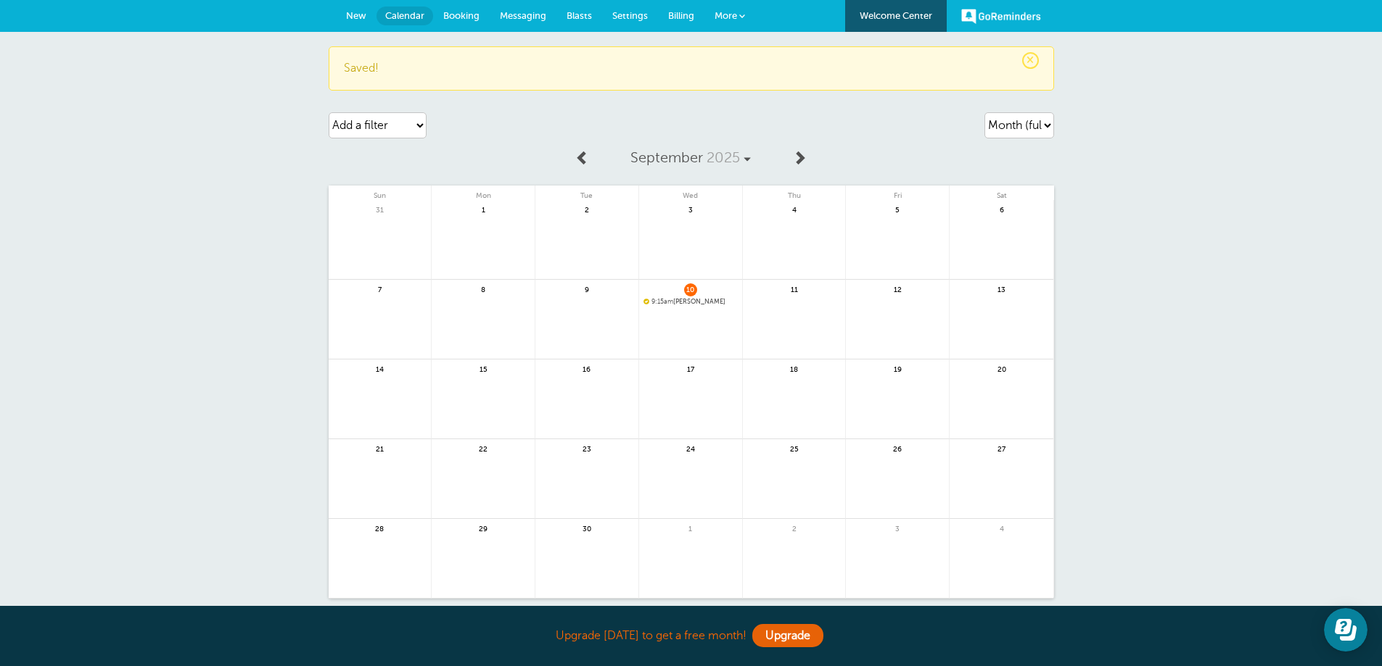
click at [451, 20] on span "Booking" at bounding box center [461, 15] width 36 height 11
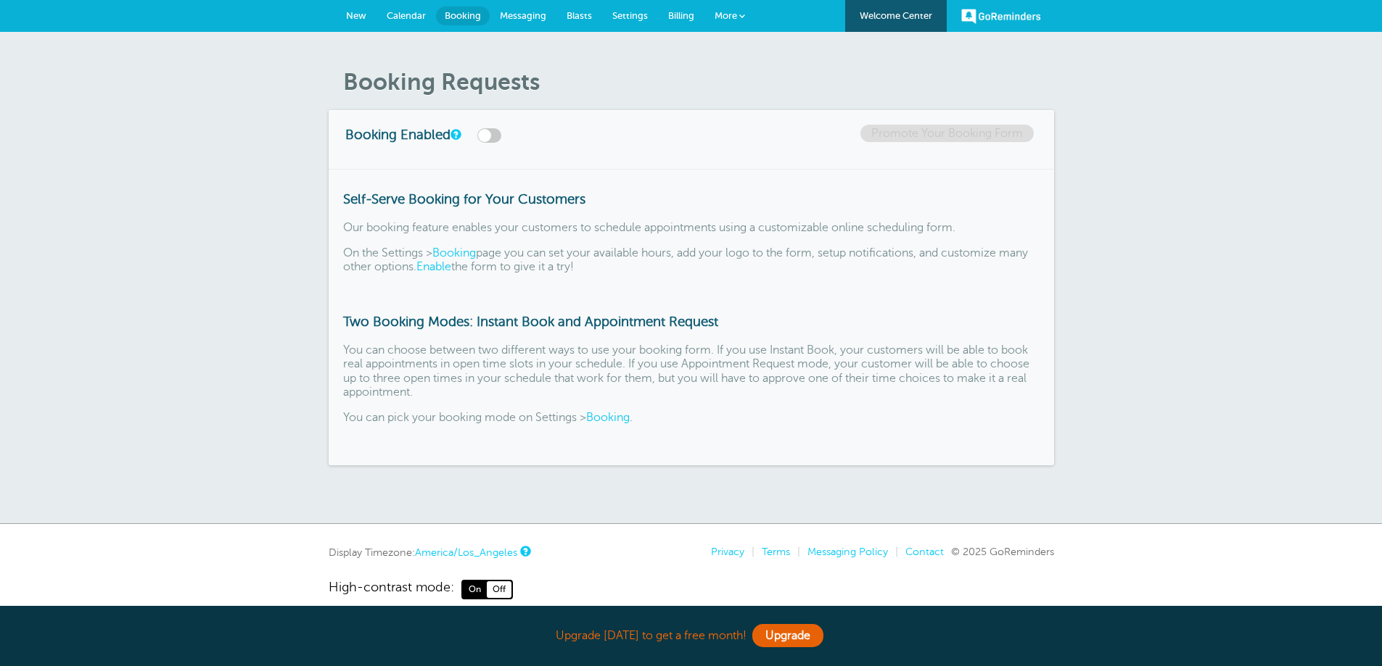
click at [537, 18] on span "Messaging" at bounding box center [523, 15] width 46 height 11
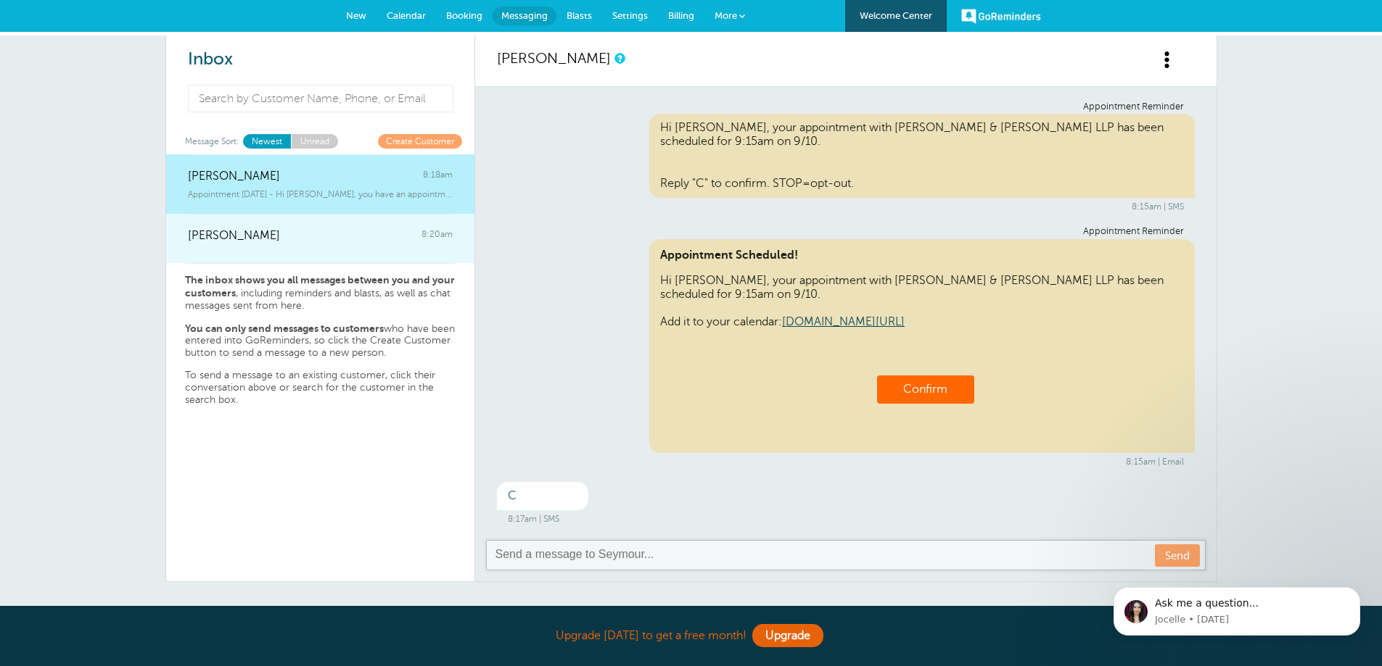
click at [255, 236] on span "[PERSON_NAME]" at bounding box center [234, 236] width 92 height 14
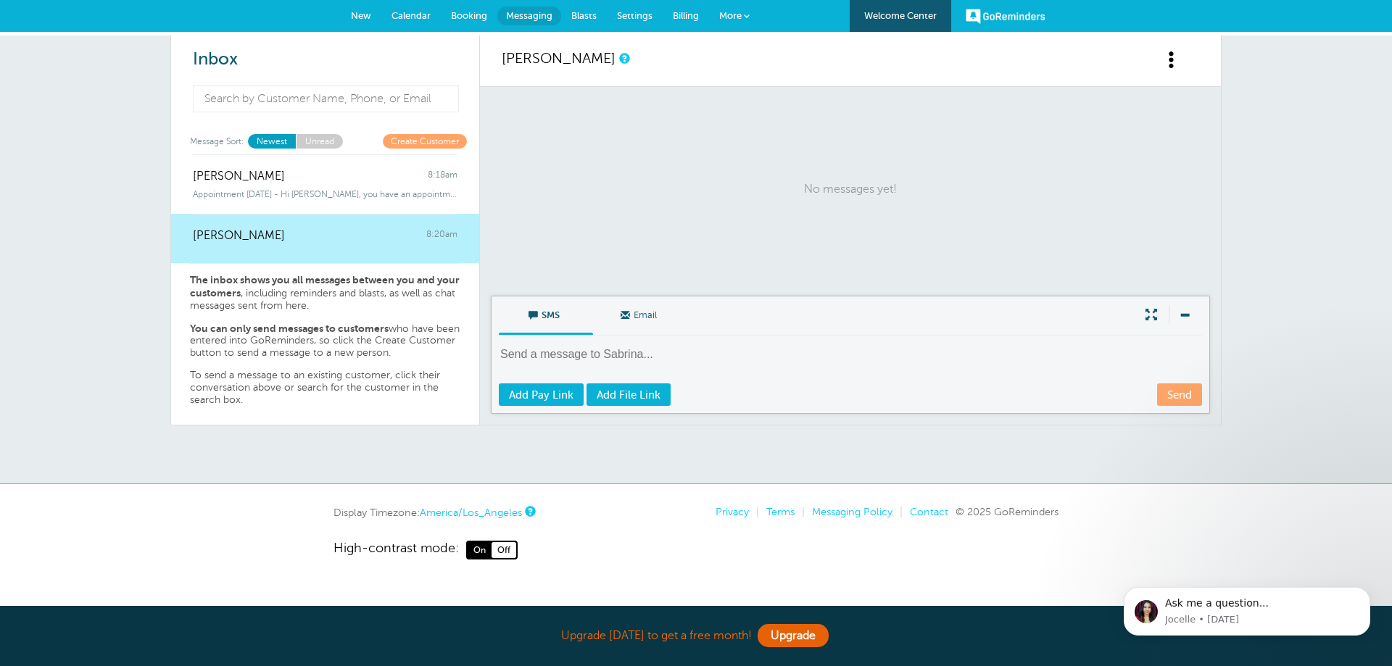
click at [1172, 61] on span at bounding box center [1172, 60] width 18 height 18
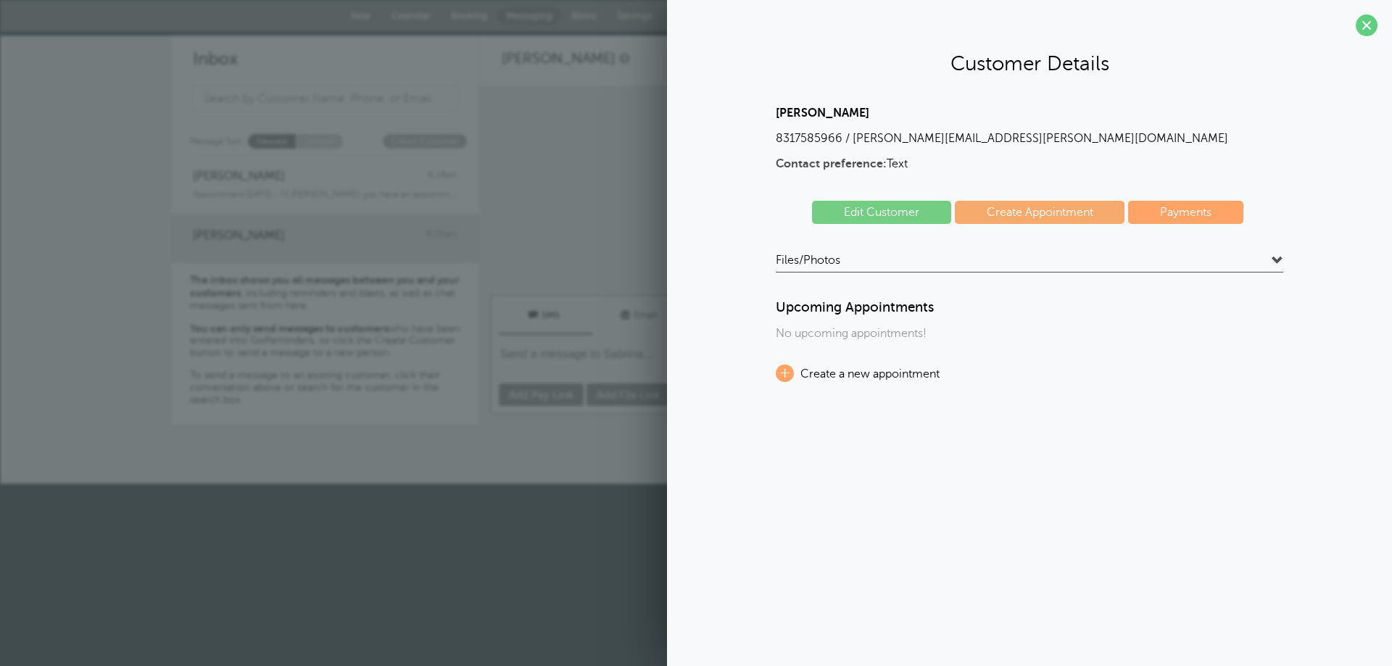
click at [891, 203] on link "Edit Customer" at bounding box center [881, 212] width 139 height 23
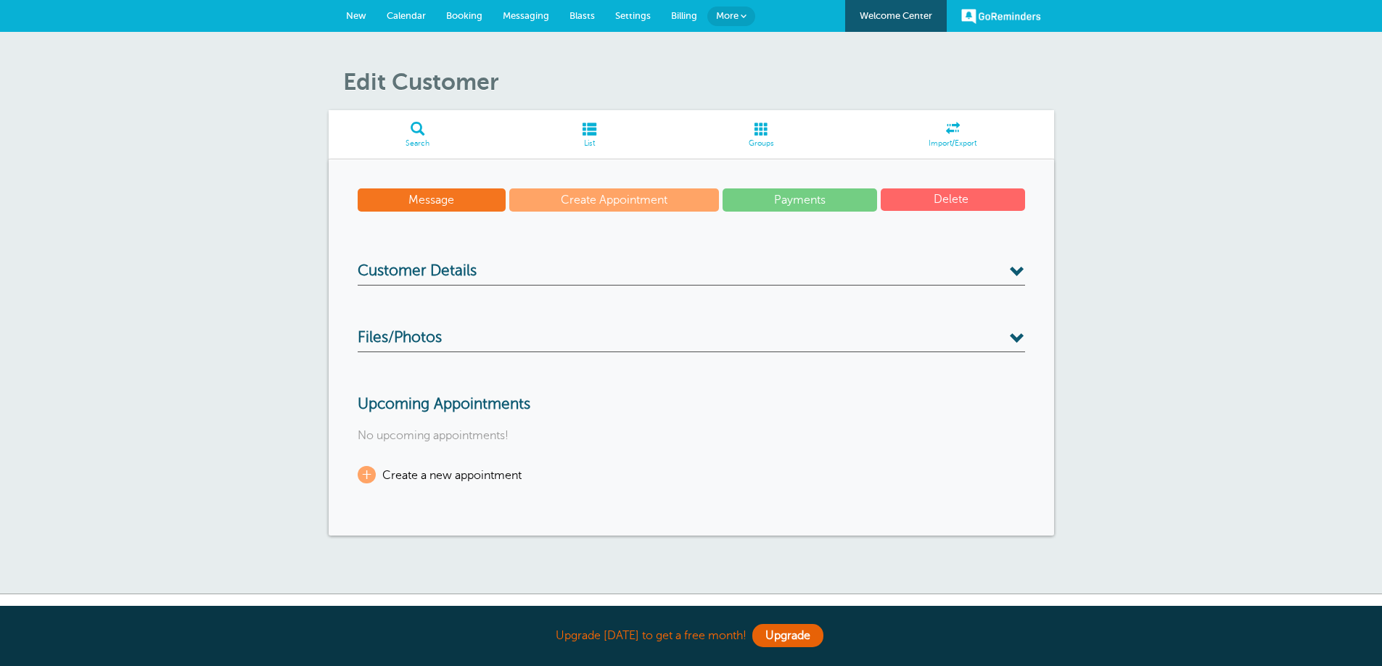
click at [962, 198] on button "Delete" at bounding box center [952, 200] width 144 height 22
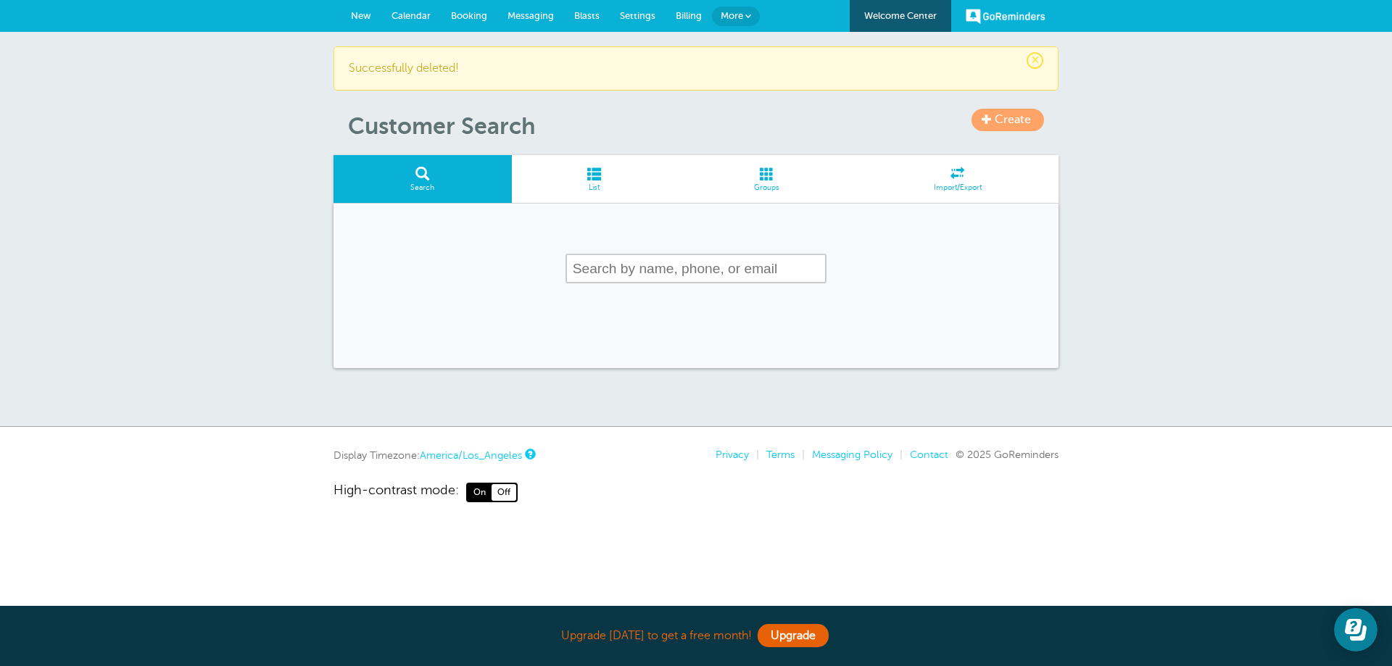
click at [534, 16] on span "Messaging" at bounding box center [531, 15] width 46 height 11
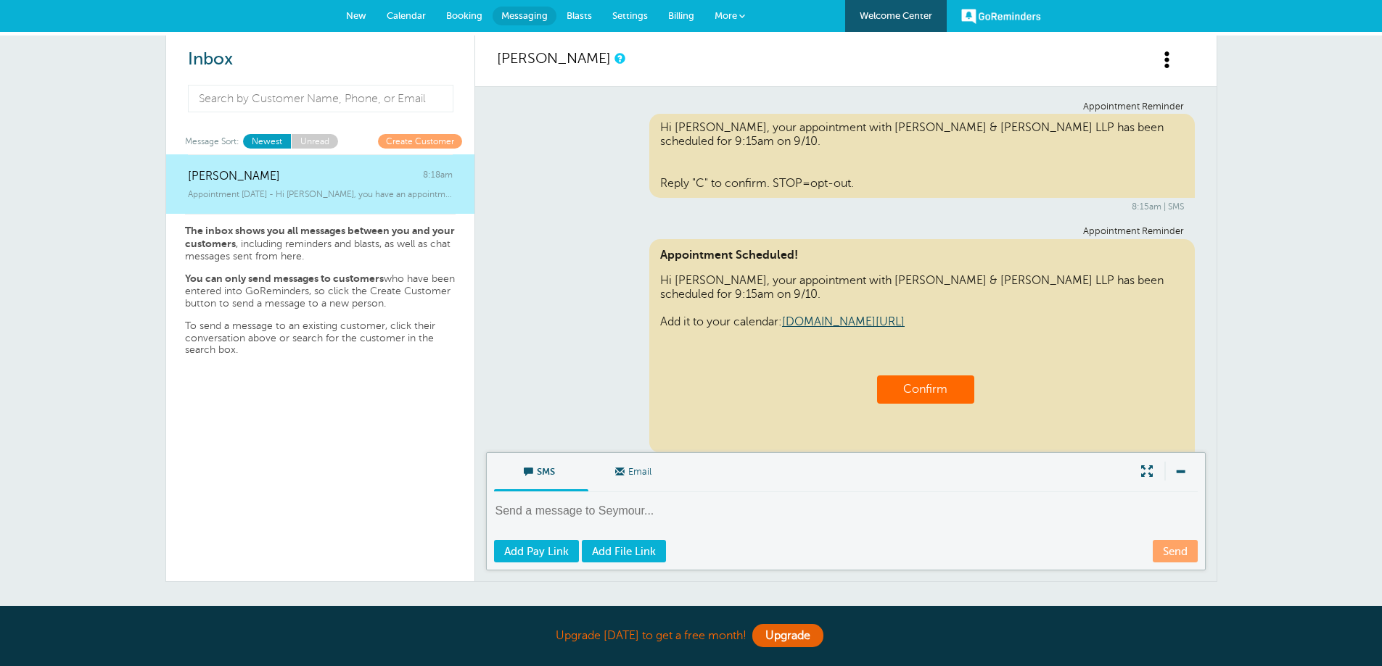
scroll to position [561, 0]
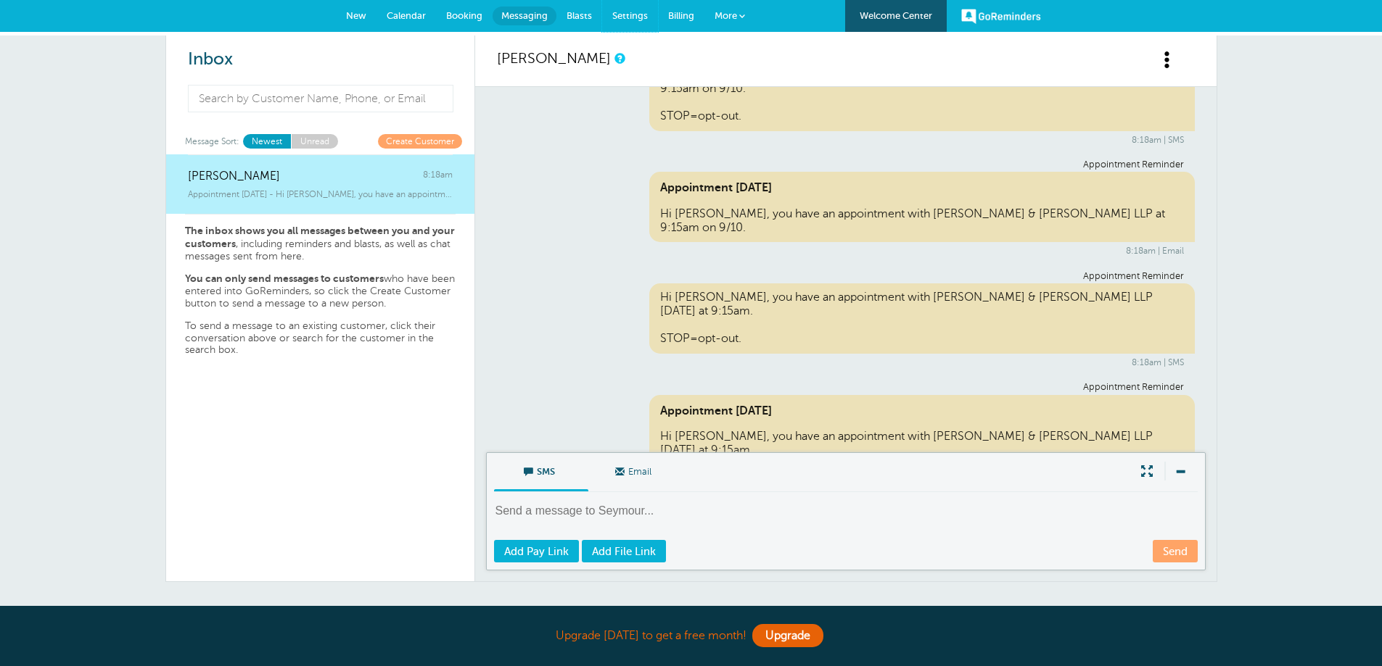
click at [642, 13] on span "Settings" at bounding box center [630, 15] width 36 height 11
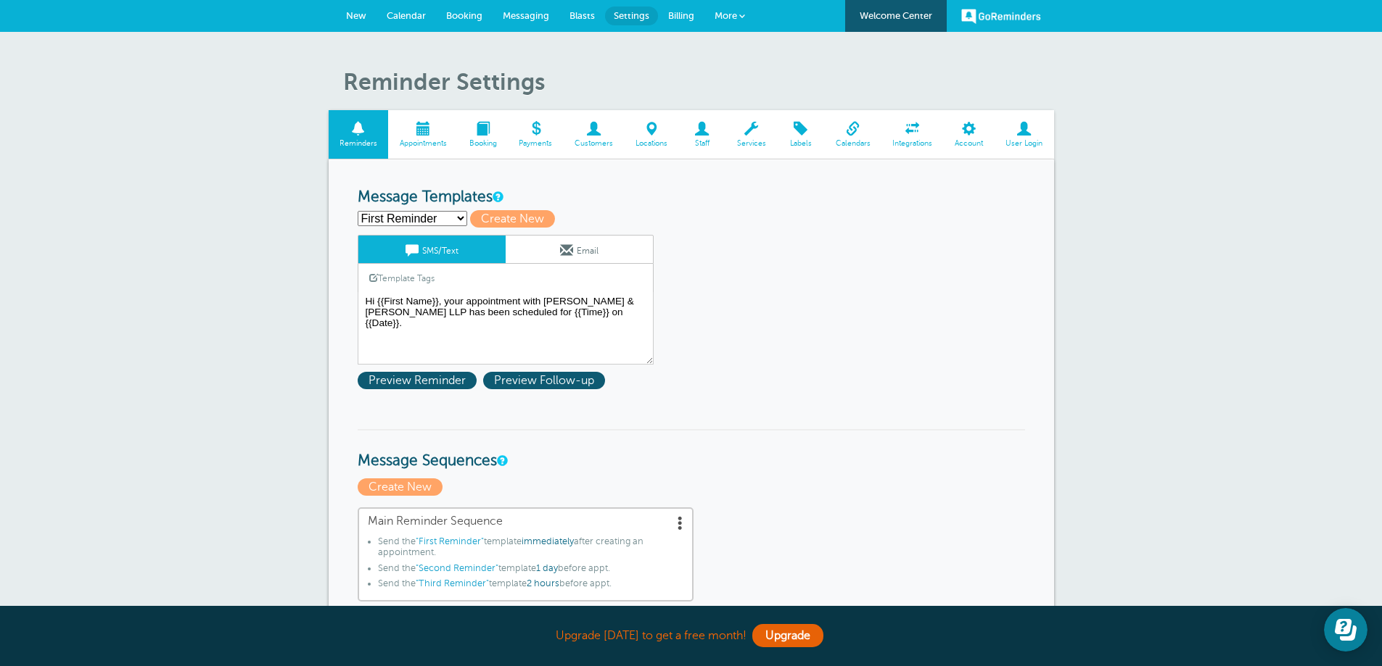
click at [446, 220] on select "First Reminder Second Reminder Third Reminder Create new..." at bounding box center [413, 218] width 110 height 15
click at [430, 217] on select "First Reminder Second Reminder Third Reminder Create new..." at bounding box center [413, 218] width 110 height 15
select select "161406"
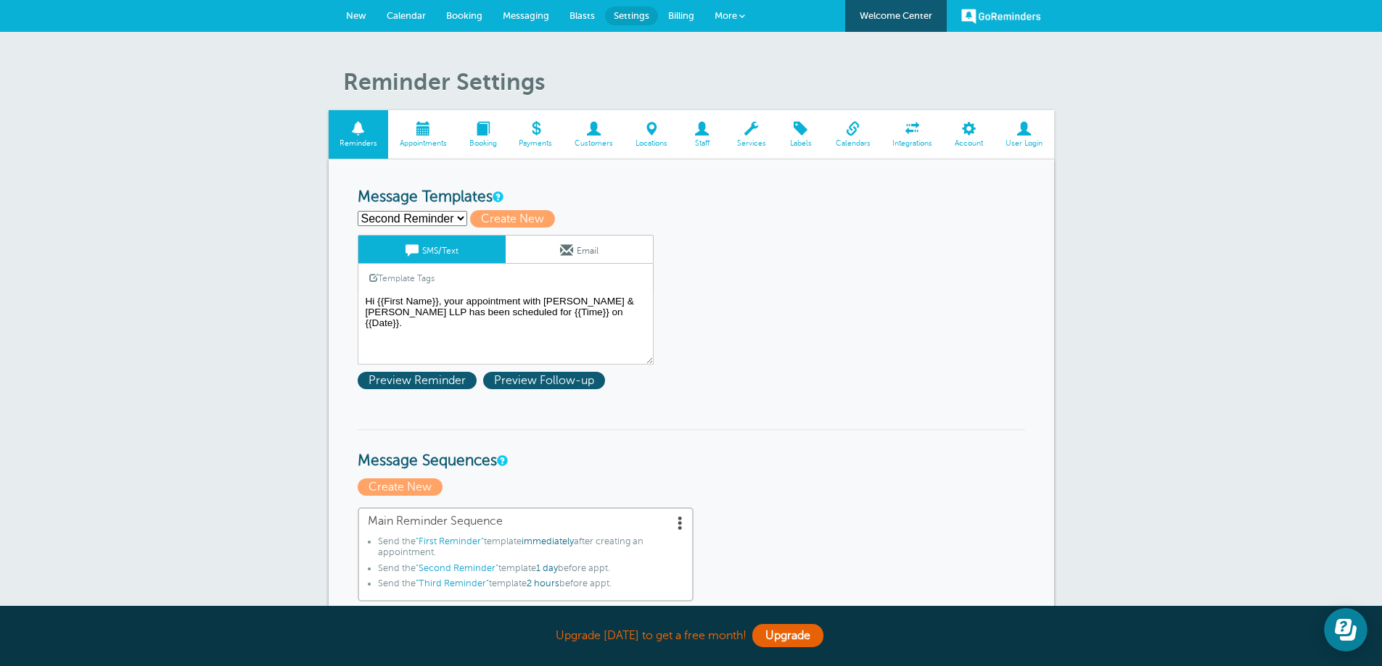
click at [358, 211] on select "First Reminder Second Reminder Third Reminder Create new..." at bounding box center [413, 218] width 110 height 15
type input "Second Reminder"
type textarea "Hi {{First Name}}, you have an appointment with [PERSON_NAME] & [PERSON_NAME] L…"
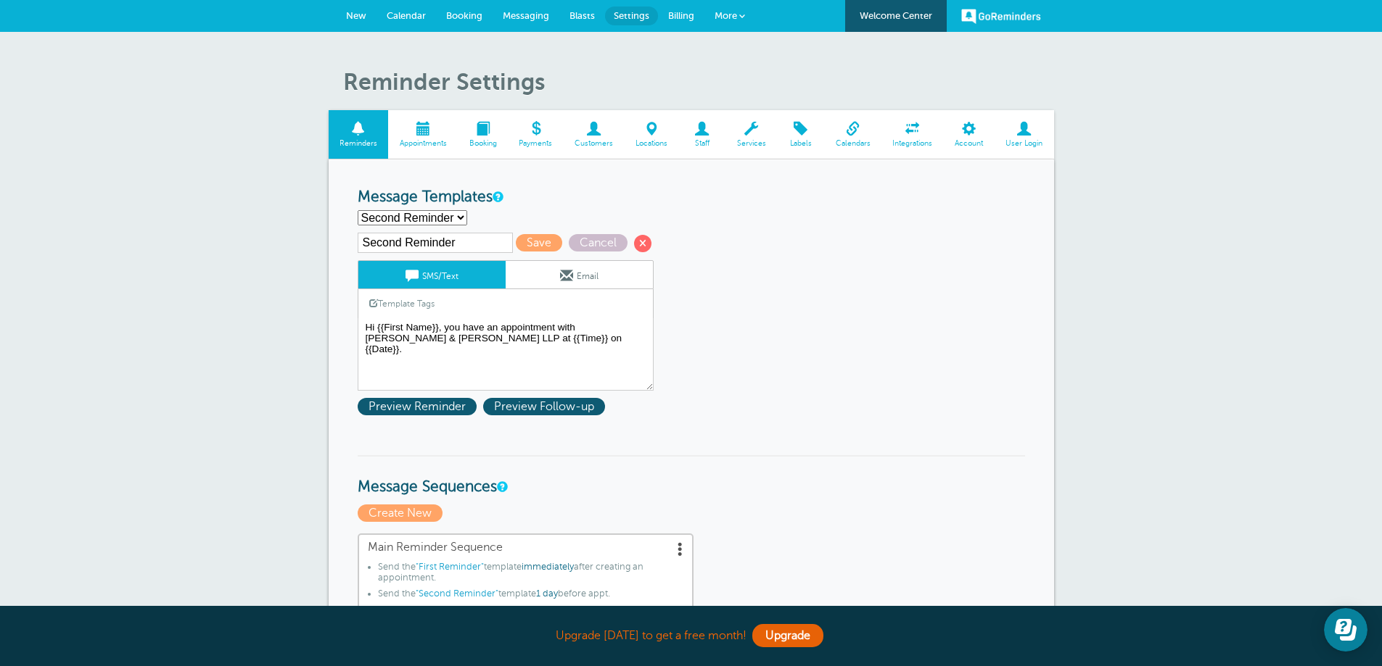
click at [453, 216] on select "First Reminder Second Reminder Third Reminder Create new..." at bounding box center [413, 217] width 110 height 15
select select "161407"
click at [358, 210] on select "First Reminder Second Reminder Third Reminder Create new..." at bounding box center [413, 217] width 110 height 15
type input "Third Reminder"
type textarea "Hi {{First Name}}, you have an appointment with [PERSON_NAME] & [PERSON_NAME] L…"
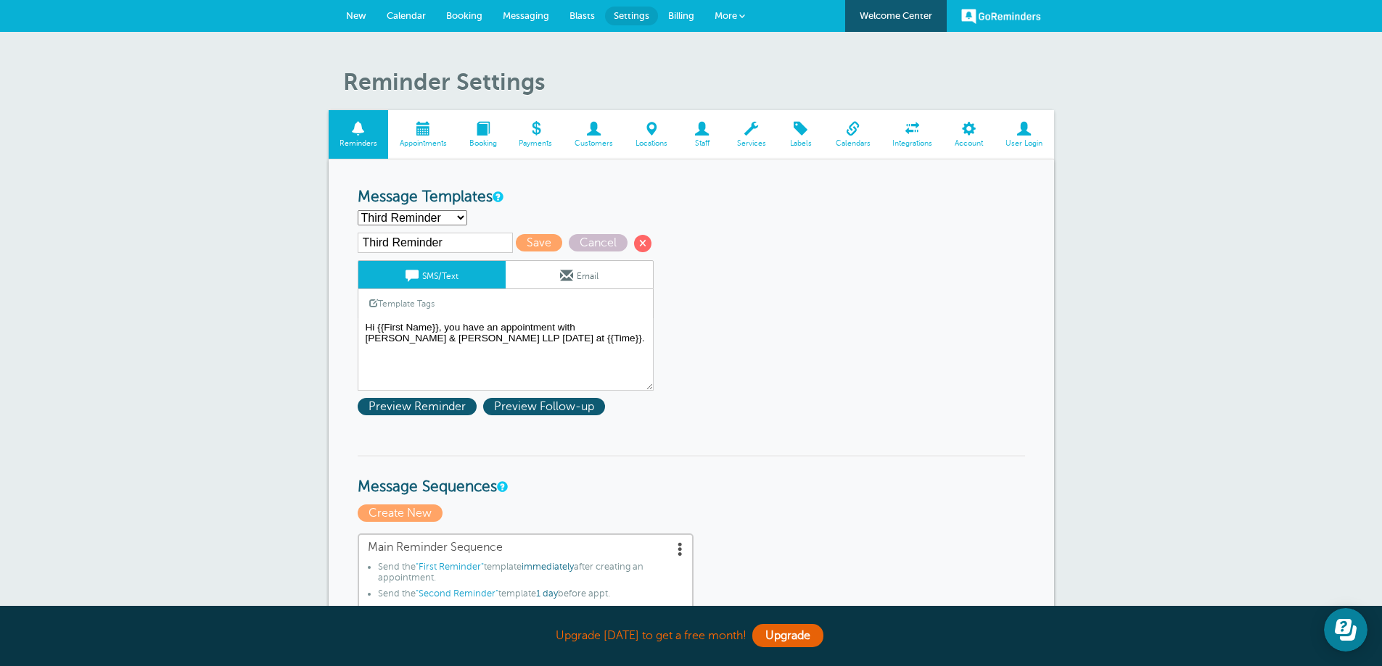
click at [576, 273] on link "Email" at bounding box center [578, 275] width 147 height 28
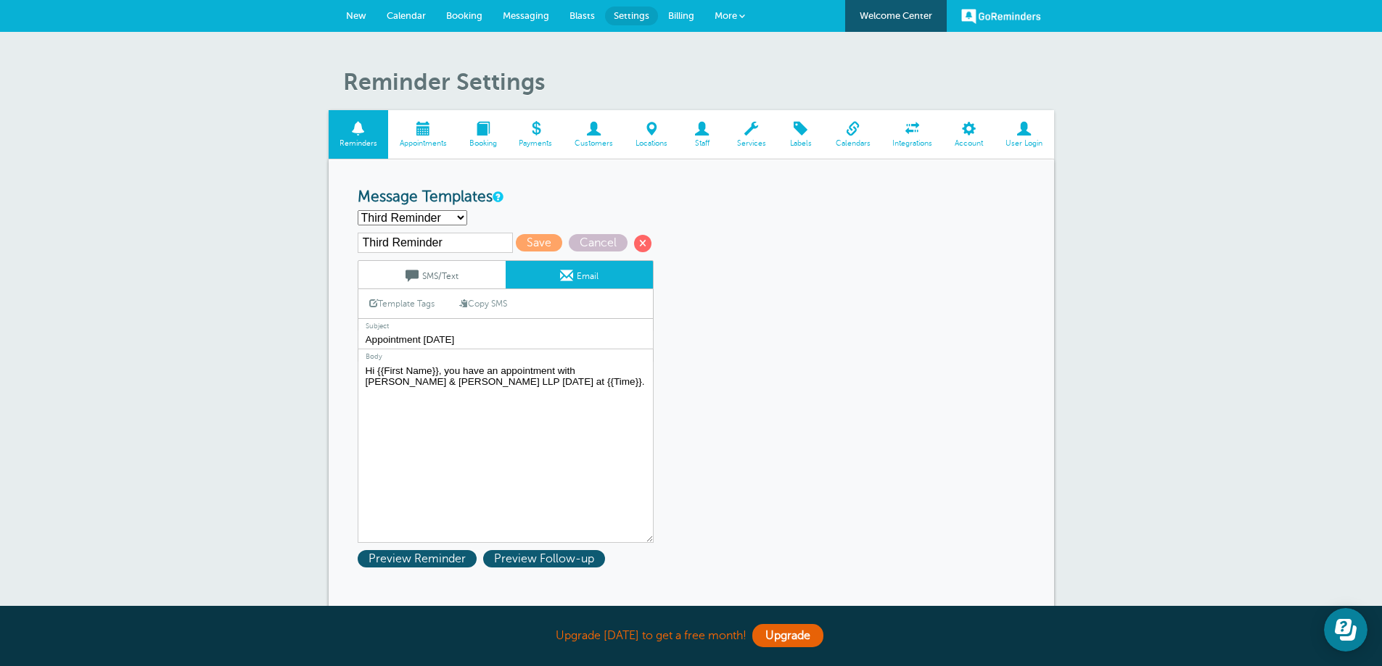
click at [458, 273] on link "SMS/Text" at bounding box center [431, 275] width 147 height 28
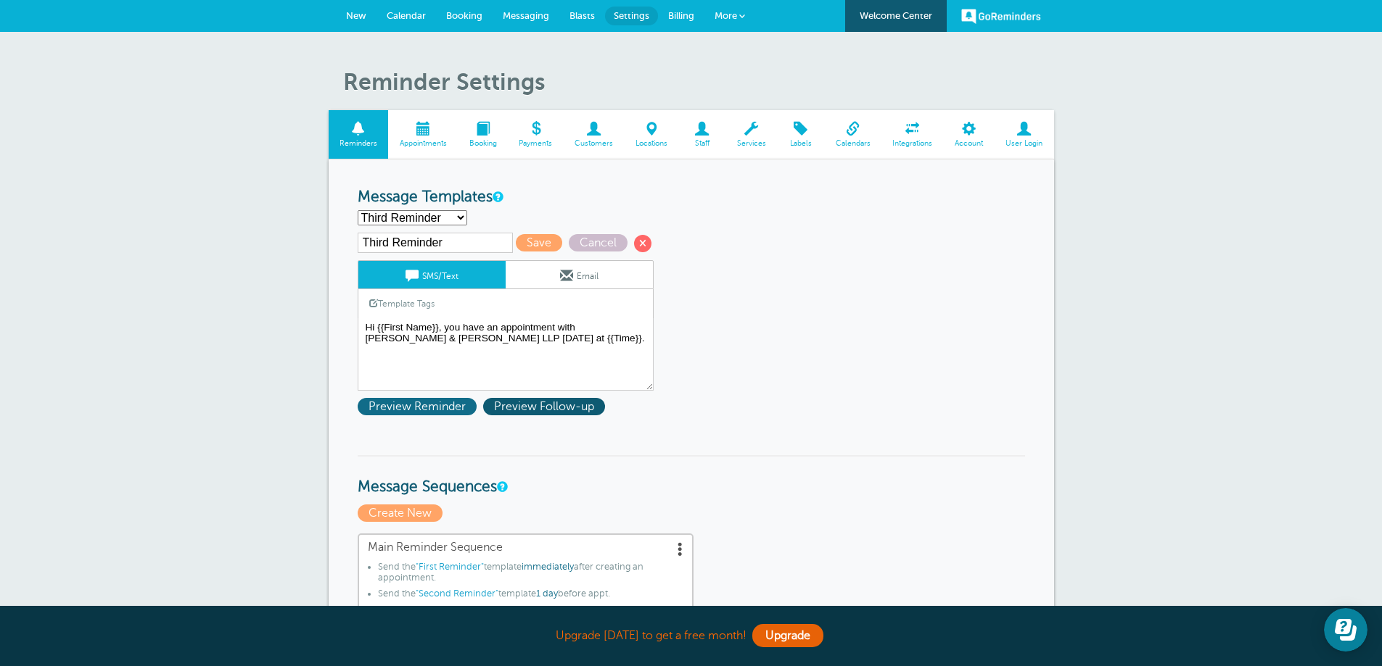
click at [450, 401] on span "Preview Reminder" at bounding box center [417, 406] width 119 height 17
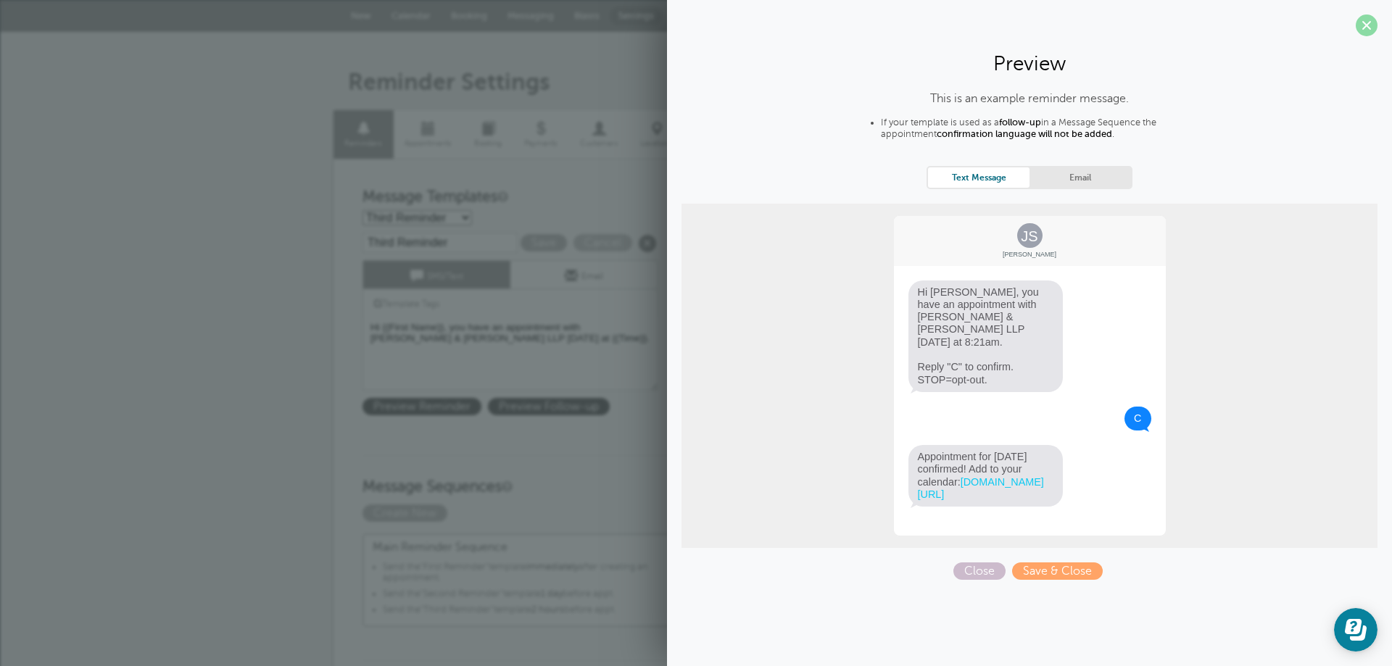
click at [1358, 23] on span at bounding box center [1367, 26] width 22 height 22
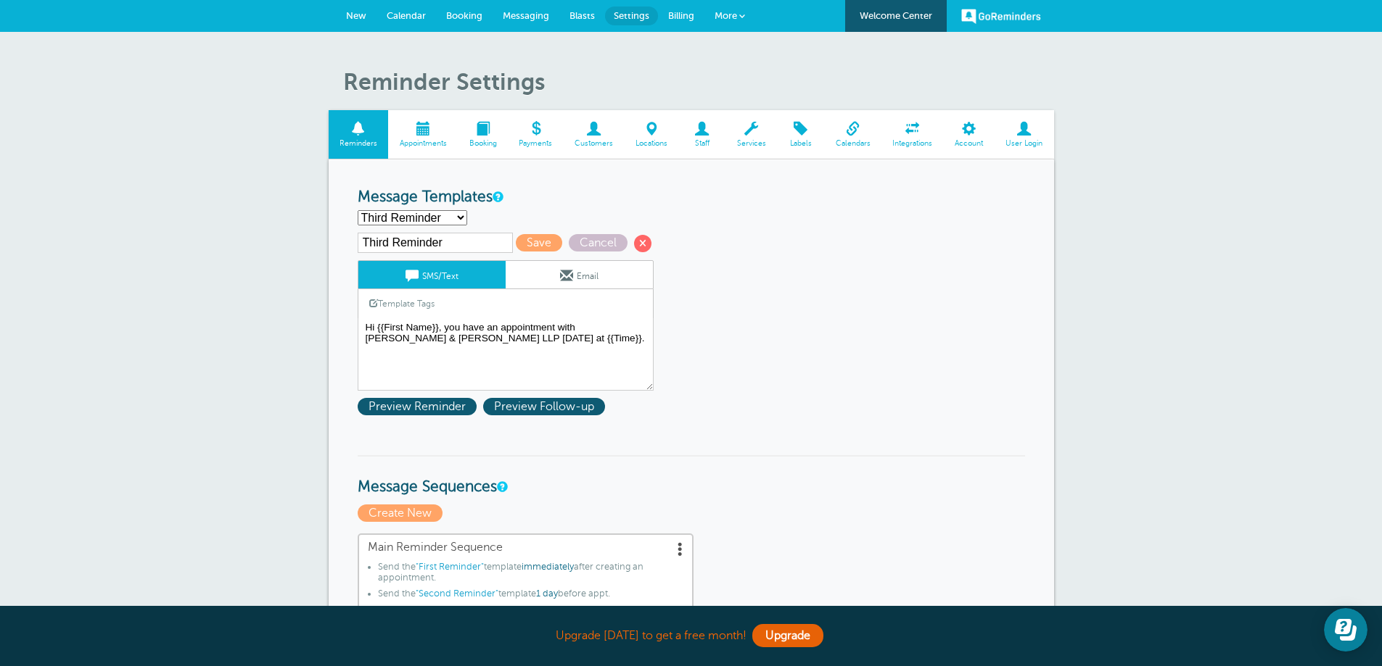
click at [494, 241] on input "Third Reminder" at bounding box center [435, 243] width 155 height 20
click at [451, 218] on select "First Reminder Second Reminder Third Reminder Create new..." at bounding box center [413, 217] width 110 height 15
select select "161404"
click at [358, 210] on select "First Reminder Second Reminder Third Reminder Create new..." at bounding box center [413, 217] width 110 height 15
type input "First Reminder"
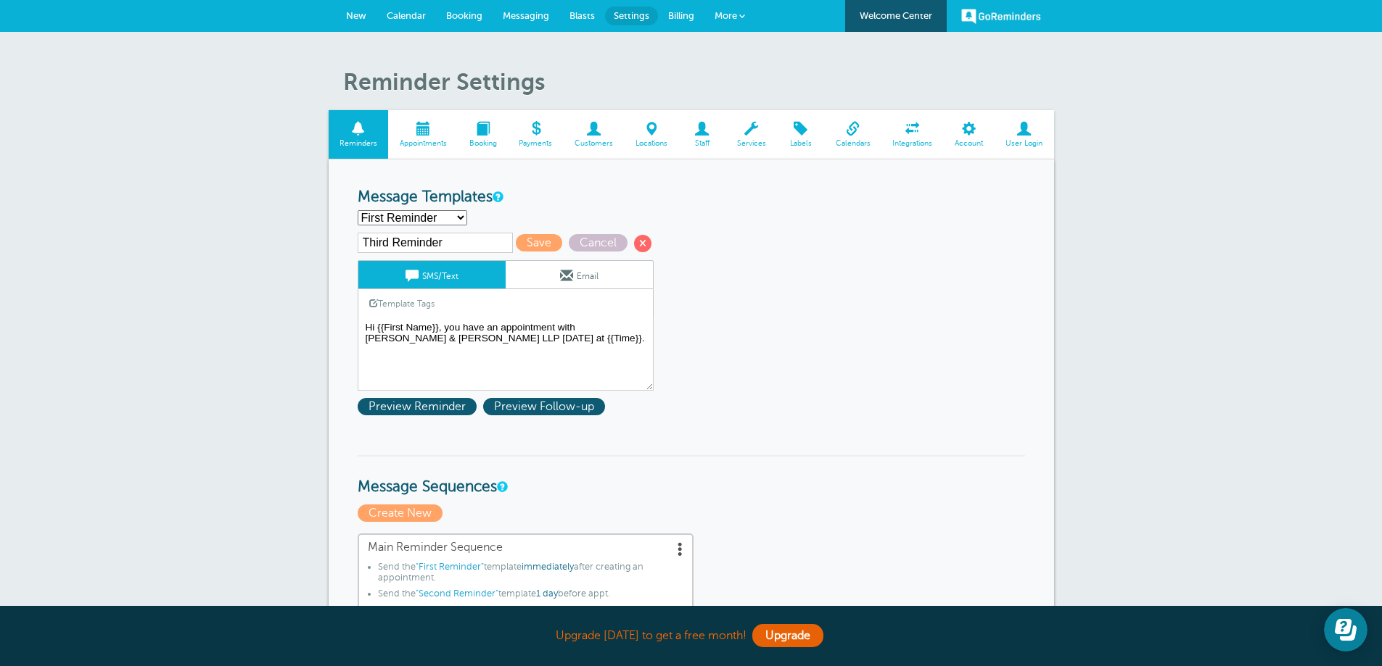
type textarea "Hi {{First Name}}, your appointment with [PERSON_NAME] & [PERSON_NAME] LLP has …"
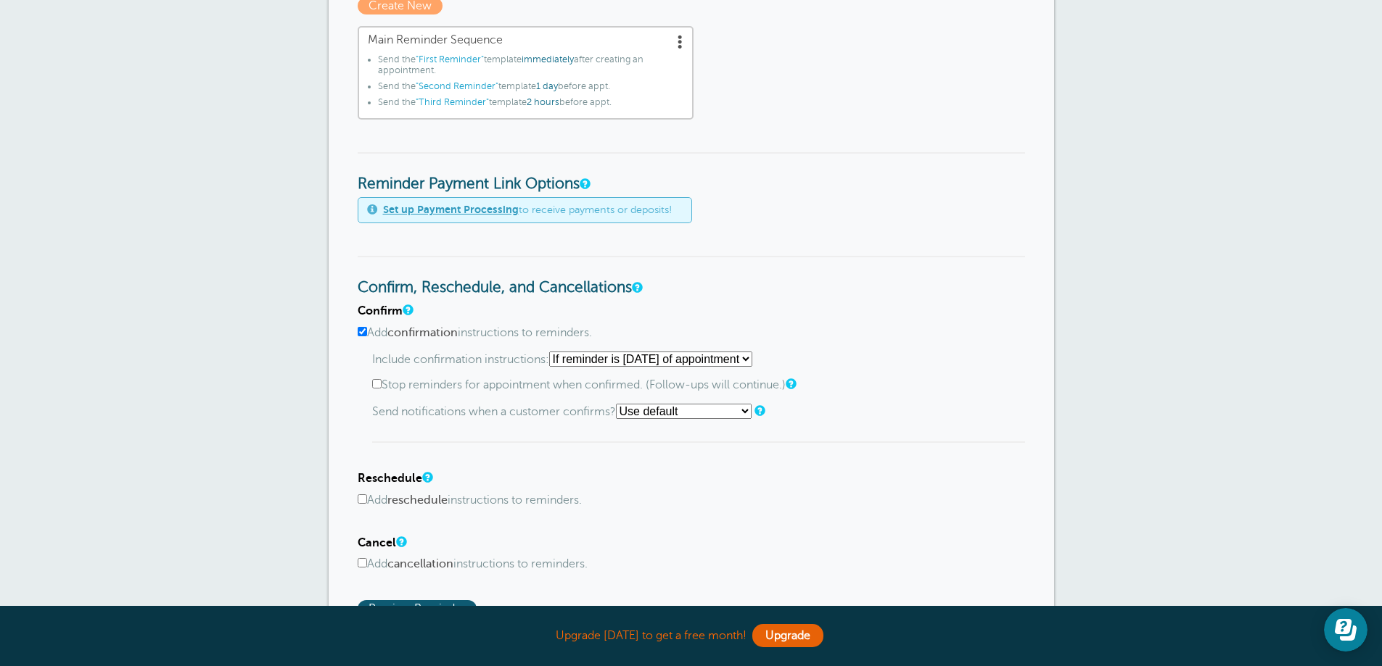
scroll to position [580, 0]
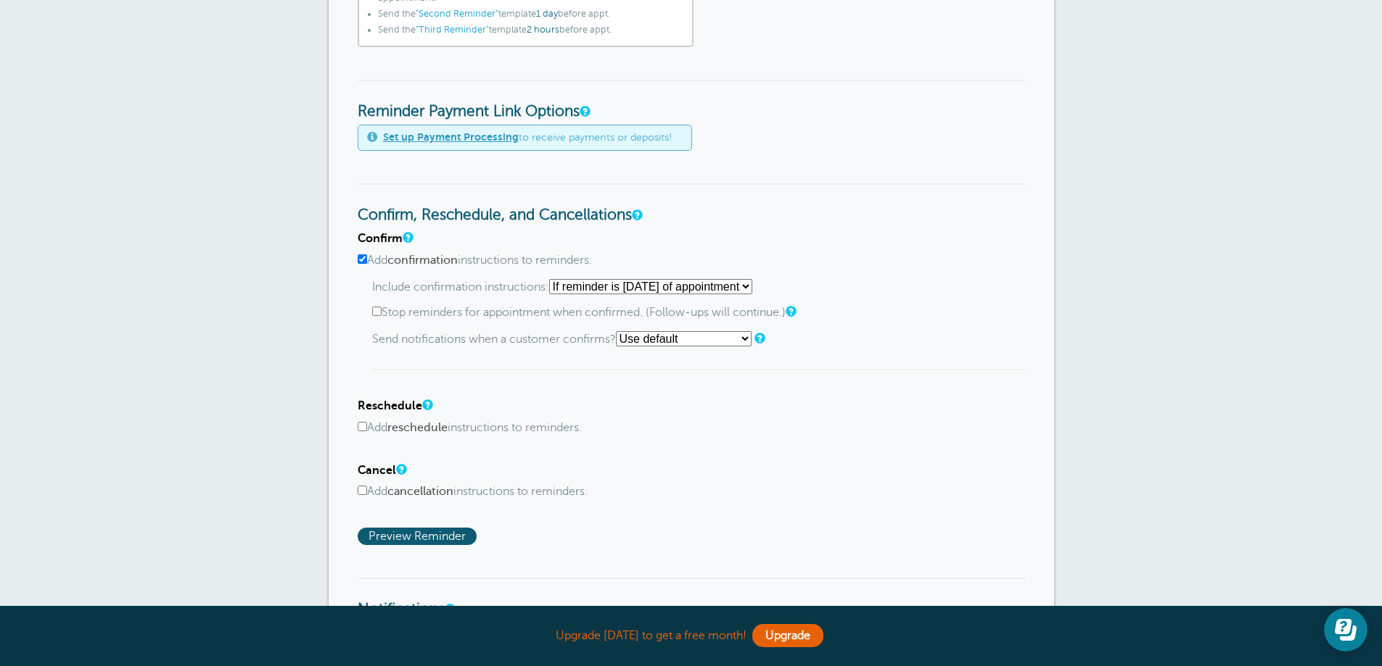
click at [752, 279] on select "Starting with first reminder If reminder is [DATE] of appointment If reminder i…" at bounding box center [650, 286] width 203 height 15
click at [659, 286] on select "Starting with first reminder If reminder is [DATE] of appointment If reminder i…" at bounding box center [650, 286] width 203 height 15
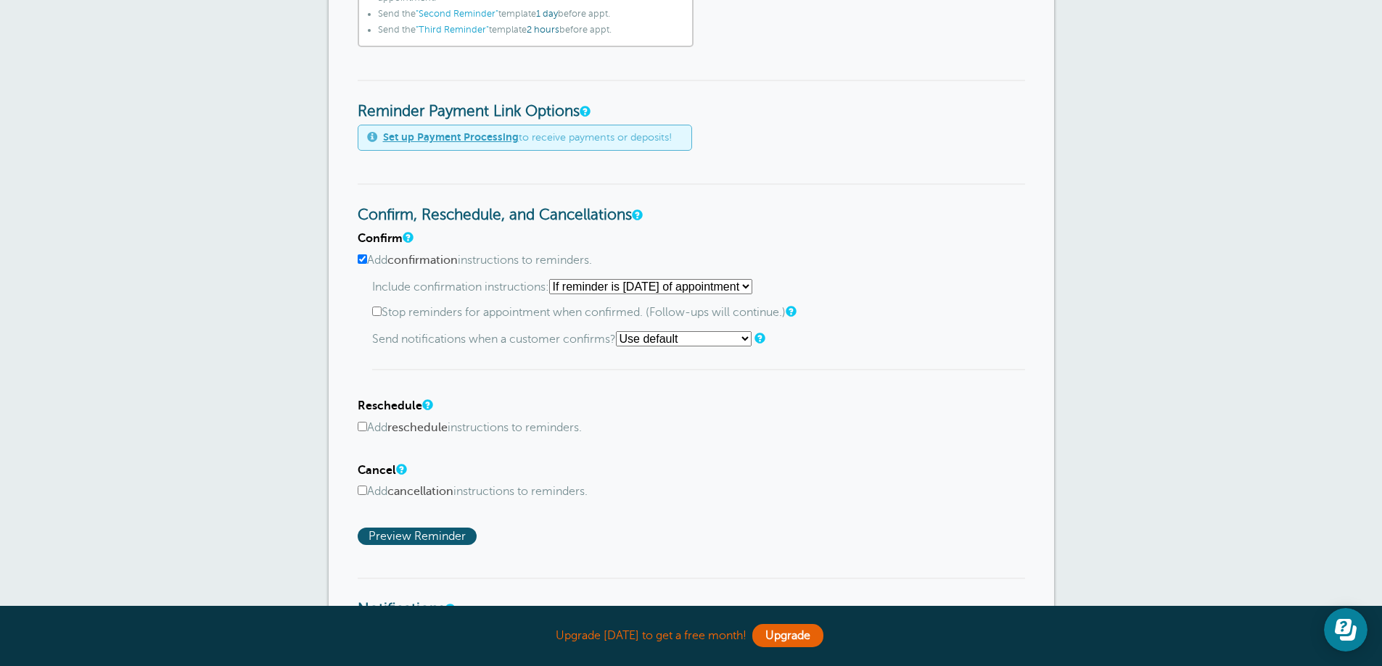
select select "1"
click at [553, 279] on select "Starting with first reminder If reminder is [DATE] of appointment If reminder i…" at bounding box center [650, 286] width 203 height 15
click at [433, 363] on div "Include confirmation instructions: Starting with first reminder If reminder is …" at bounding box center [698, 325] width 653 height 92
click at [421, 313] on label "Stop reminders for appointment when confirmed. (Follow-ups will continue.)" at bounding box center [698, 313] width 653 height 14
click at [381, 313] on input "Stop reminders for appointment when confirmed. (Follow-ups will continue.)" at bounding box center [376, 311] width 9 height 9
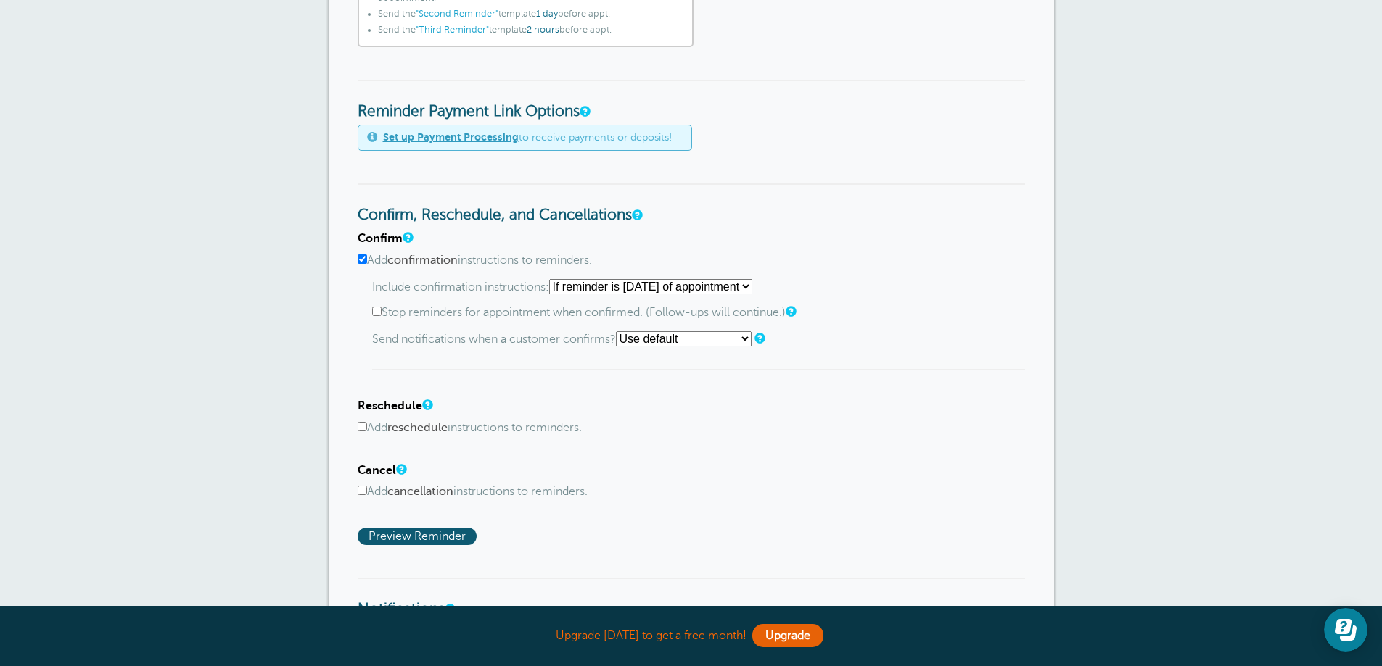
checkbox input "true"
click at [554, 361] on div "Include confirmation instructions: Starting with first reminder If reminder is …" at bounding box center [698, 325] width 653 height 92
click at [694, 339] on select "Use default Text me Email me Don't send notifications" at bounding box center [684, 338] width 136 height 15
click at [556, 356] on div "Include confirmation instructions: Starting with first reminder If reminder is …" at bounding box center [698, 325] width 653 height 92
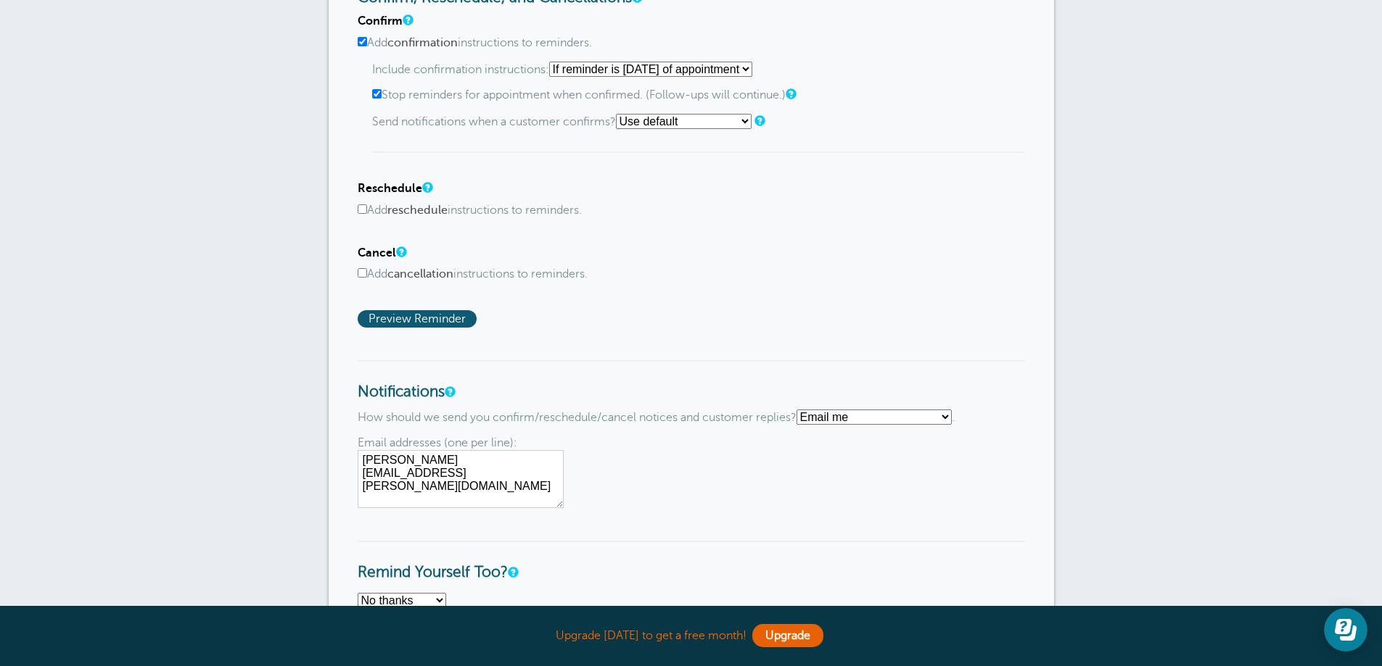
scroll to position [870, 0]
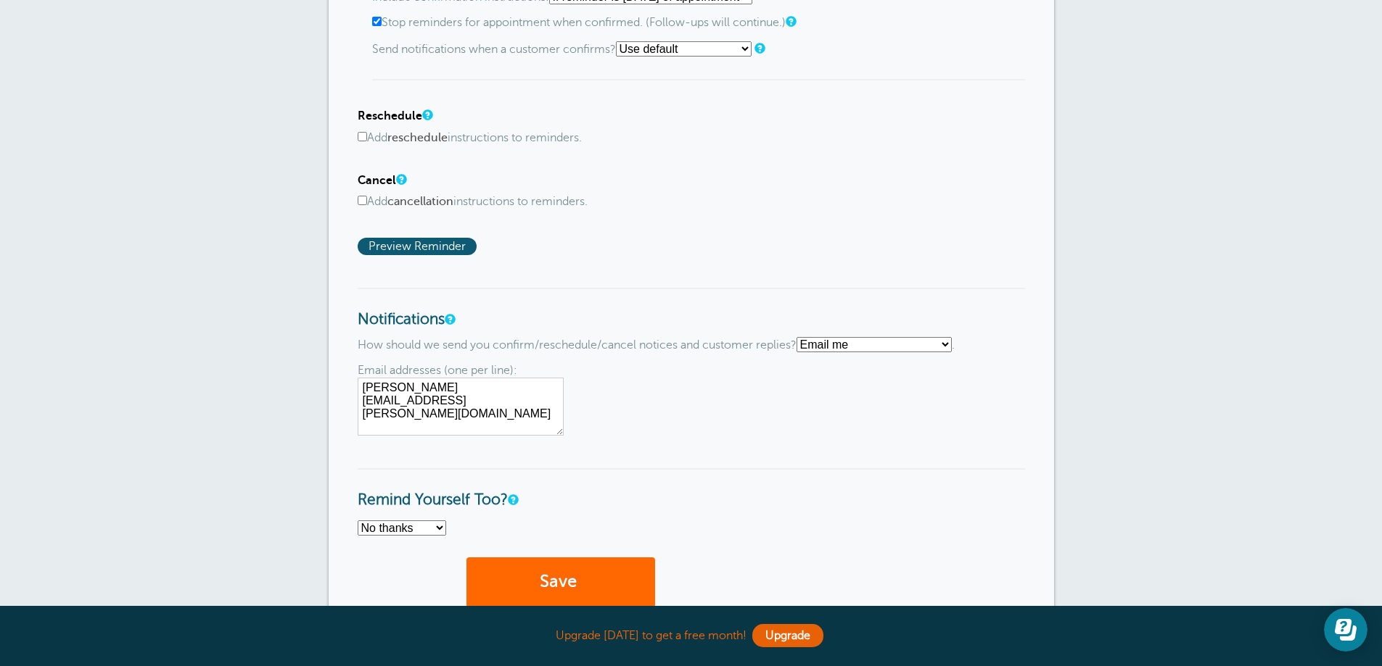
click at [418, 199] on b "cancellation" at bounding box center [420, 201] width 66 height 13
click at [367, 199] on input "Add cancellation instructions to reminders." at bounding box center [362, 200] width 9 height 9
checkbox input "true"
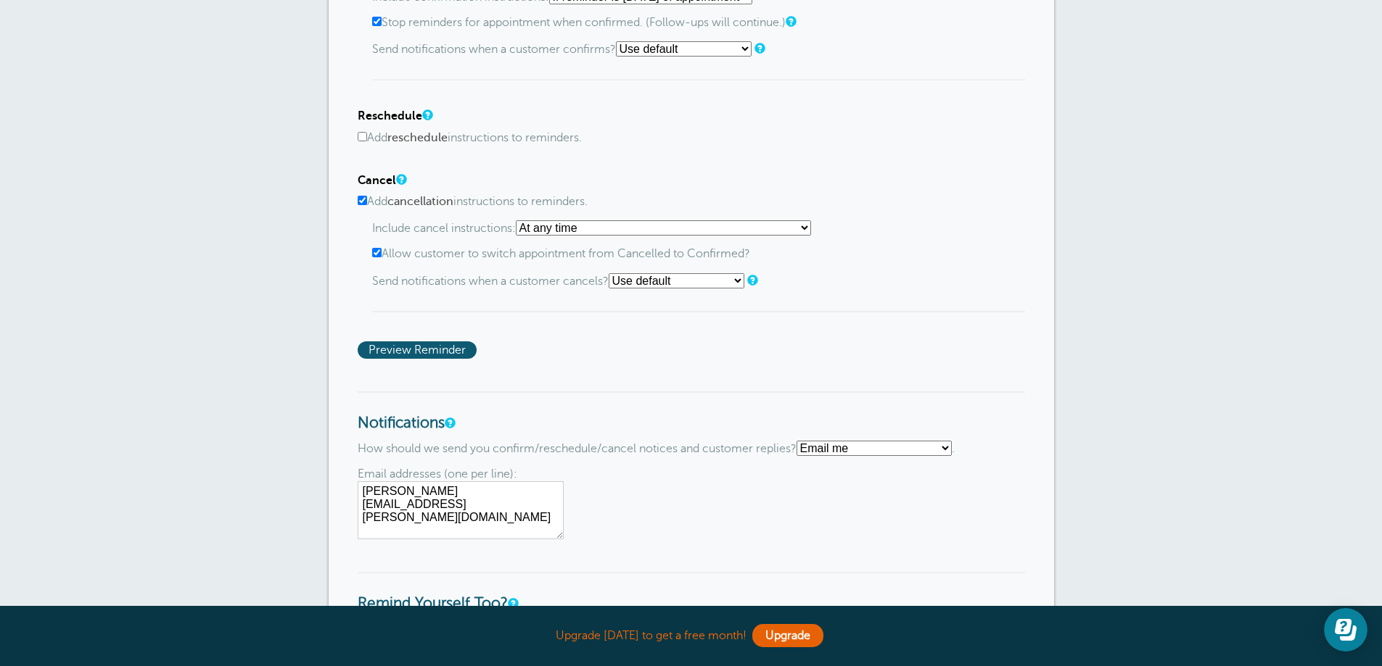
click at [553, 225] on select "At any time If reminder more than 1 day away from appointment If reminder more …" at bounding box center [663, 227] width 295 height 15
click at [434, 346] on span "Preview Reminder" at bounding box center [417, 350] width 119 height 17
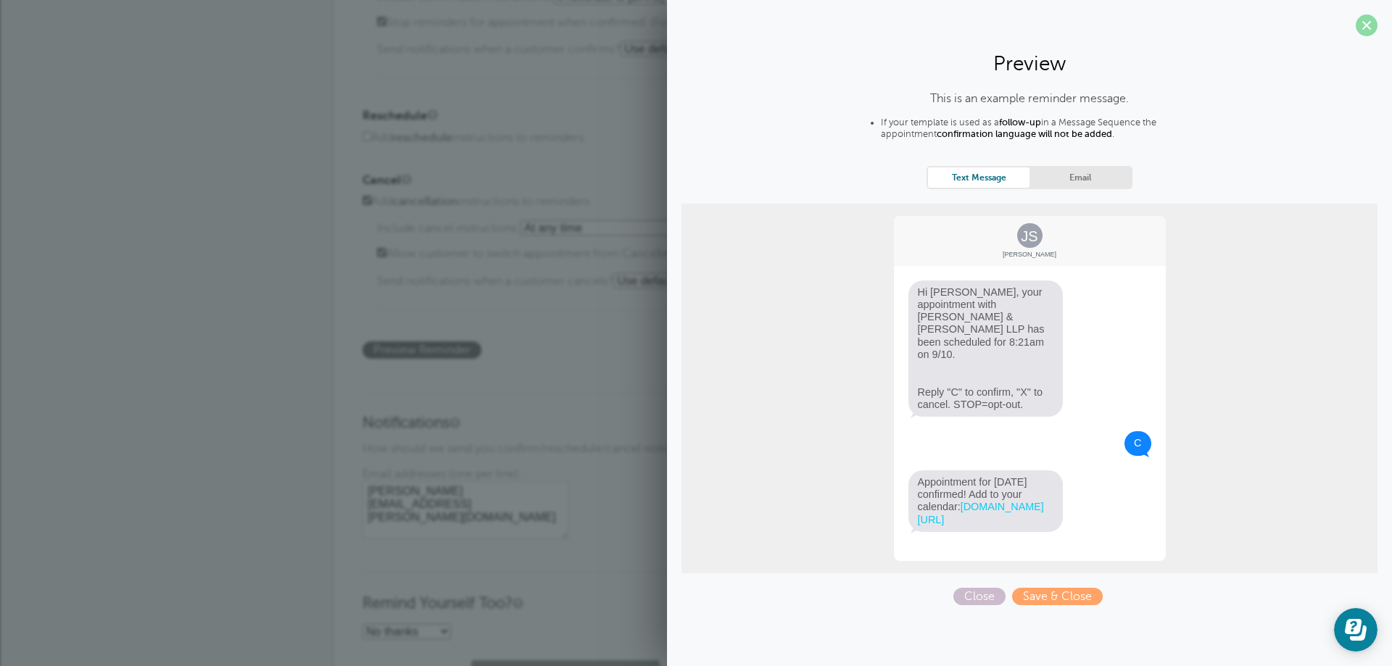
click at [1370, 21] on span at bounding box center [1367, 26] width 22 height 22
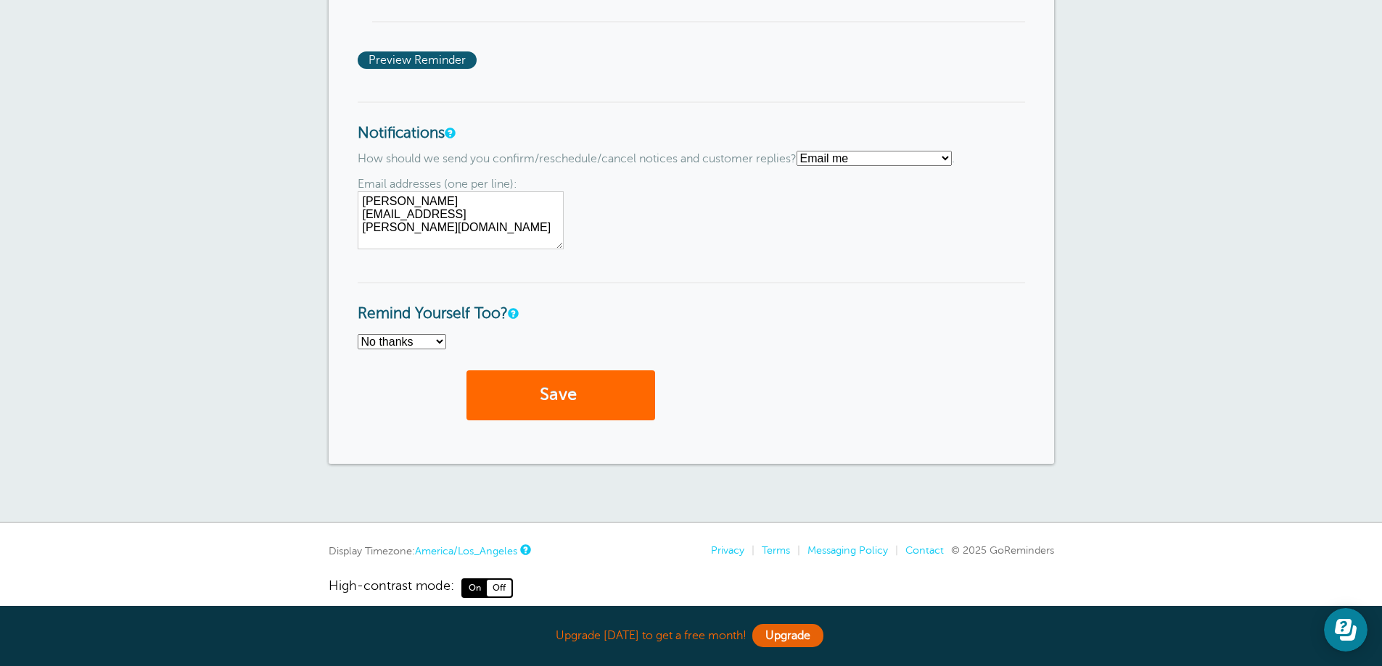
scroll to position [943, 0]
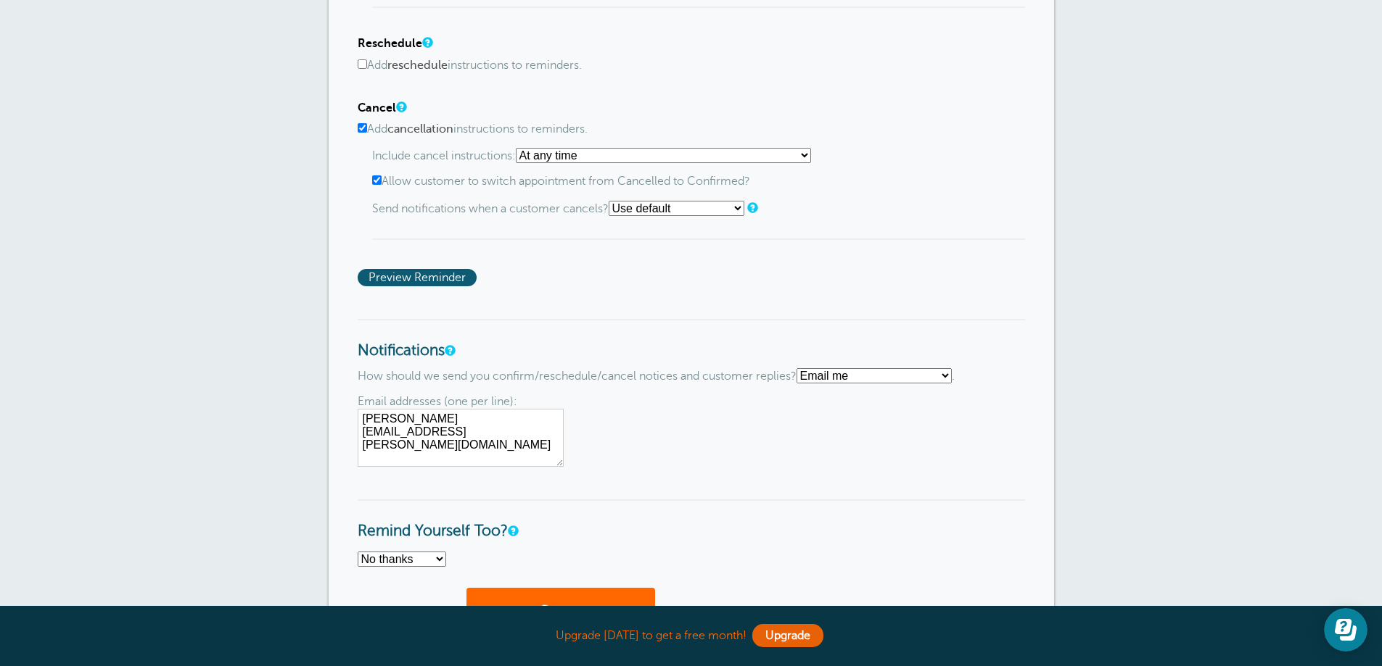
click at [701, 212] on select "Use default Text me Email me Don't send notifications" at bounding box center [676, 208] width 136 height 15
click at [579, 257] on div "Confirm Add confirmation instructions to reminders. Include confirmation instru…" at bounding box center [691, 77] width 667 height 416
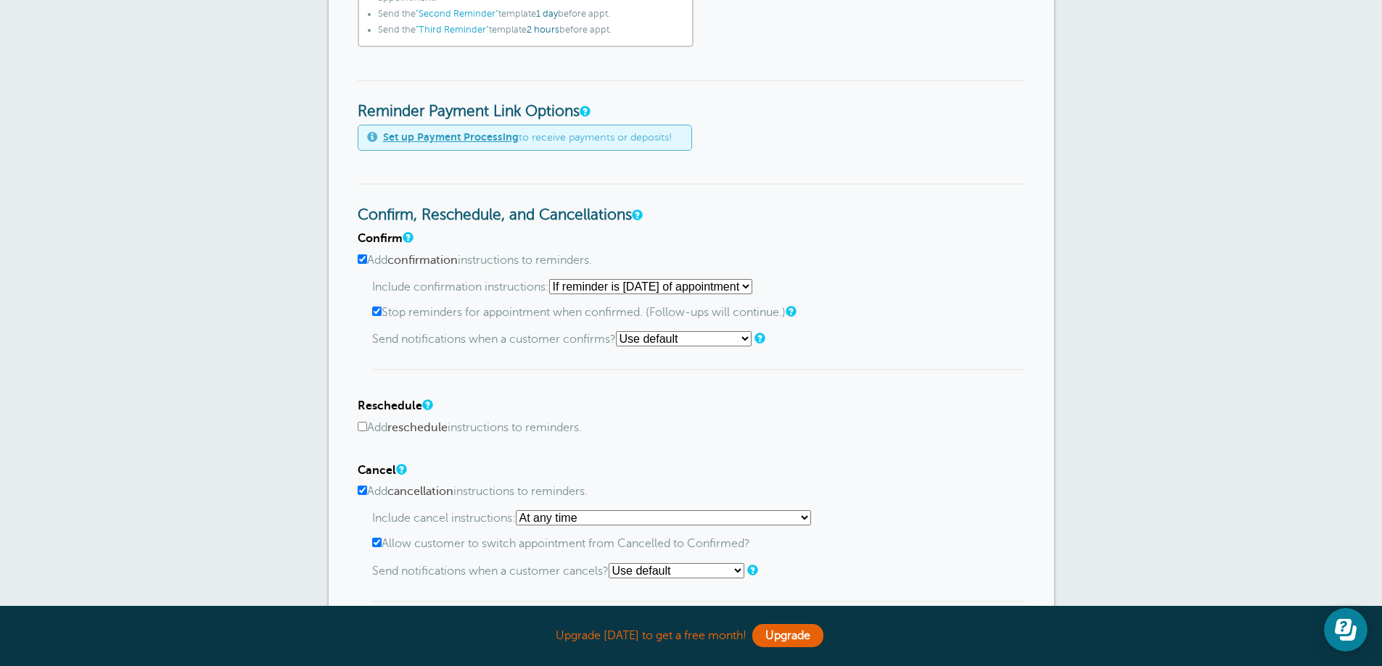
scroll to position [290, 0]
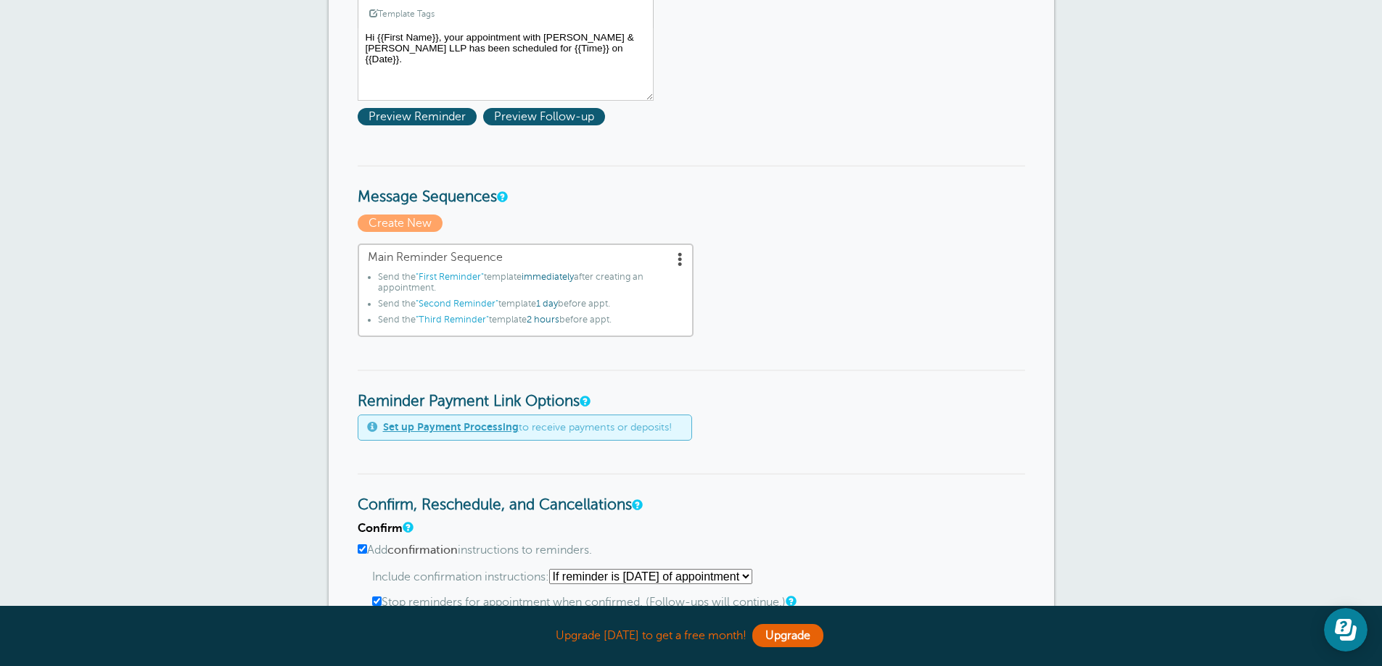
click at [1095, 243] on div "Reminder Settings Reminders Appointments Booking Payments Customers Locations S…" at bounding box center [691, 567] width 1382 height 1651
